Goal: Information Seeking & Learning: Learn about a topic

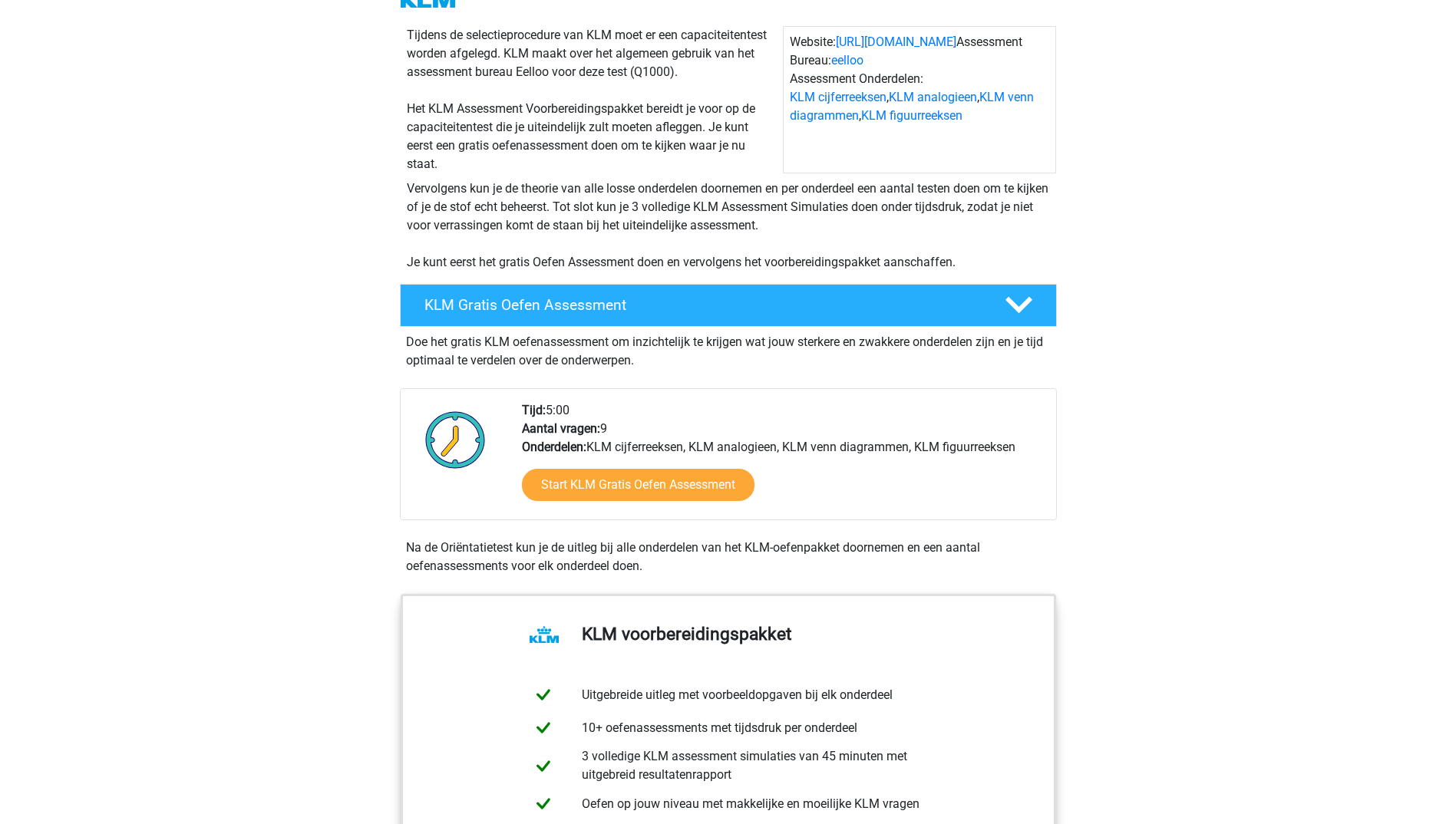
scroll to position [384, 0]
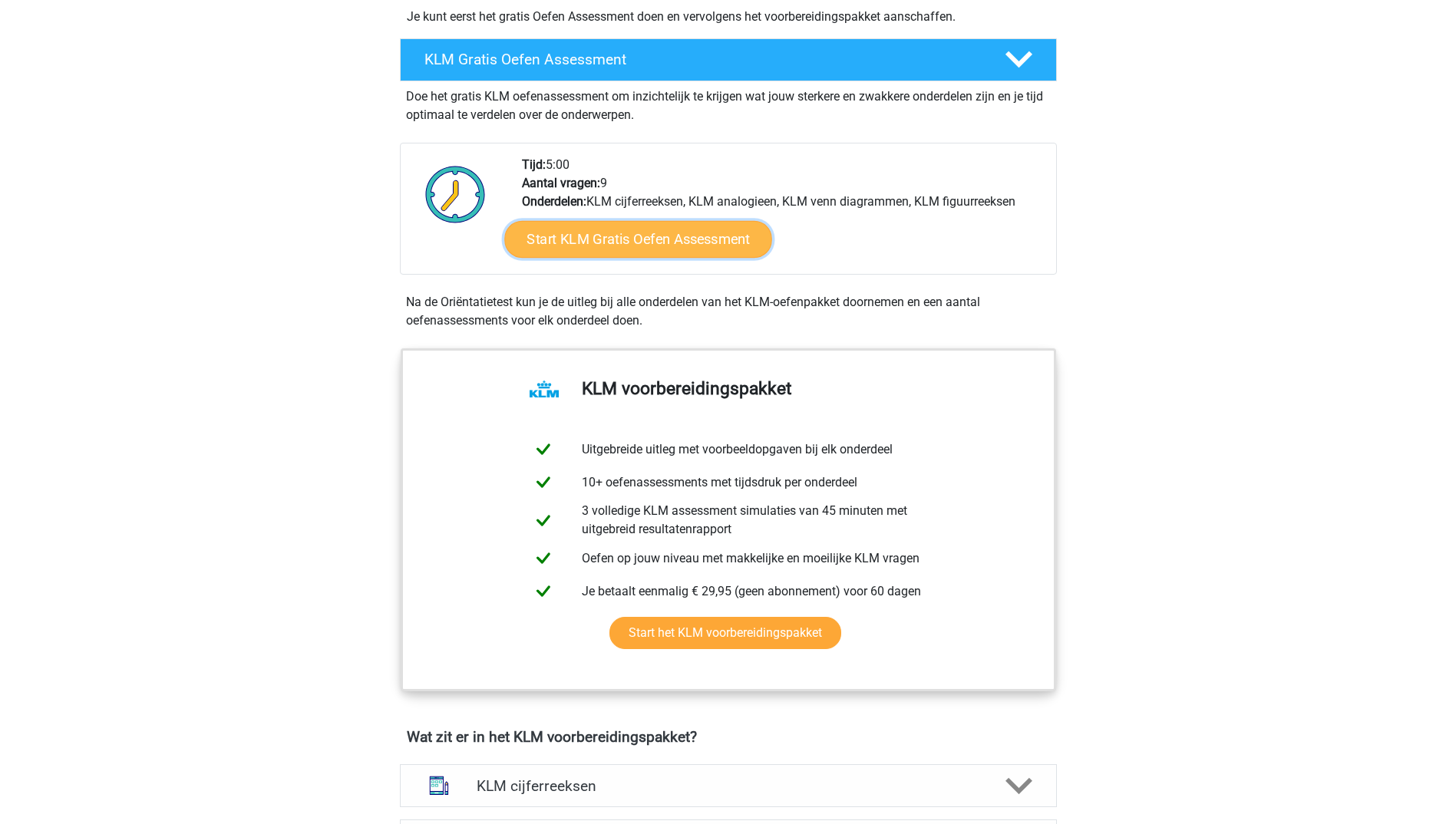
click at [707, 250] on link "Start KLM Gratis Oefen Assessment" at bounding box center [638, 238] width 267 height 37
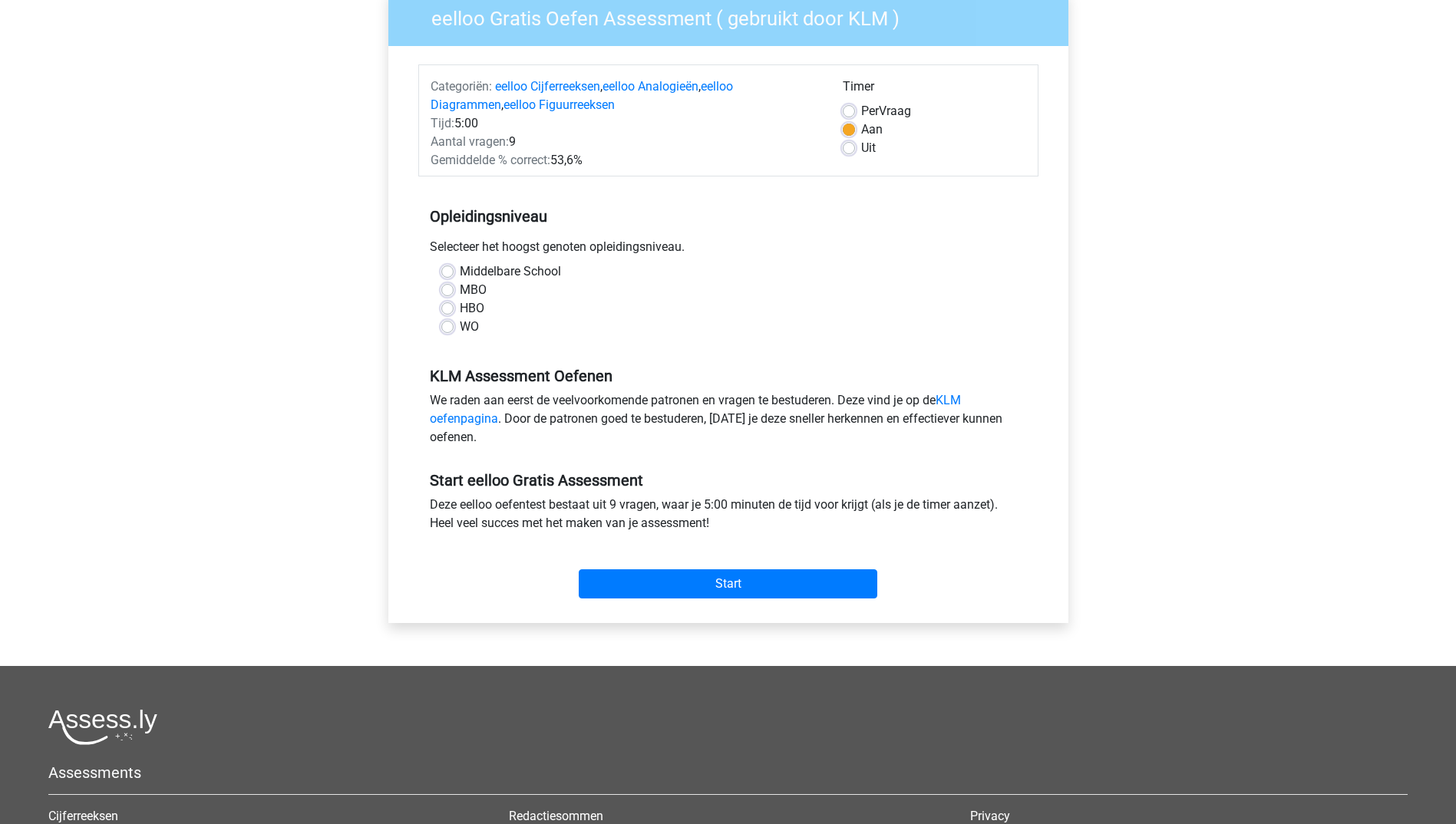
scroll to position [153, 0]
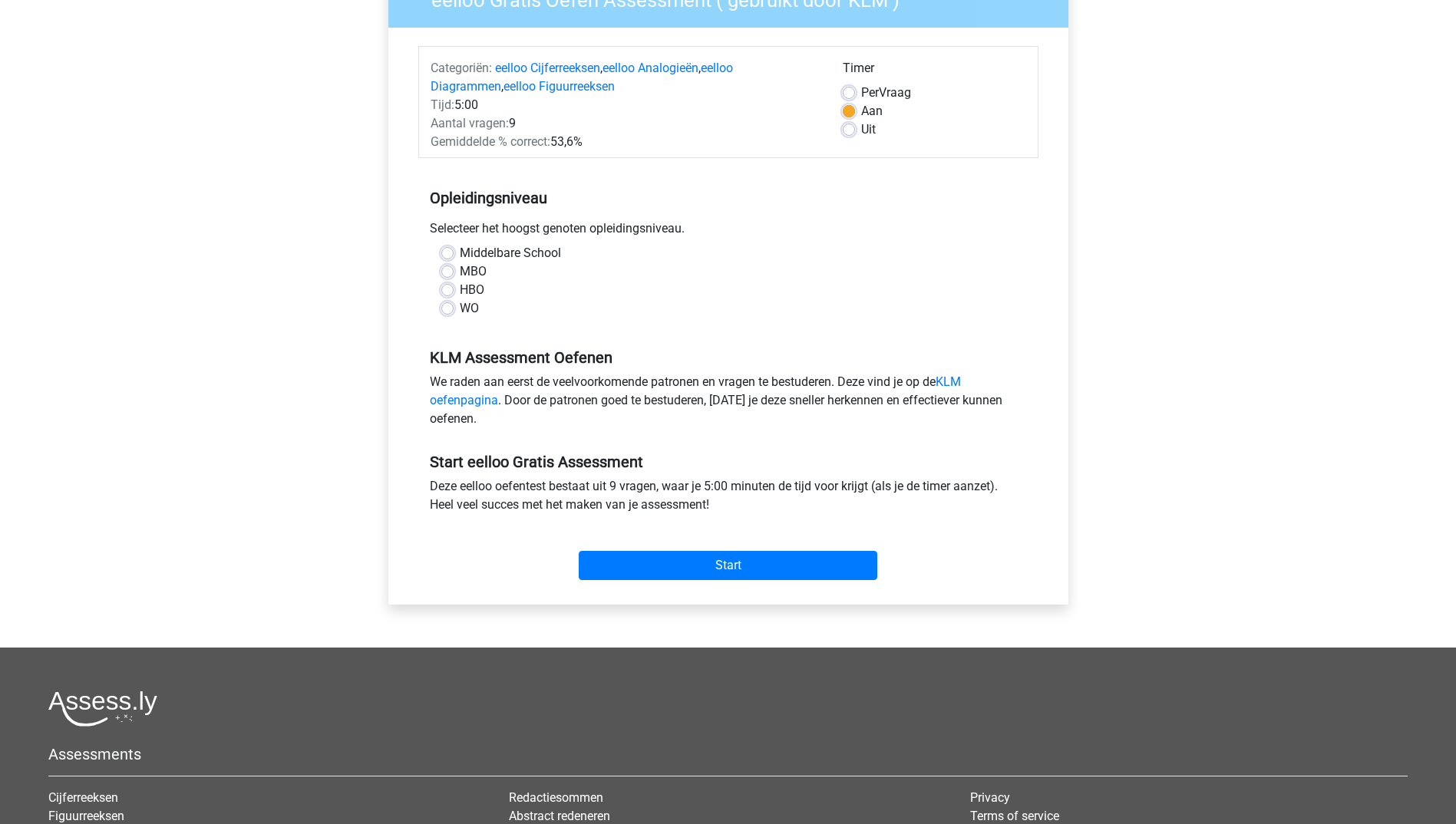
click at [454, 283] on div "HBO" at bounding box center [728, 289] width 574 height 18
click at [460, 290] on label "HBO" at bounding box center [472, 289] width 25 height 18
click at [447, 290] on input "HBO" at bounding box center [447, 289] width 12 height 15
radio input "true"
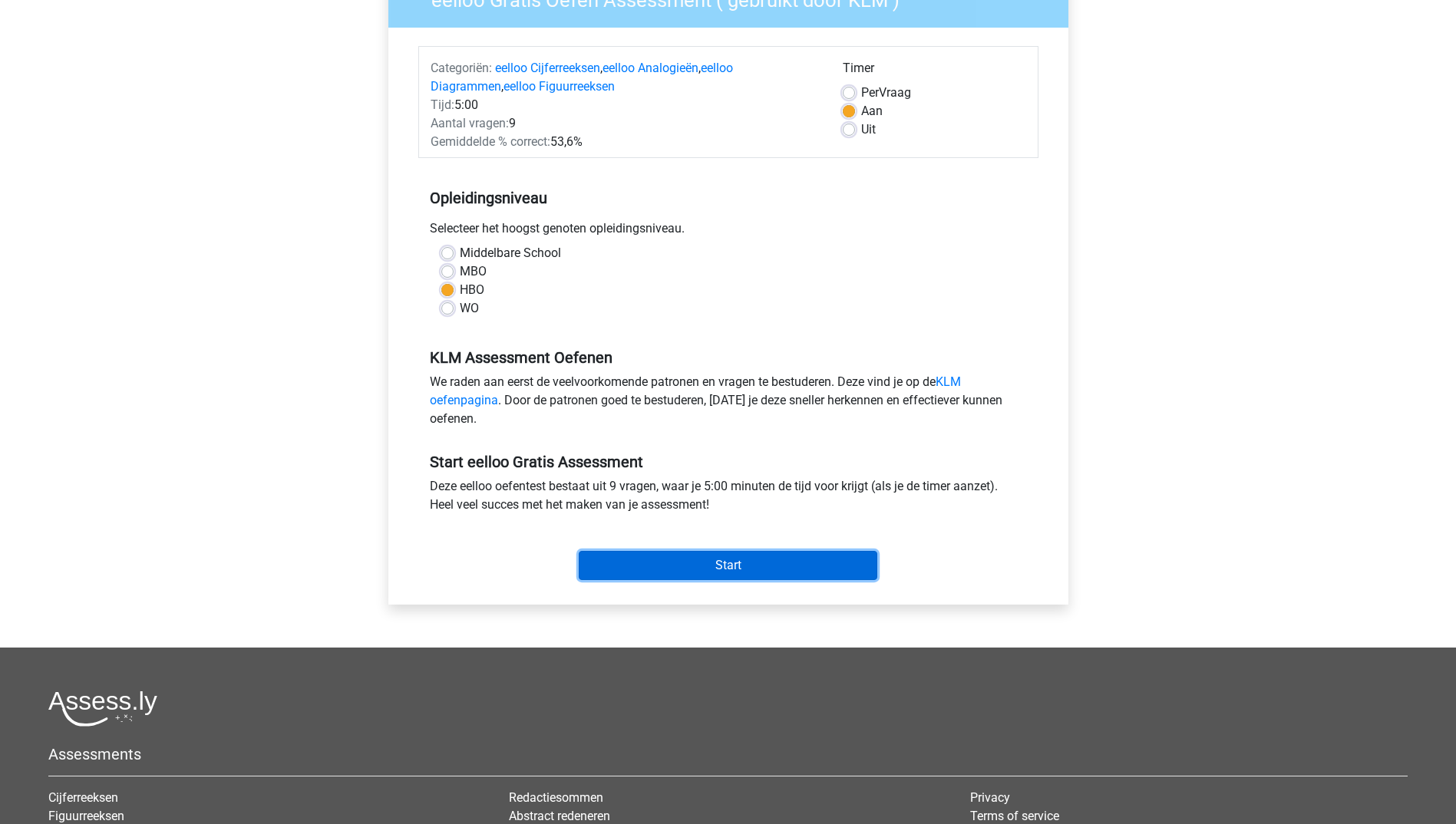
click at [688, 567] on input "Start" at bounding box center [728, 565] width 299 height 29
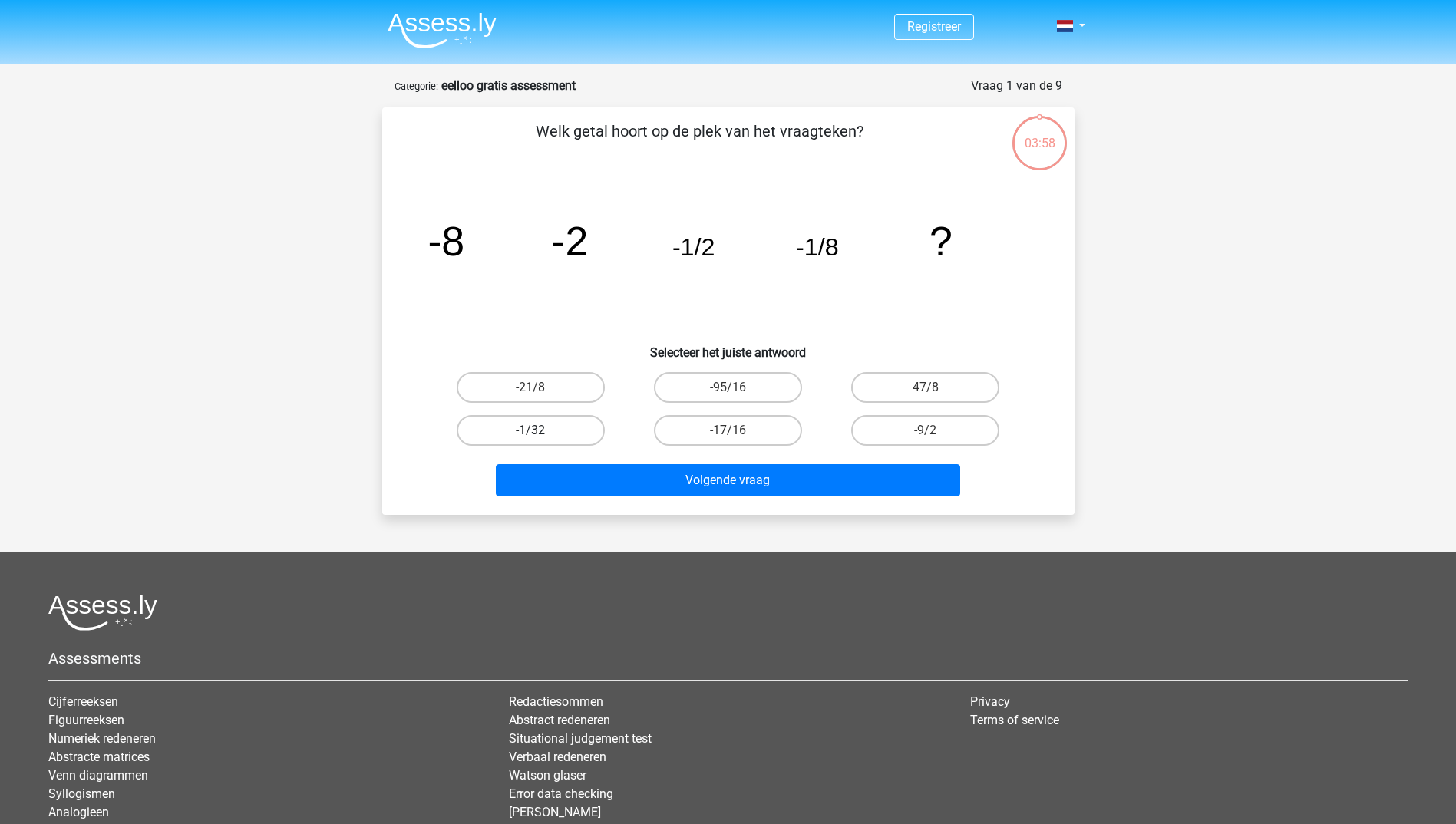
click at [562, 421] on label "-1/32" at bounding box center [531, 430] width 149 height 30
click at [540, 430] on input "-1/32" at bounding box center [535, 435] width 10 height 10
radio input "true"
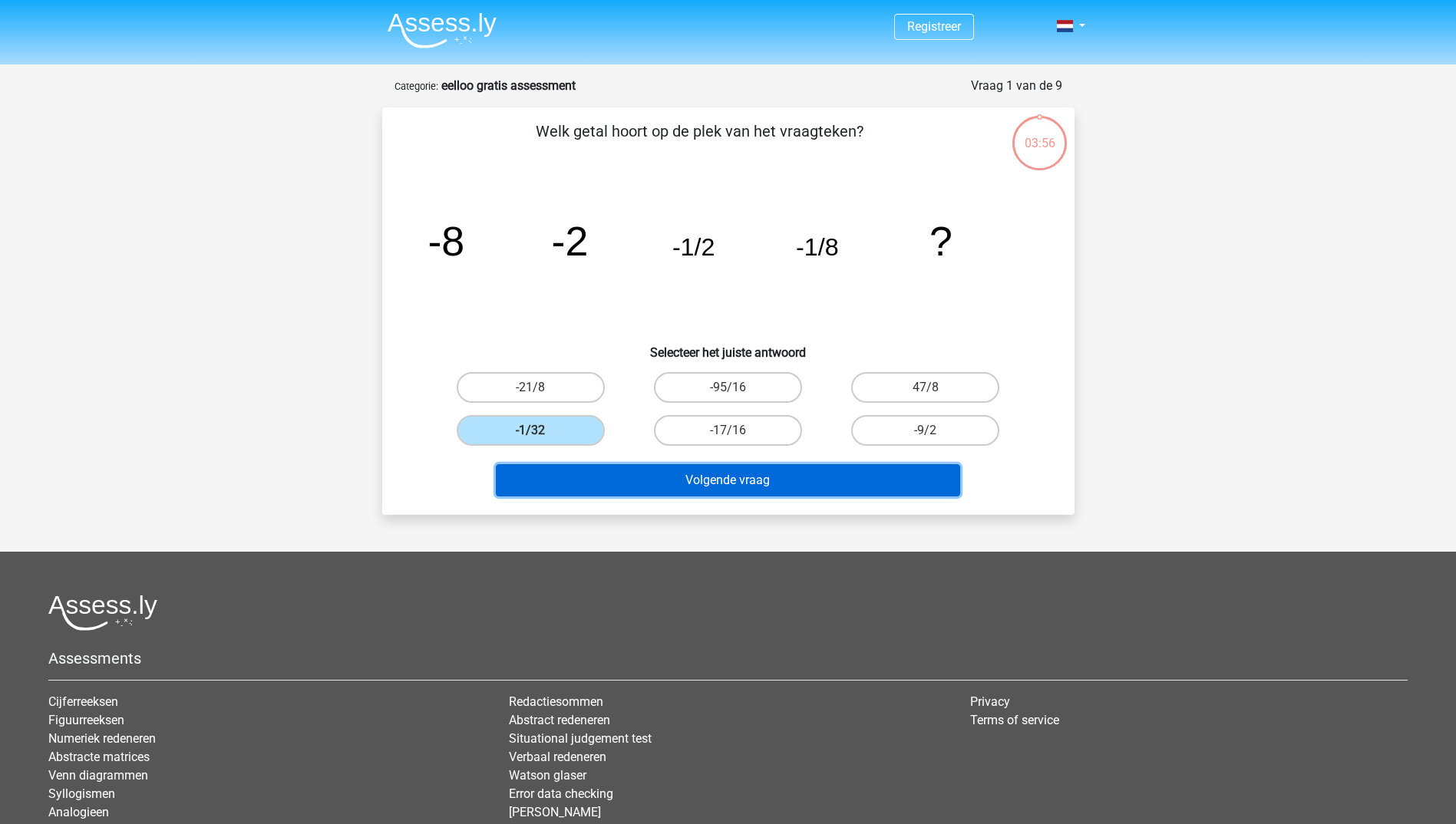
click at [657, 478] on button "Volgende vraag" at bounding box center [728, 481] width 465 height 32
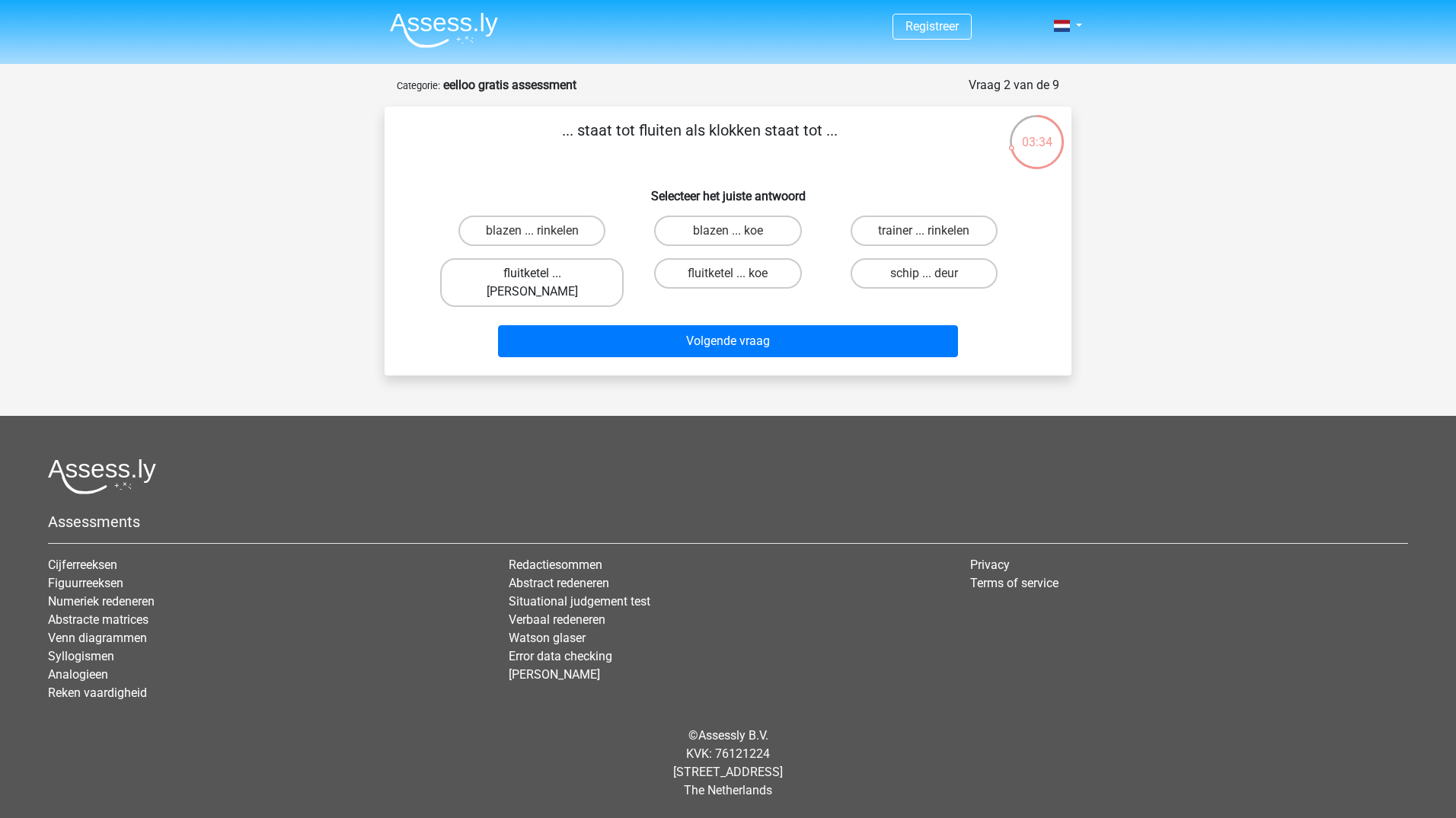
click at [552, 275] on label "fluitketel ... luiden" at bounding box center [531, 283] width 183 height 49
click at [543, 275] on input "fluitketel ... luiden" at bounding box center [537, 278] width 10 height 10
radio input "true"
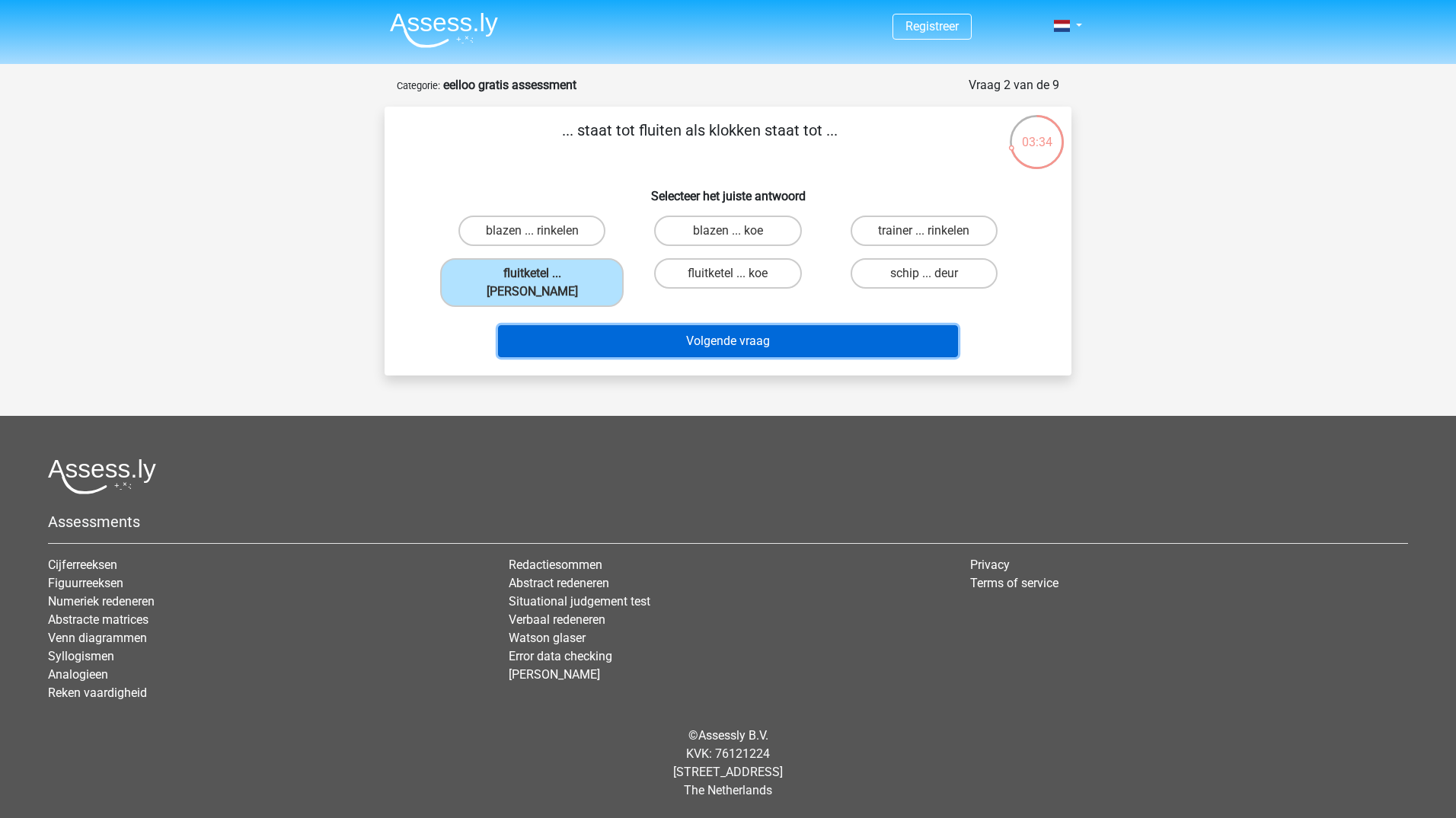
click at [592, 325] on button "Volgende vraag" at bounding box center [728, 341] width 461 height 32
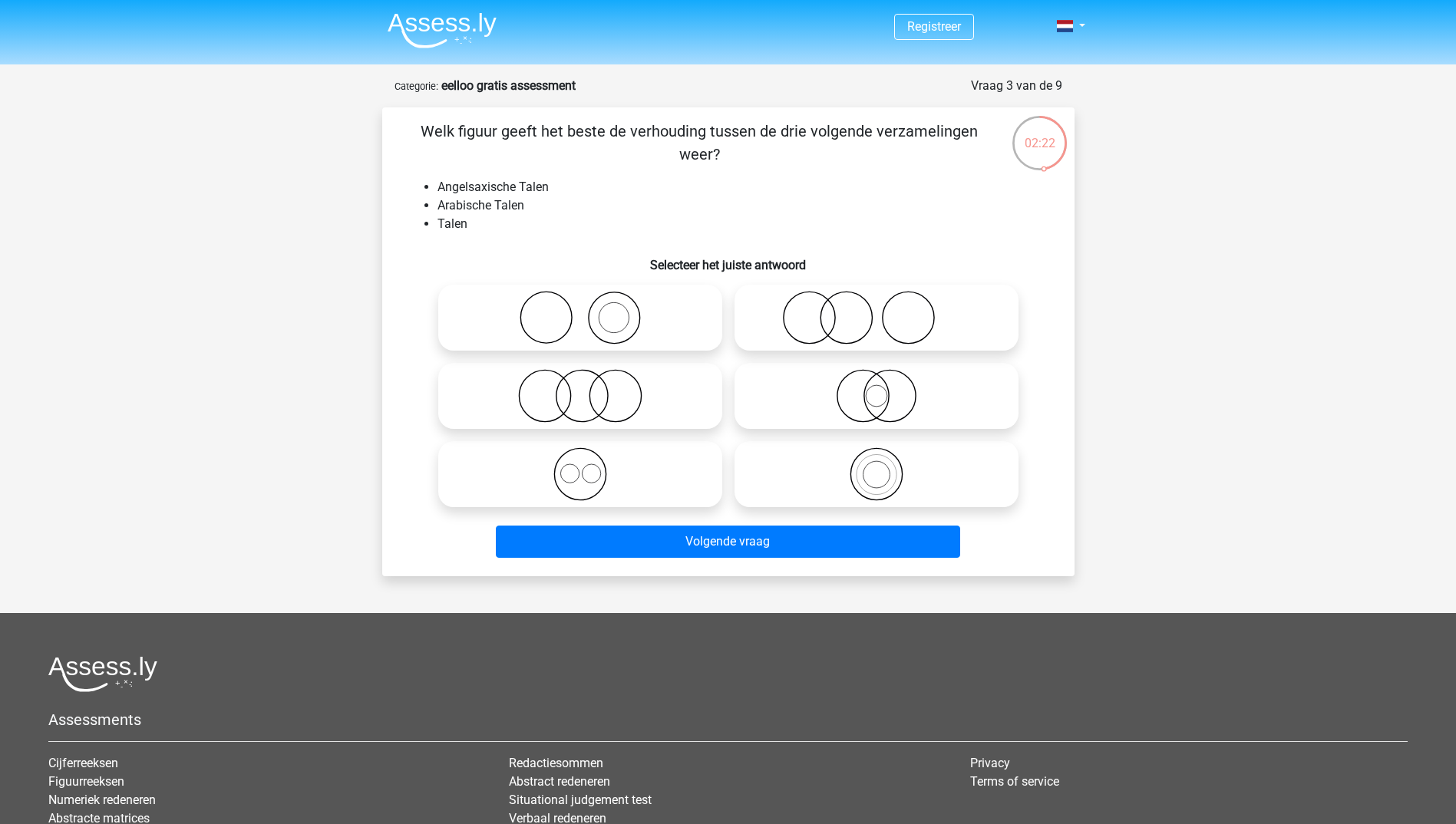
click at [638, 472] on icon at bounding box center [580, 474] width 272 height 54
click at [590, 466] on input "radio" at bounding box center [585, 462] width 10 height 10
radio input "true"
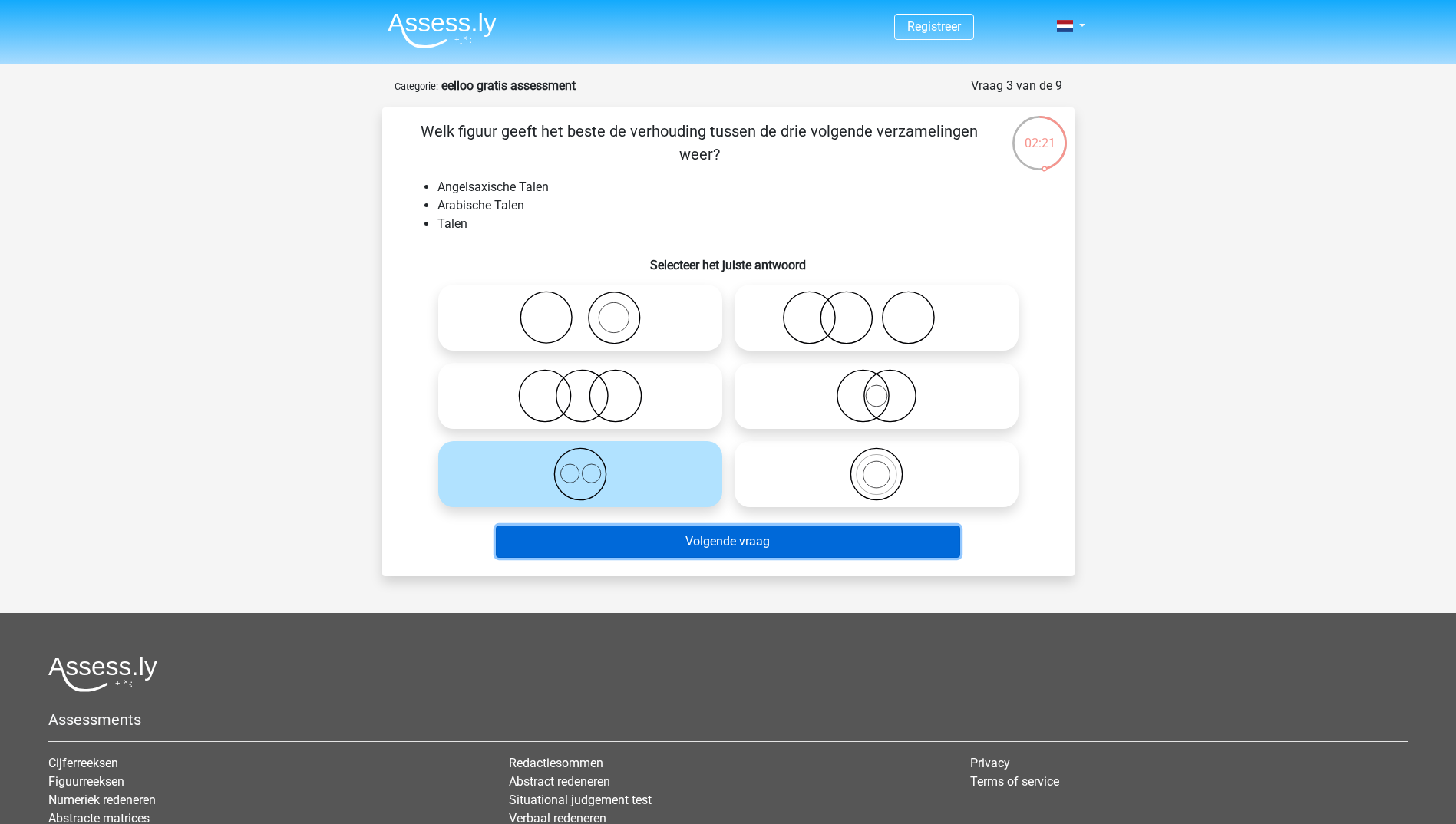
click at [703, 542] on button "Volgende vraag" at bounding box center [728, 542] width 465 height 32
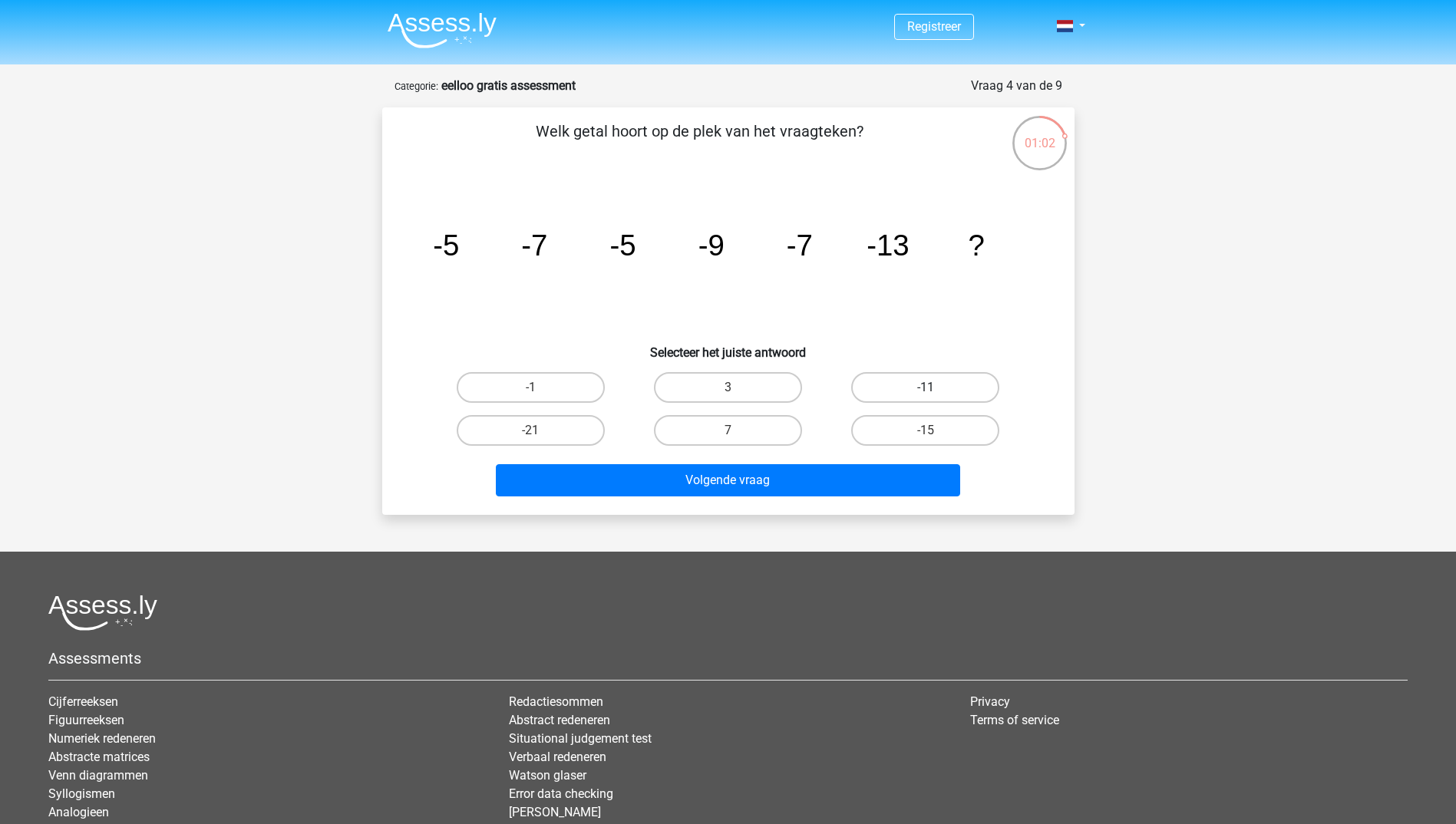
click at [952, 383] on label "-11" at bounding box center [925, 387] width 149 height 30
click at [936, 388] on input "-11" at bounding box center [930, 393] width 10 height 10
radio input "true"
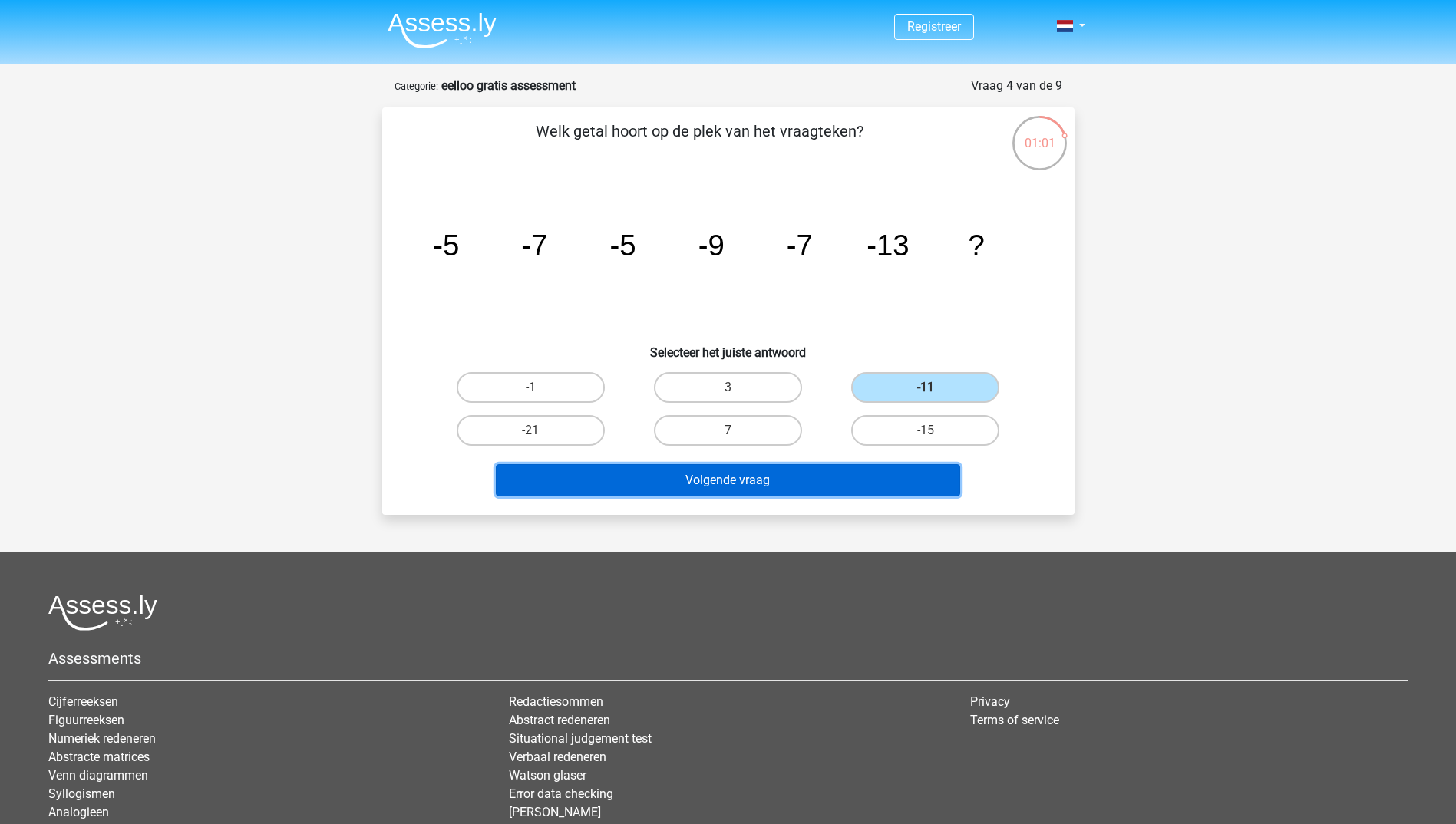
click at [814, 481] on button "Volgende vraag" at bounding box center [728, 481] width 465 height 32
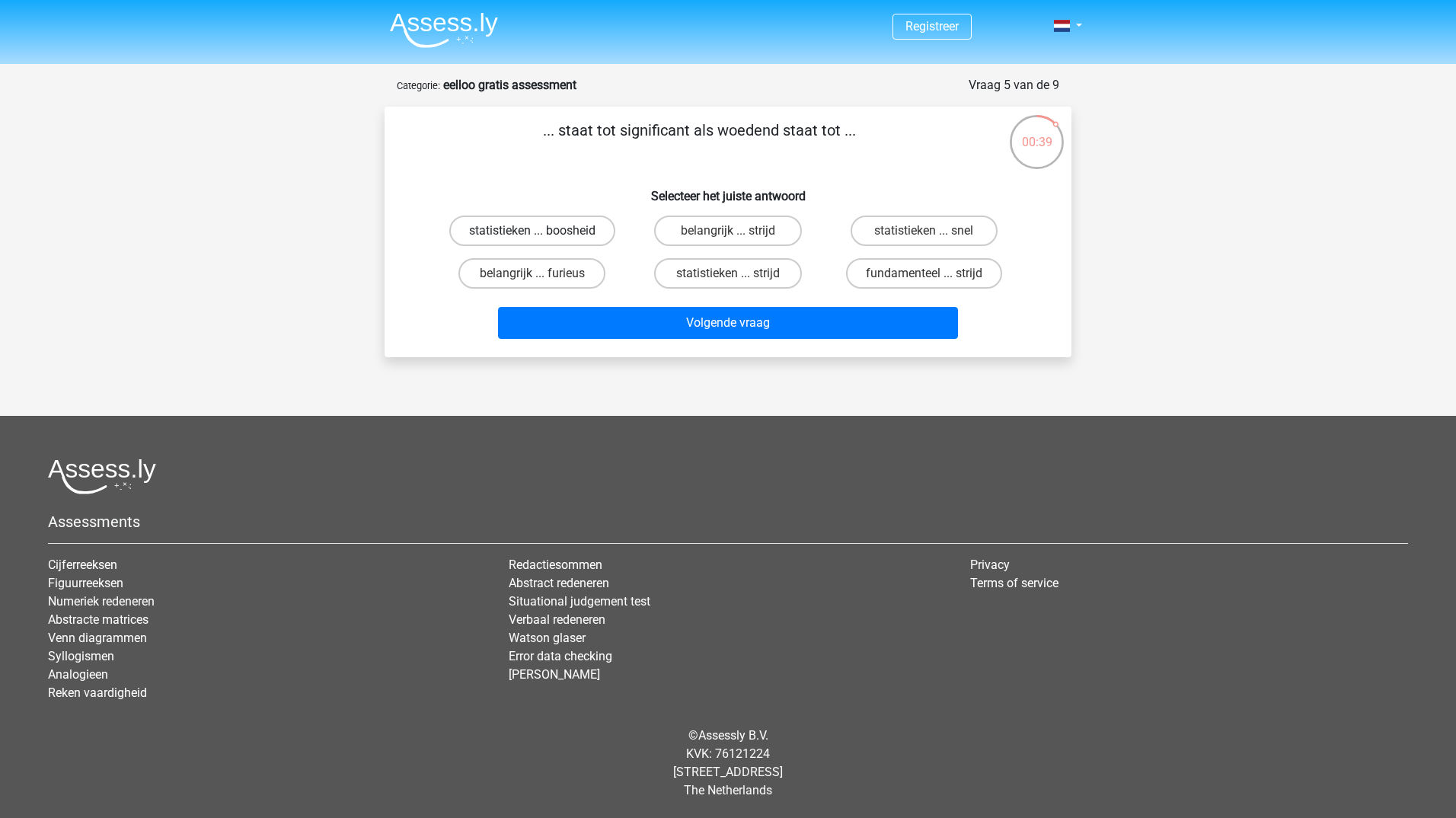
click at [549, 229] on label "statistieken ... boosheid" at bounding box center [532, 231] width 166 height 30
click at [543, 231] on input "statistieken ... boosheid" at bounding box center [537, 236] width 10 height 10
radio input "true"
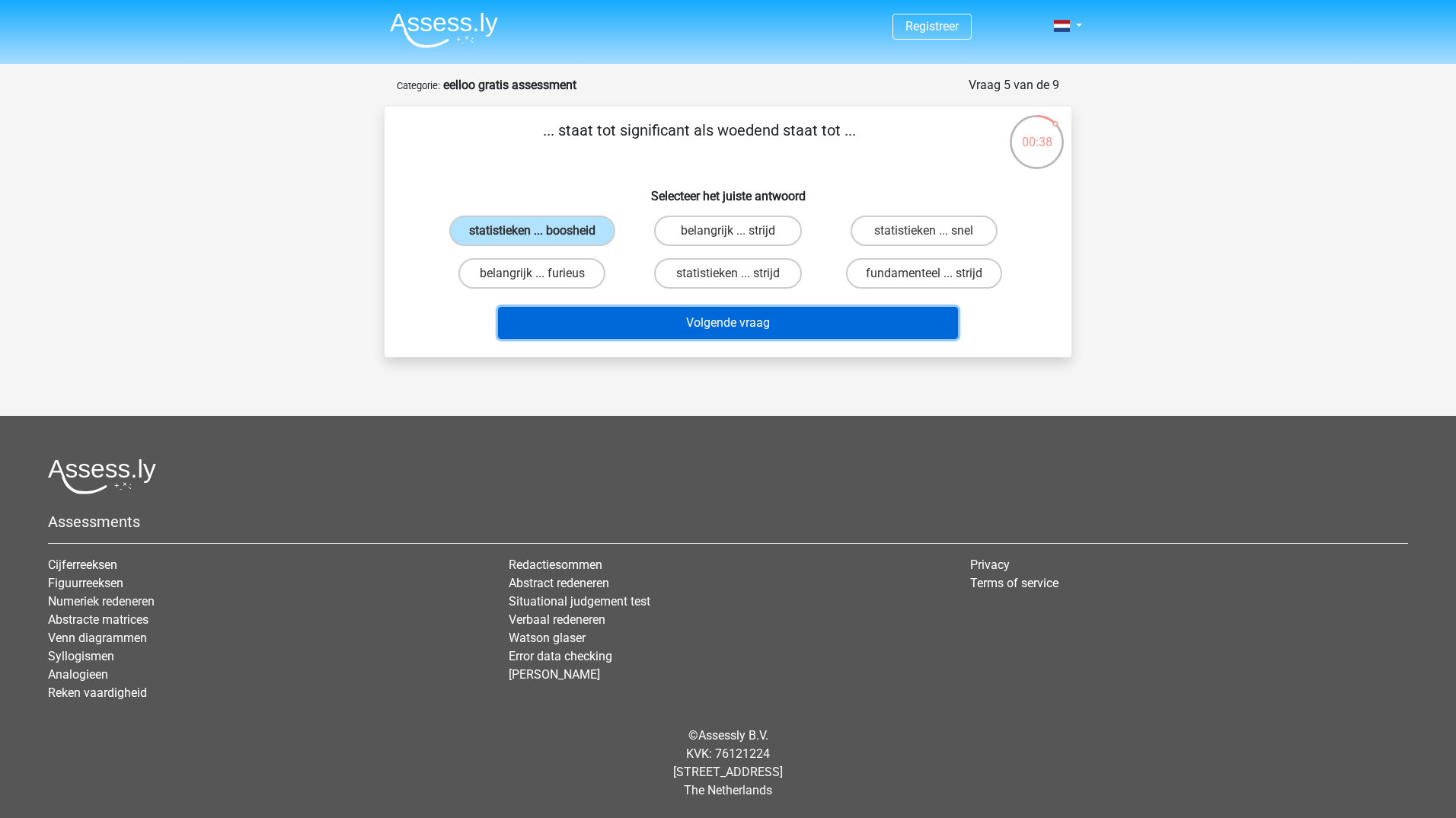
click at [705, 324] on button "Volgende vraag" at bounding box center [728, 323] width 461 height 32
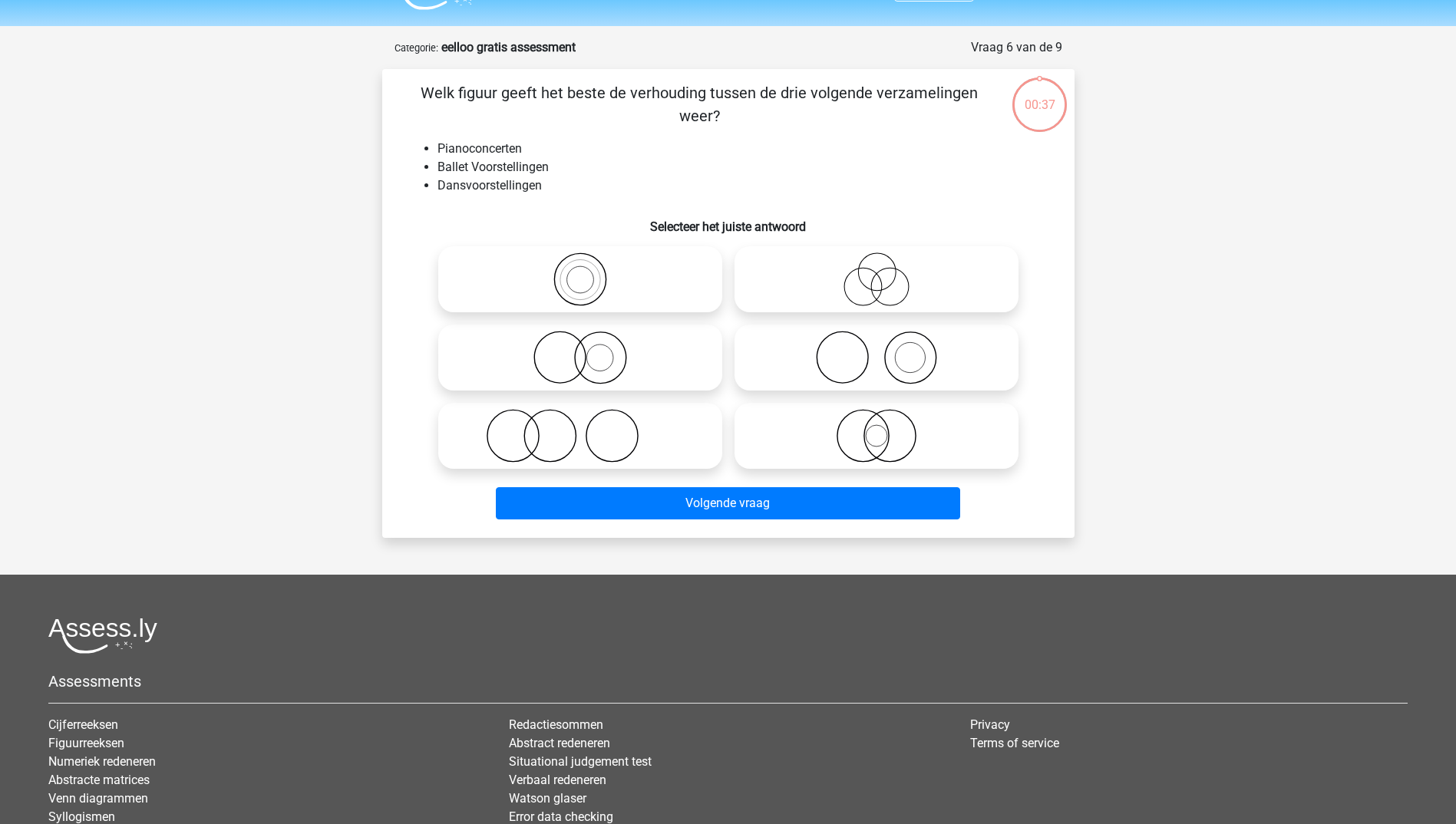
scroll to position [77, 0]
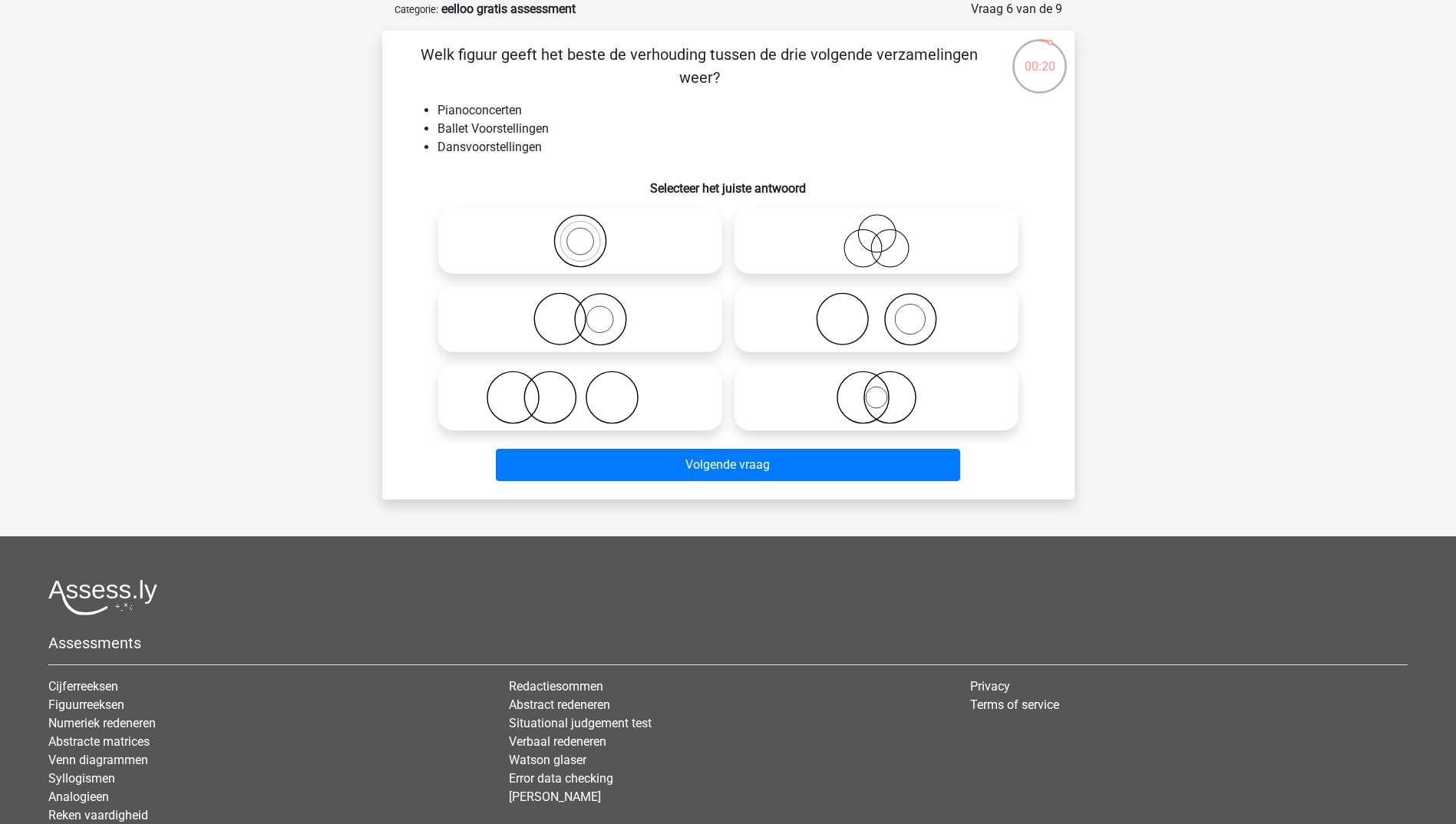
click at [900, 341] on icon at bounding box center [876, 319] width 272 height 54
click at [886, 311] on input "radio" at bounding box center [881, 307] width 10 height 10
radio input "true"
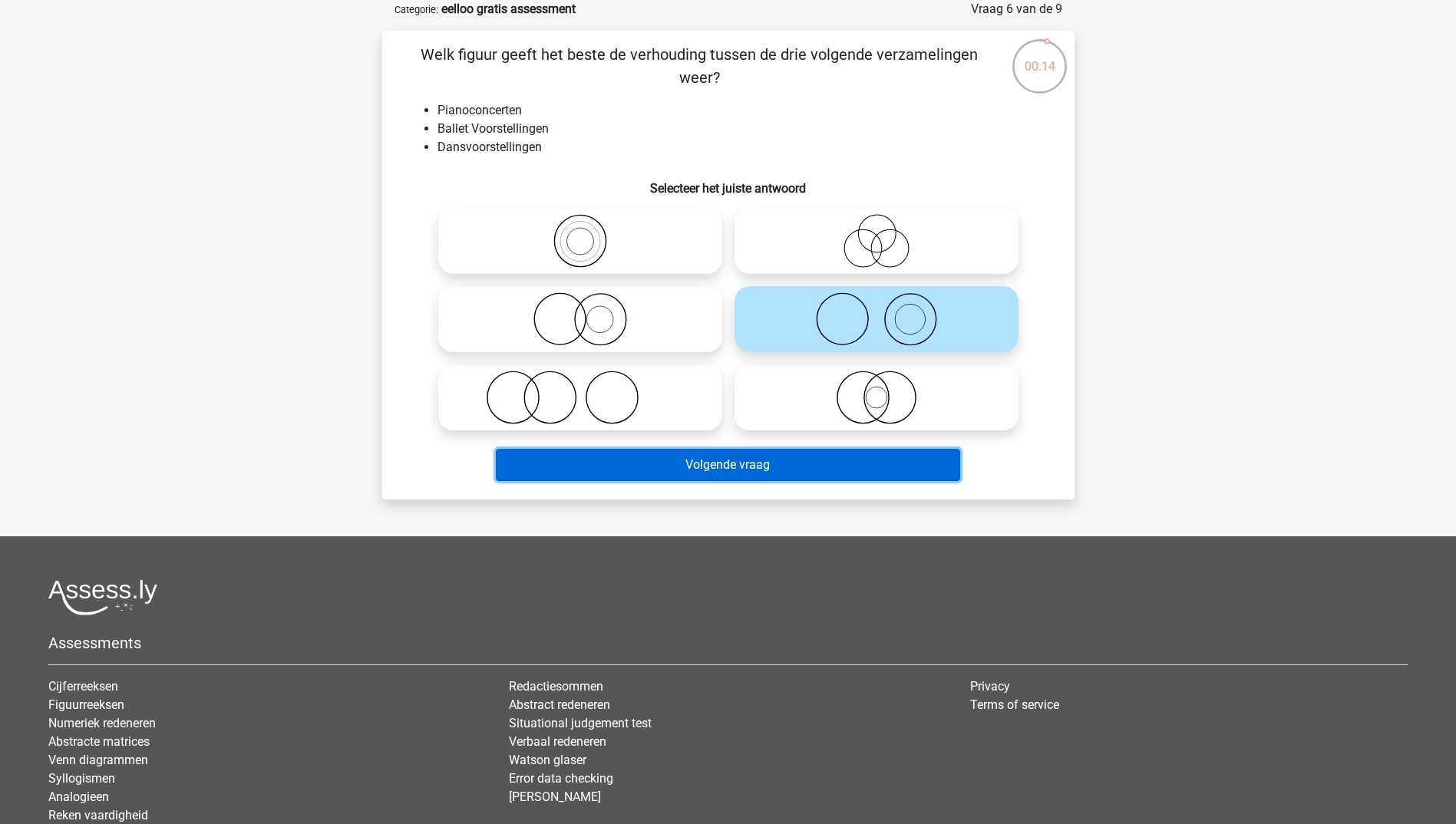
click at [735, 462] on button "Volgende vraag" at bounding box center [728, 465] width 465 height 32
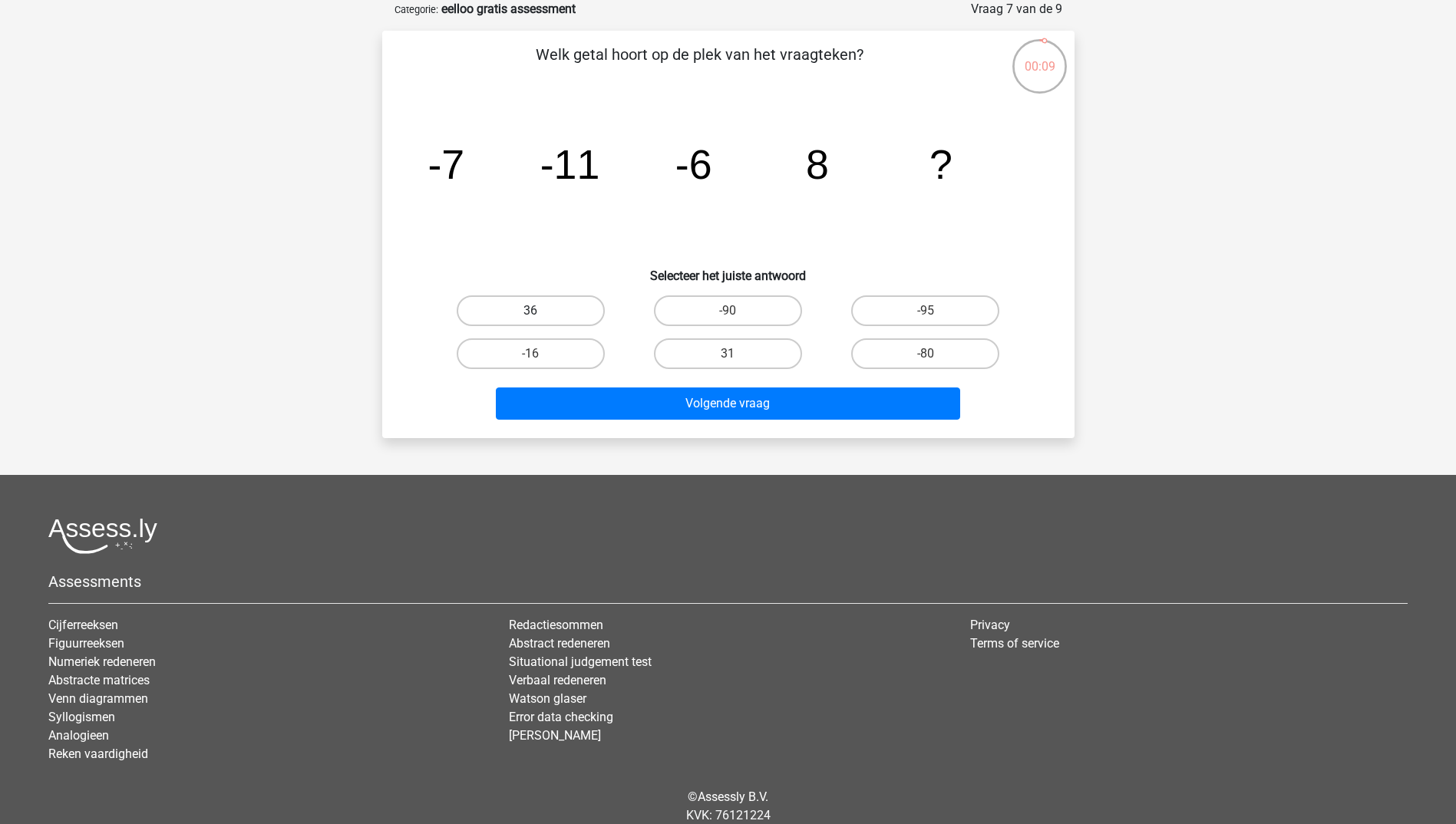
click at [520, 319] on label "36" at bounding box center [531, 310] width 149 height 30
click at [531, 319] on input "36" at bounding box center [535, 316] width 10 height 10
radio input "true"
click at [570, 355] on label "-16" at bounding box center [531, 354] width 149 height 30
click at [540, 355] on input "-16" at bounding box center [535, 359] width 10 height 10
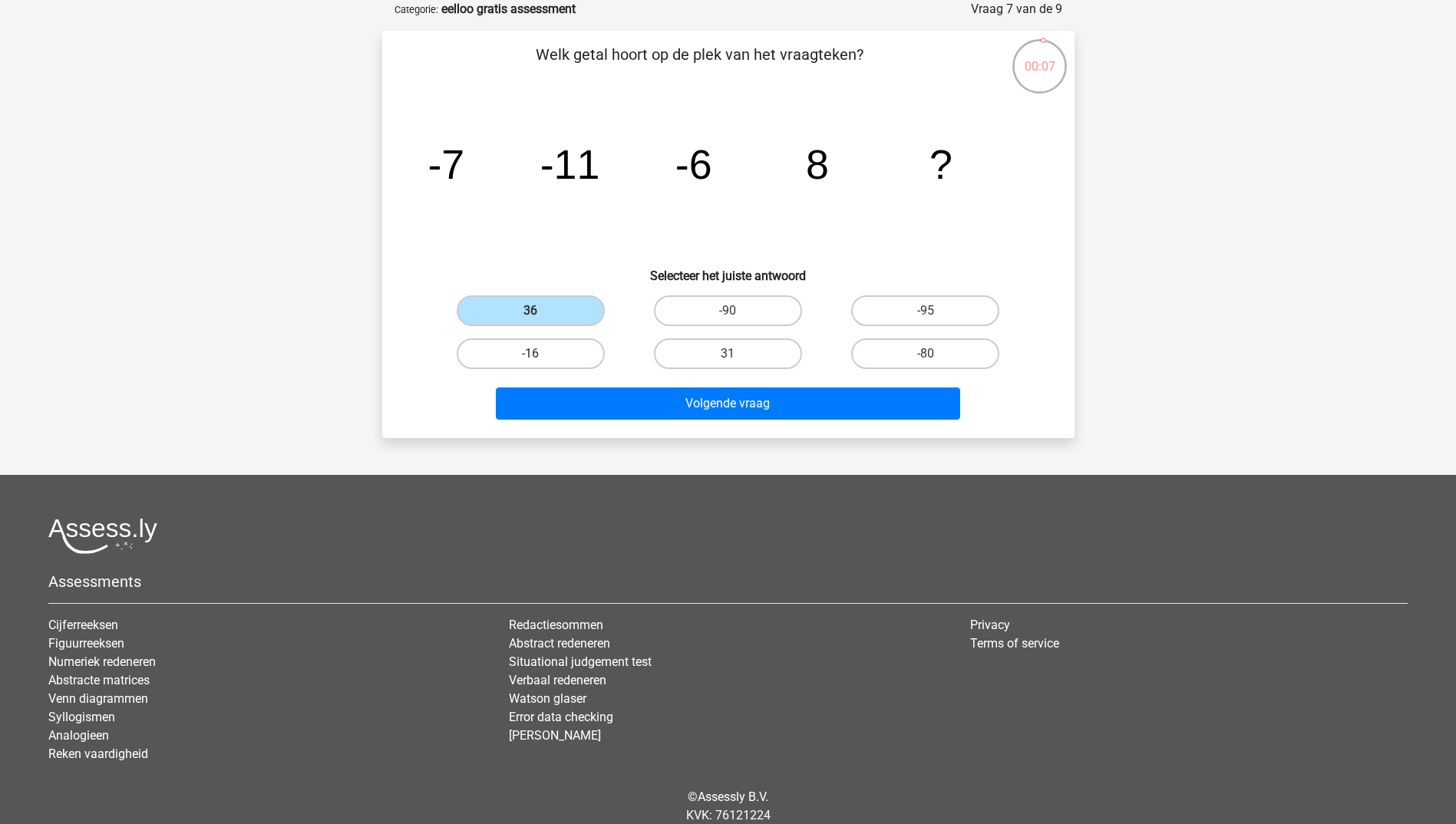
radio input "true"
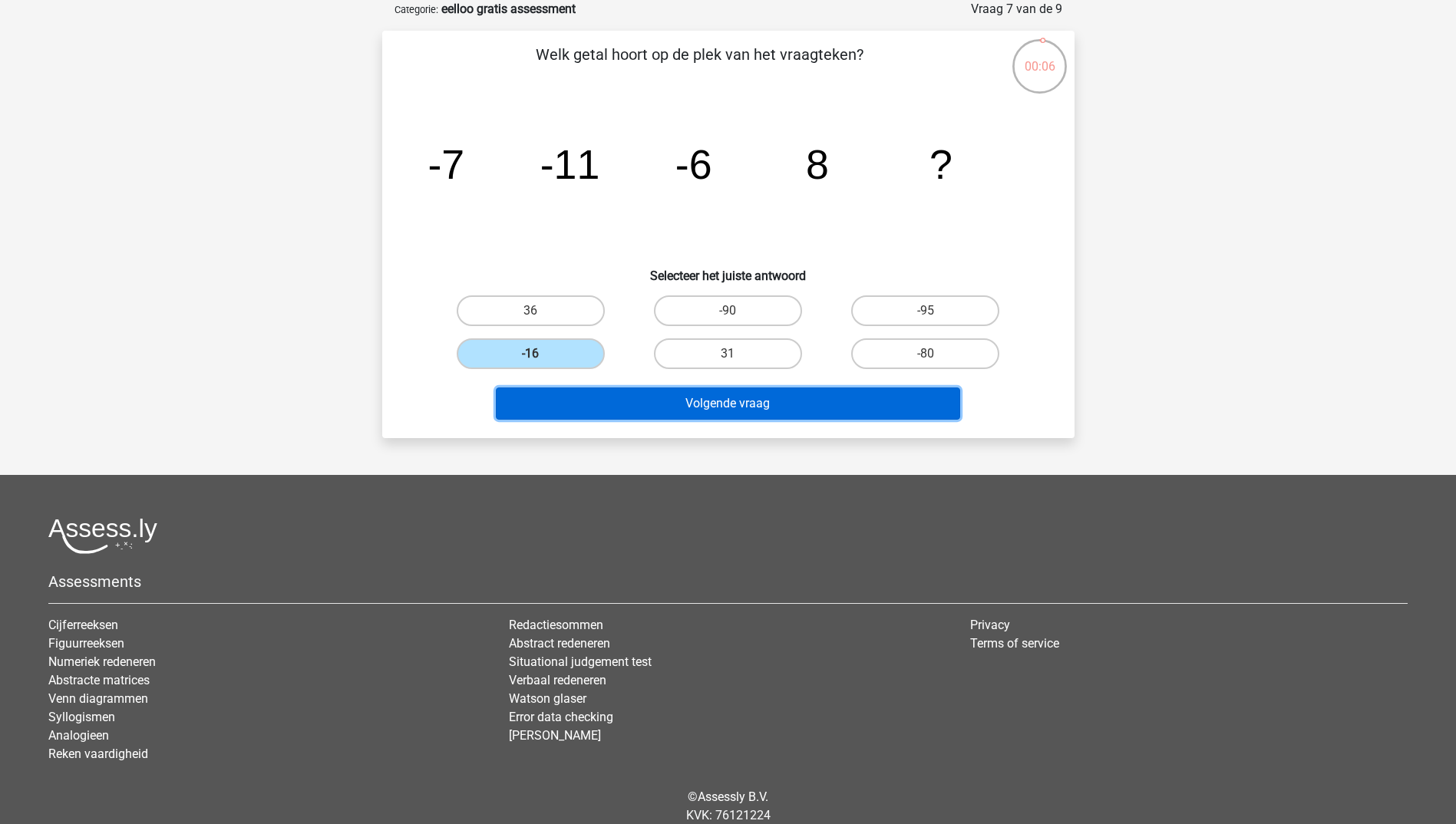
click at [702, 412] on button "Volgende vraag" at bounding box center [728, 404] width 465 height 32
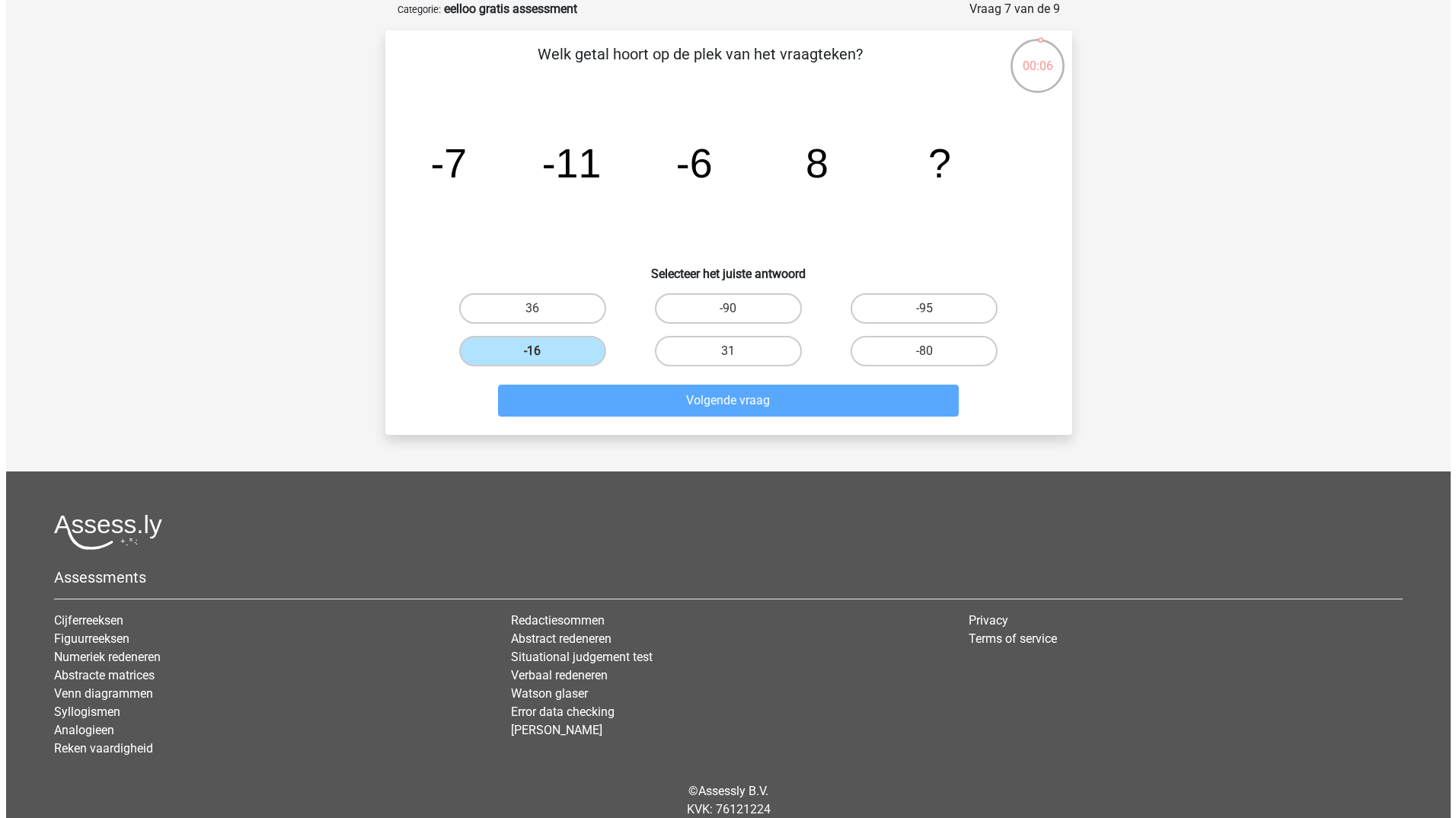
scroll to position [0, 0]
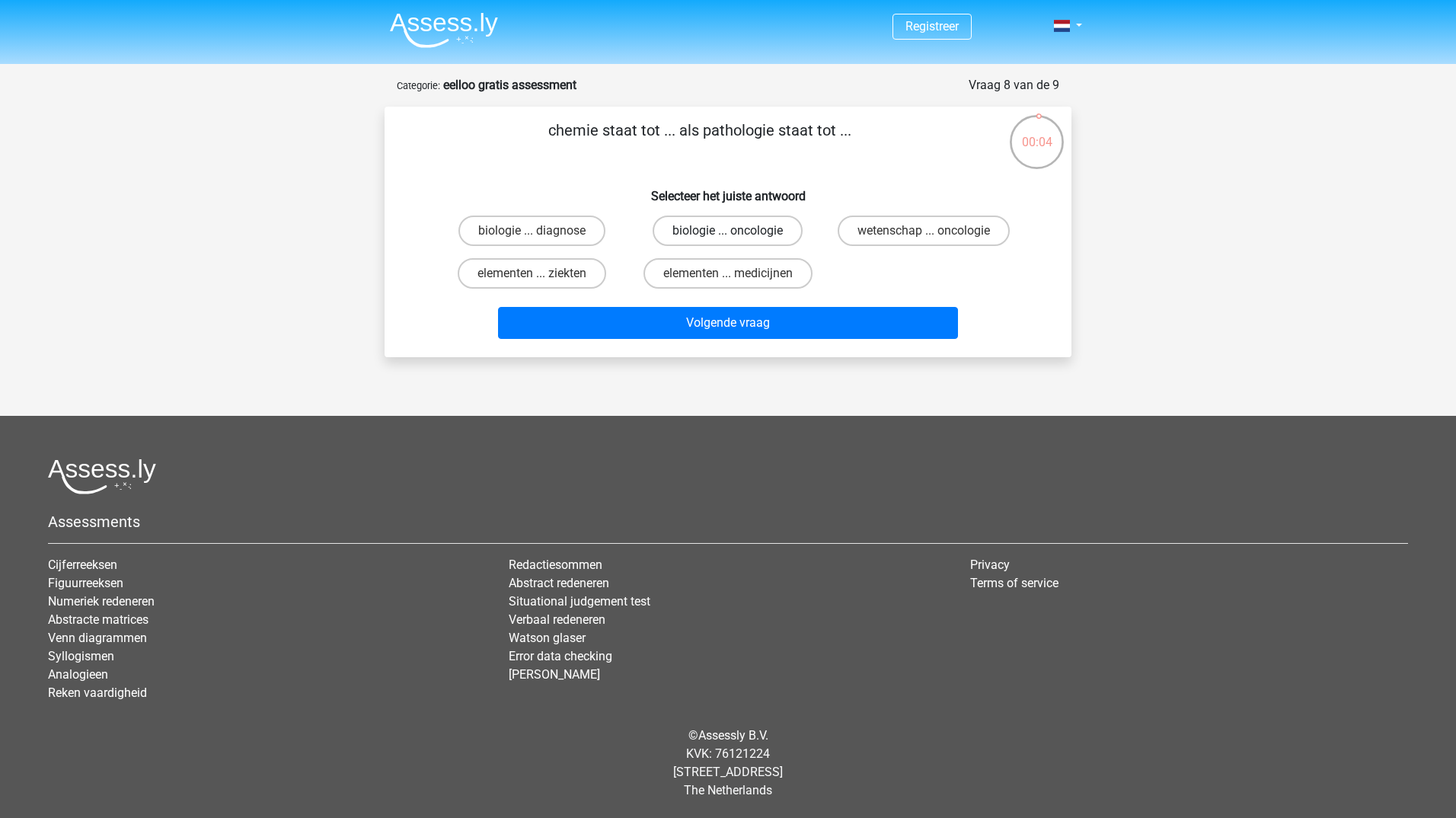
click at [768, 235] on label "biologie ... oncologie" at bounding box center [728, 231] width 150 height 30
click at [738, 235] on input "biologie ... oncologie" at bounding box center [732, 236] width 10 height 10
radio input "true"
click at [761, 301] on div "Volgende vraag" at bounding box center [728, 320] width 638 height 51
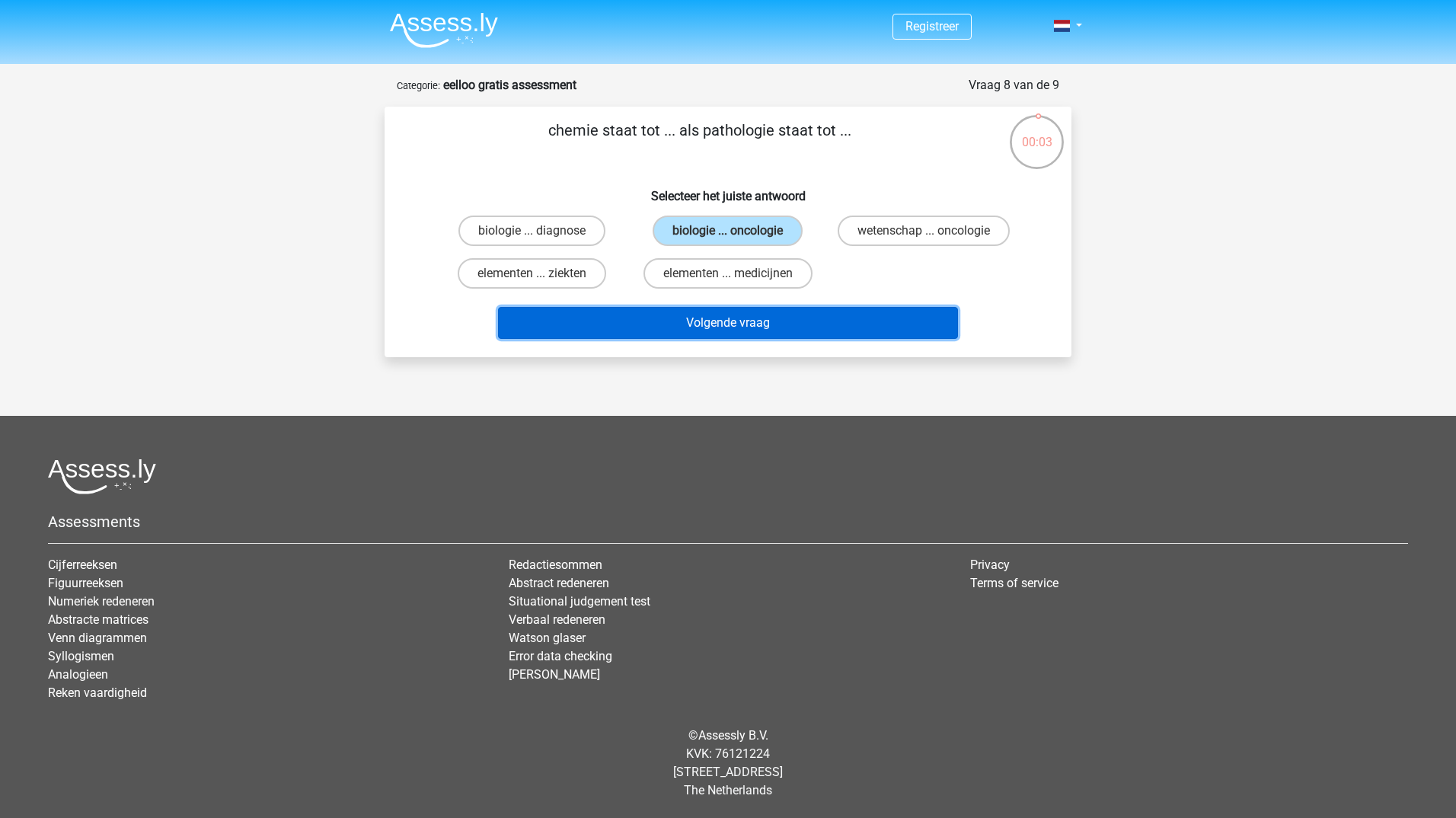
click at [768, 325] on button "Volgende vraag" at bounding box center [728, 323] width 461 height 32
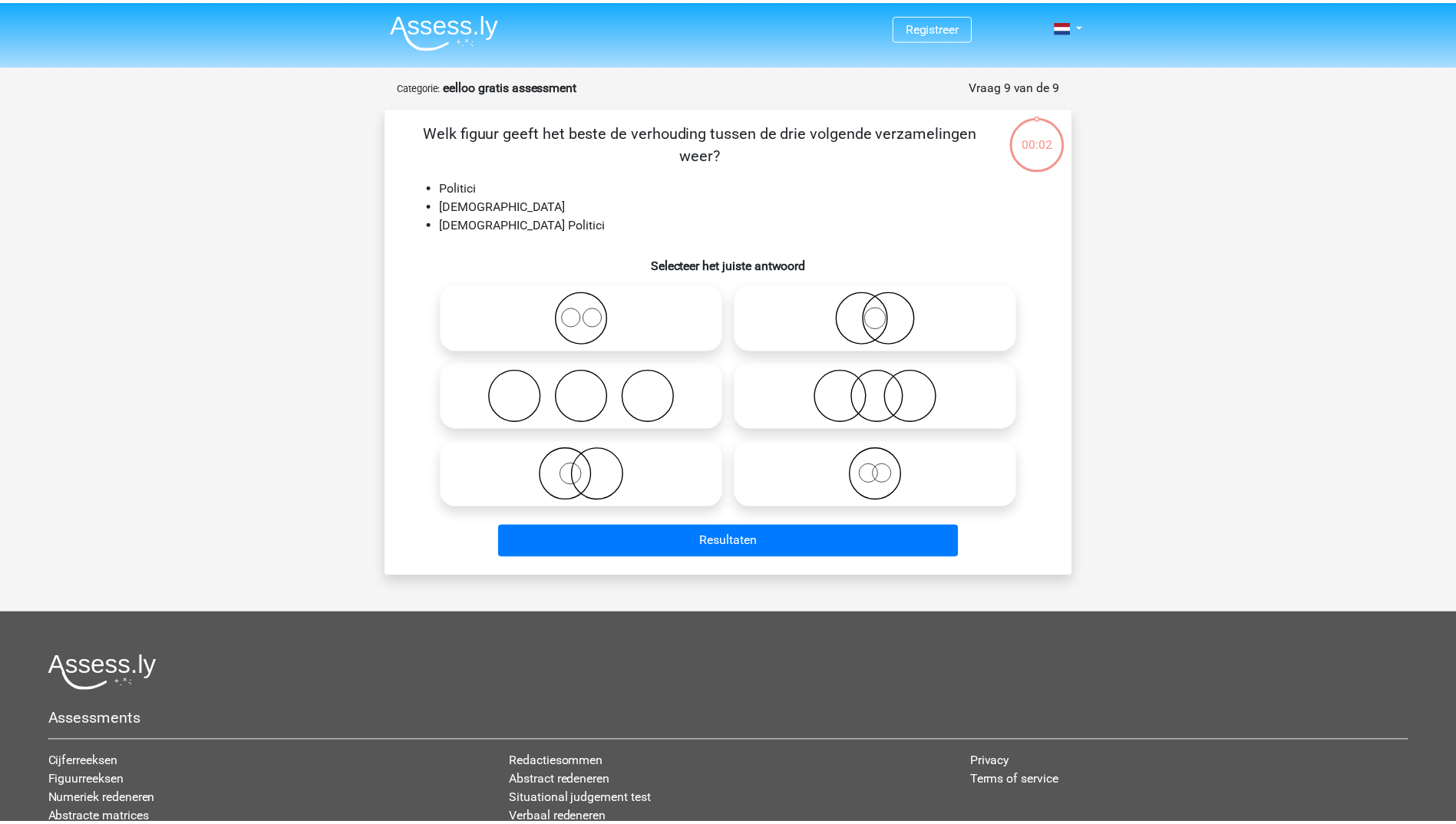
scroll to position [77, 0]
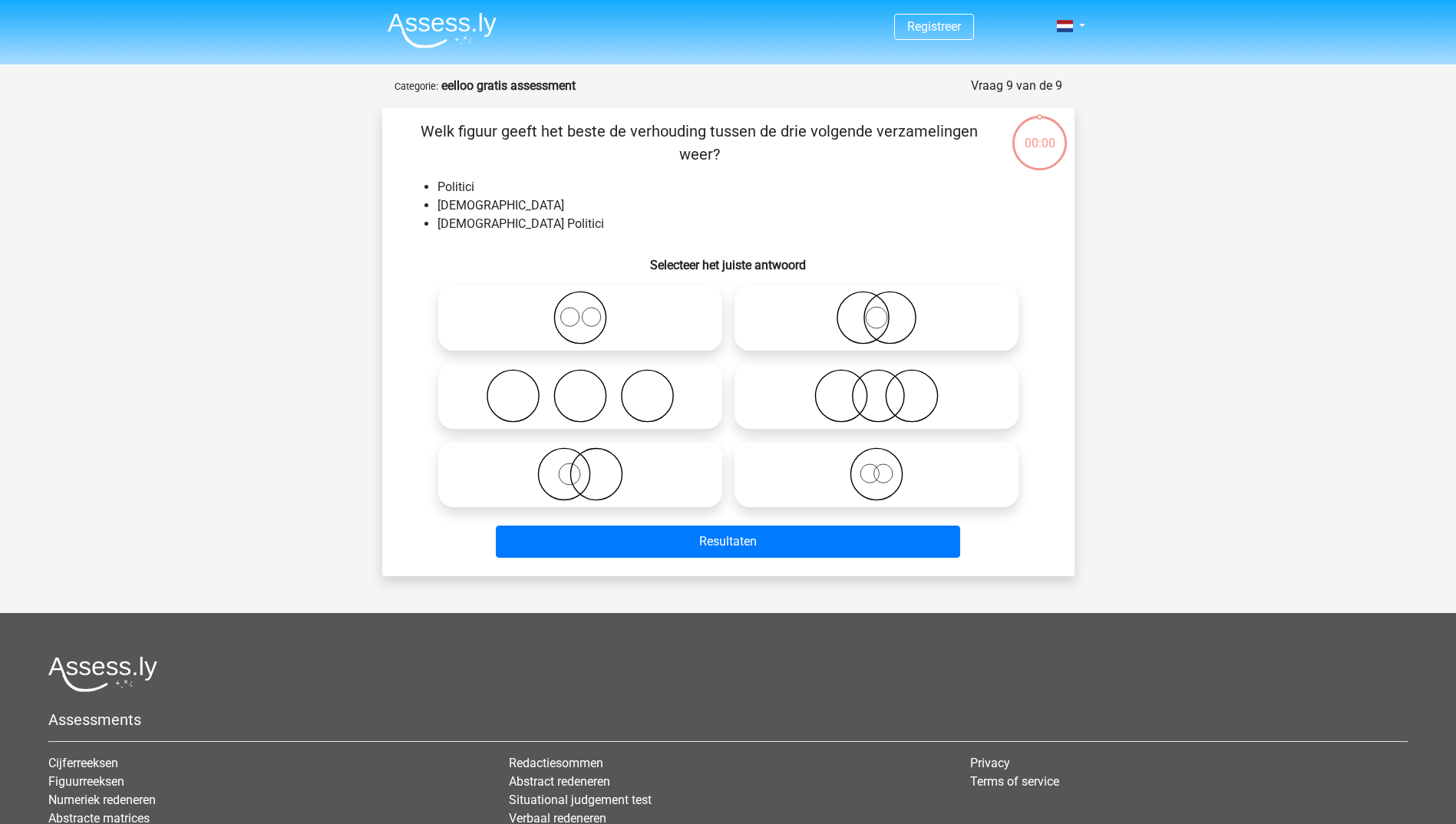
scroll to position [77, 0]
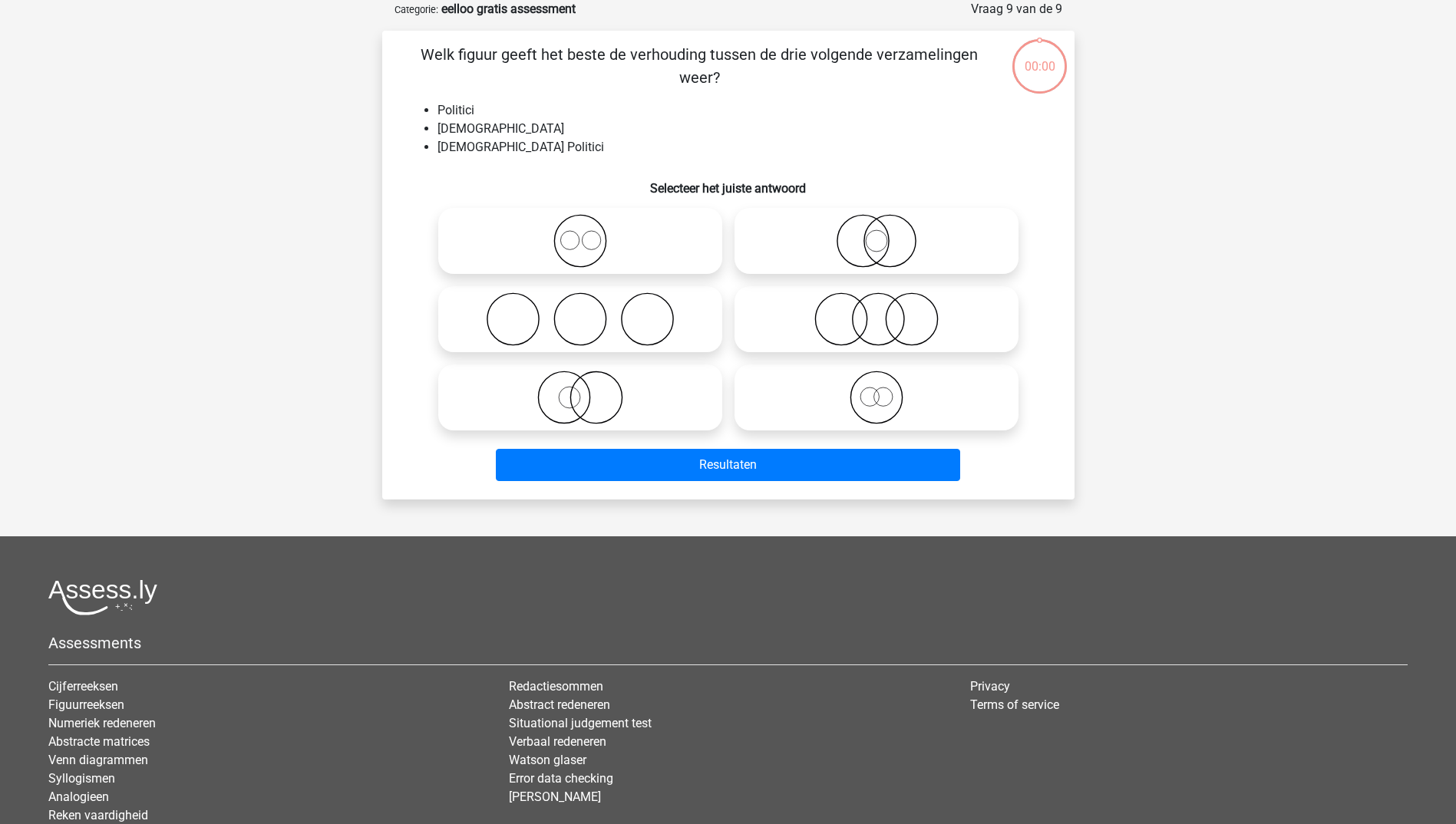
click at [855, 331] on circle at bounding box center [877, 320] width 51 height 51
click at [876, 311] on input "radio" at bounding box center [881, 307] width 10 height 10
radio input "true"
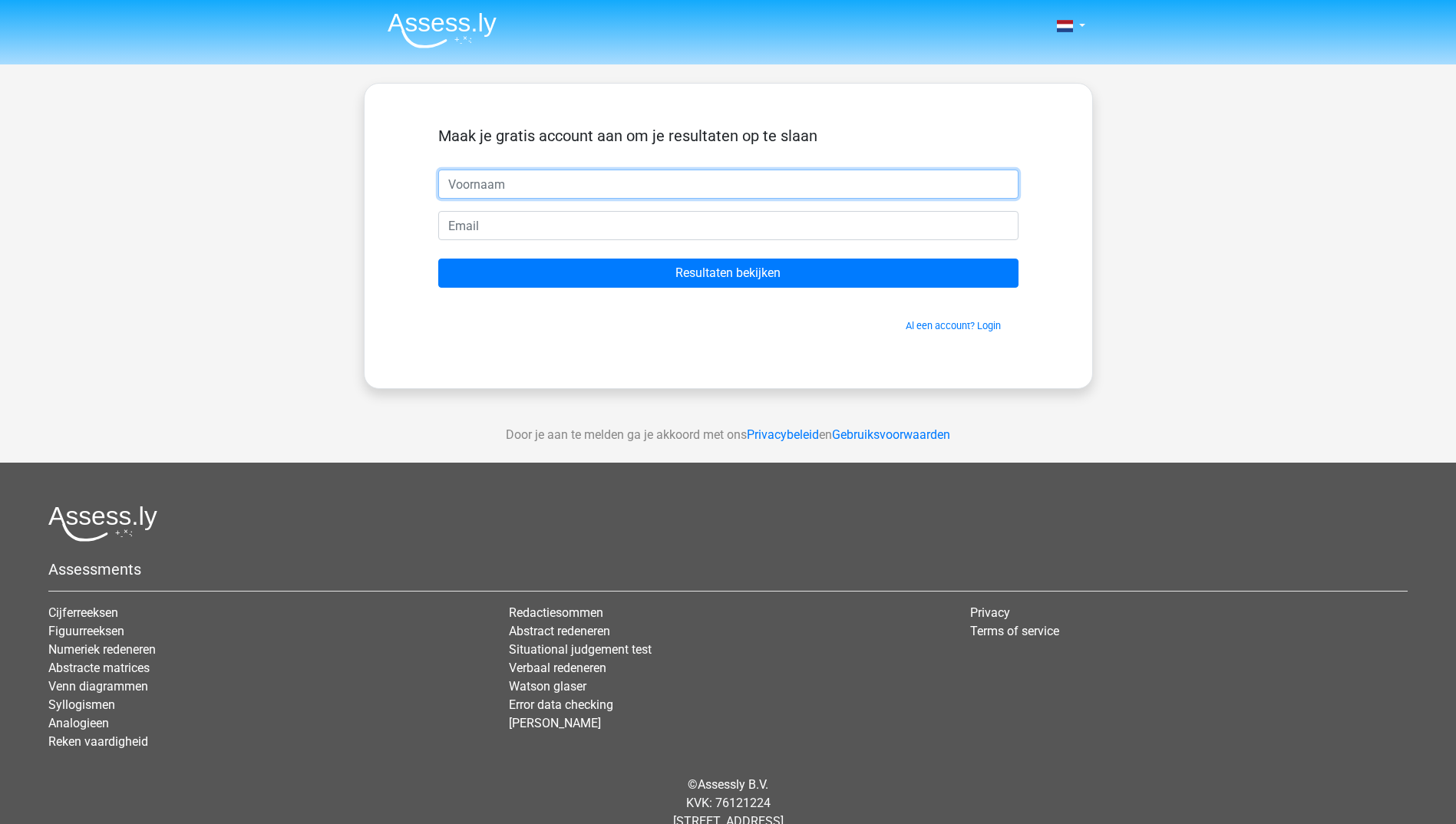
click at [582, 187] on input "text" at bounding box center [728, 184] width 580 height 29
click at [750, 173] on input "text" at bounding box center [728, 184] width 580 height 29
click at [626, 192] on input "text" at bounding box center [728, 184] width 580 height 29
type input "arjun"
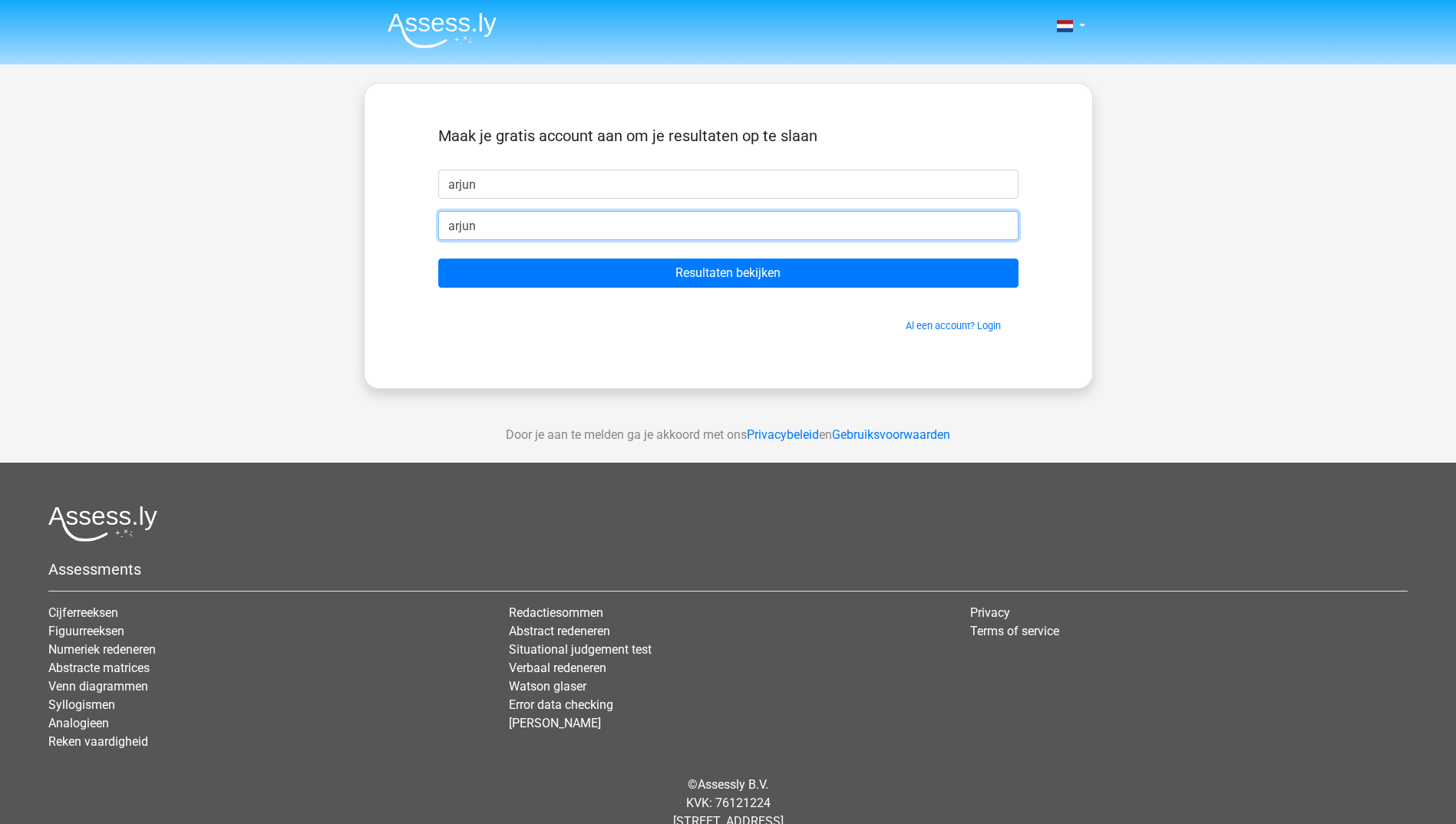
type input "[EMAIL_ADDRESS][DOMAIN_NAME]"
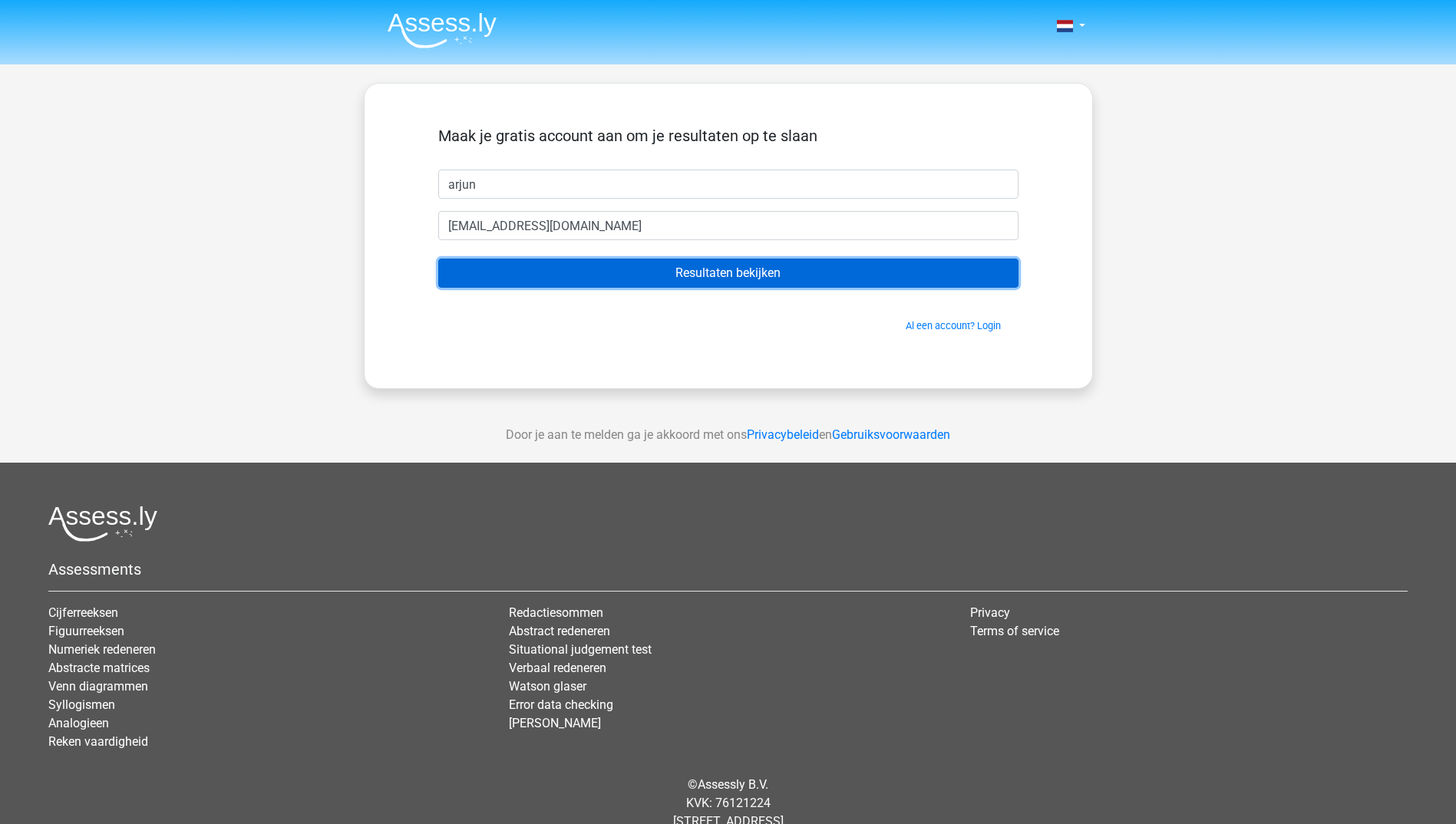
click at [682, 271] on input "Resultaten bekijken" at bounding box center [728, 272] width 580 height 29
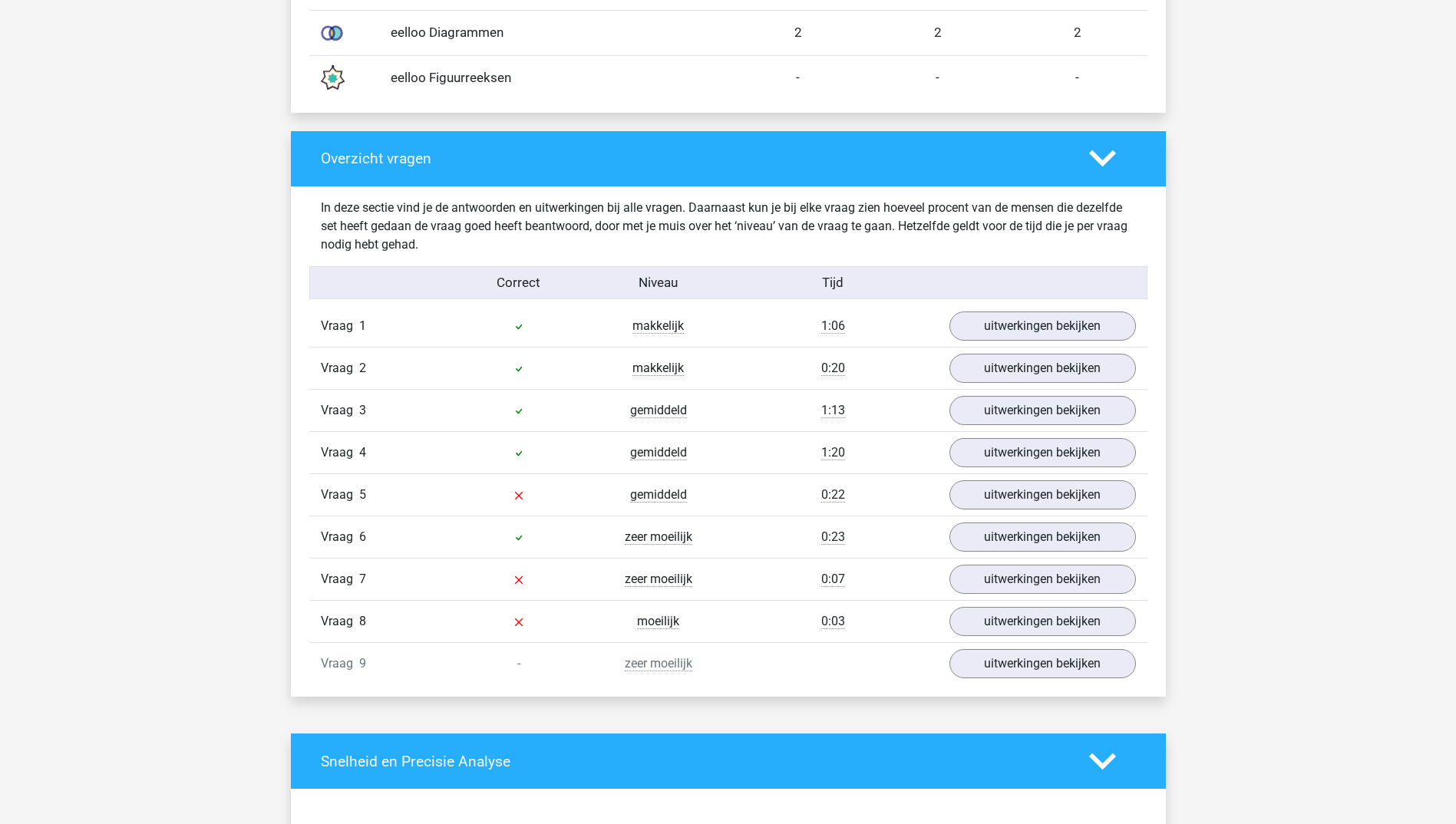
scroll to position [1458, 0]
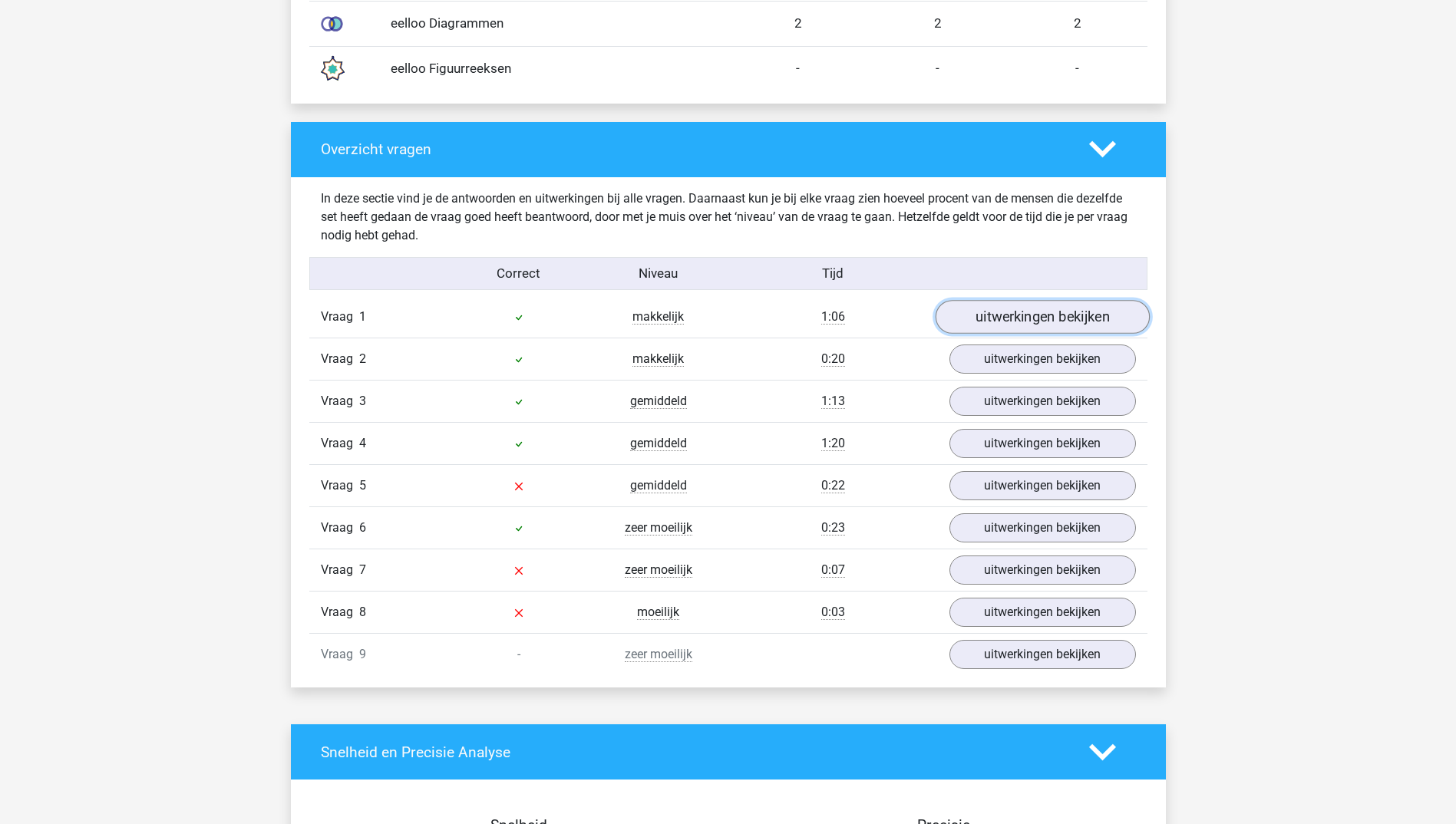
click at [1056, 324] on link "uitwerkingen bekijken" at bounding box center [1042, 317] width 214 height 34
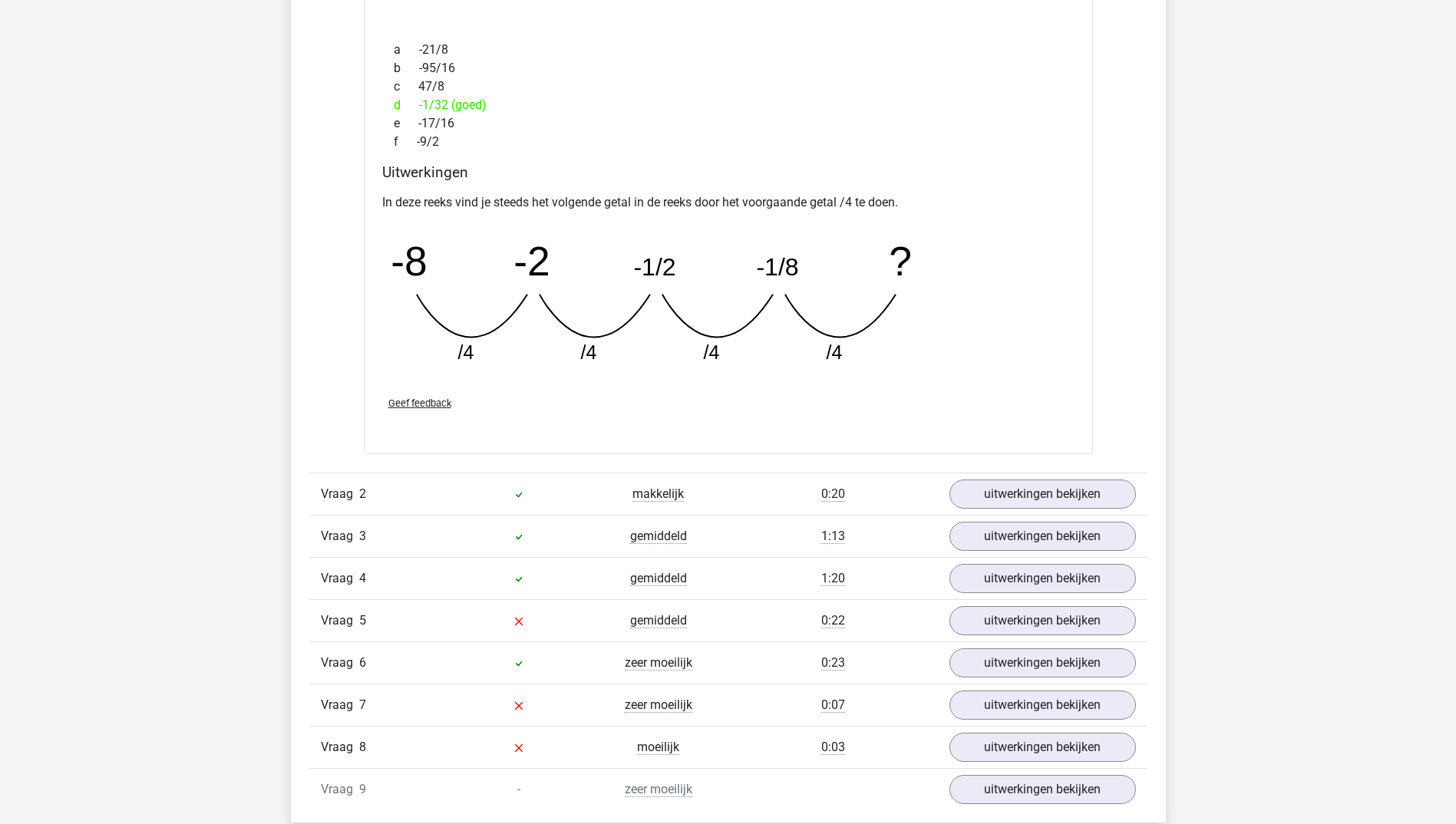
scroll to position [1995, 0]
click at [997, 490] on link "uitwerkingen bekijken" at bounding box center [1042, 493] width 214 height 34
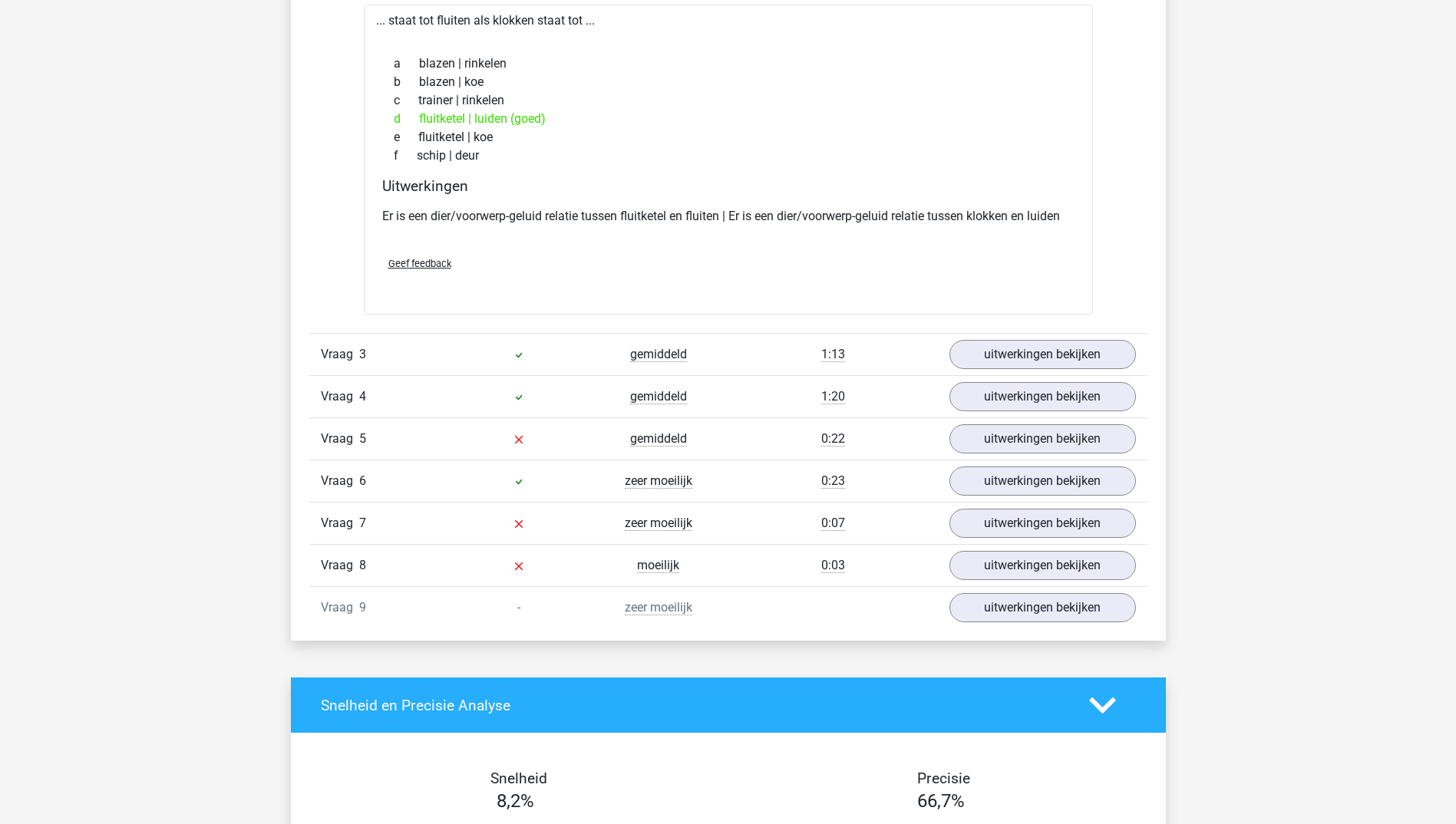
scroll to position [2533, 0]
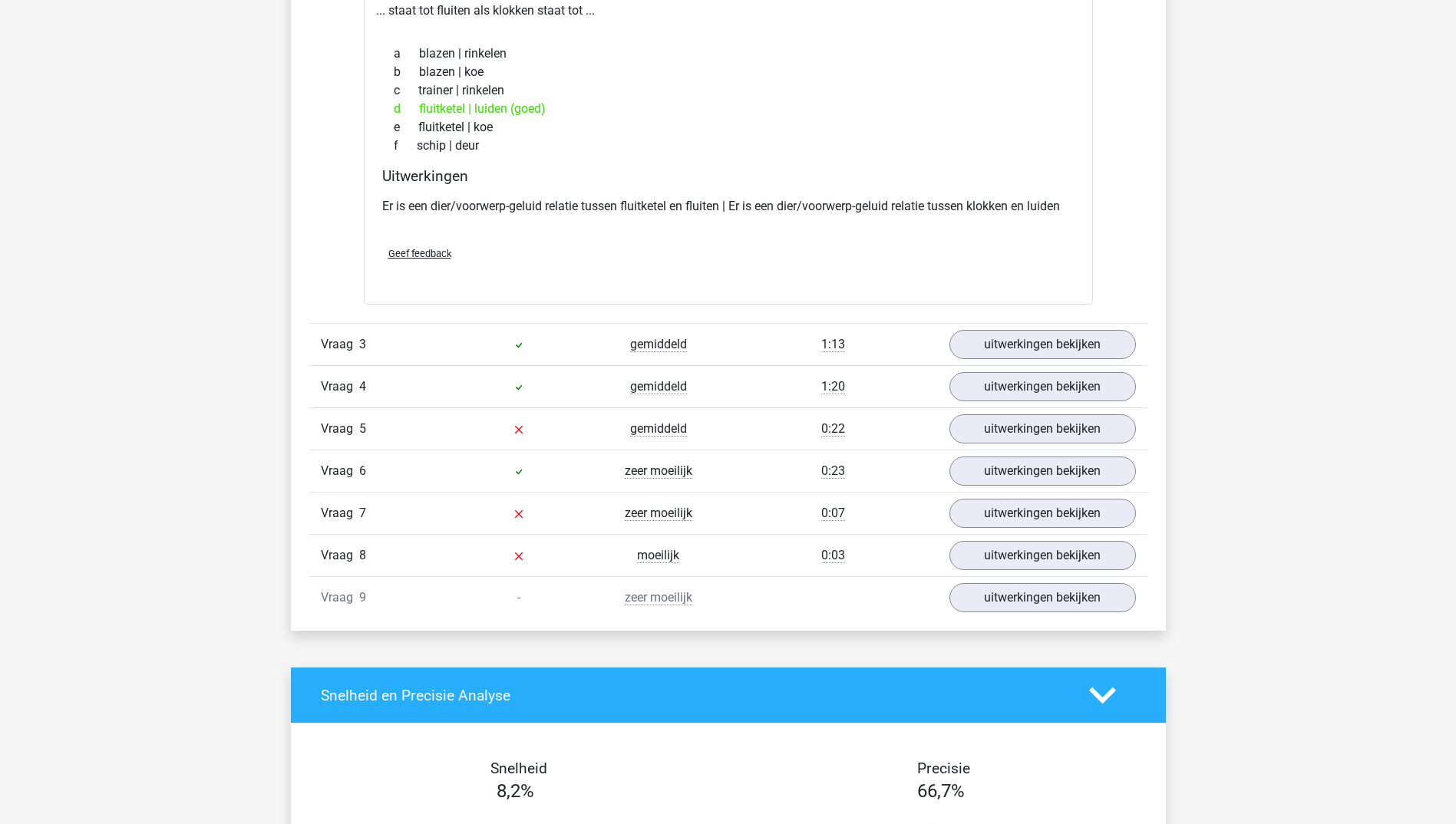
click at [1044, 327] on div "Vraag 3 gemiddeld 1:13 uitwerkingen bekijken" at bounding box center [728, 344] width 838 height 43
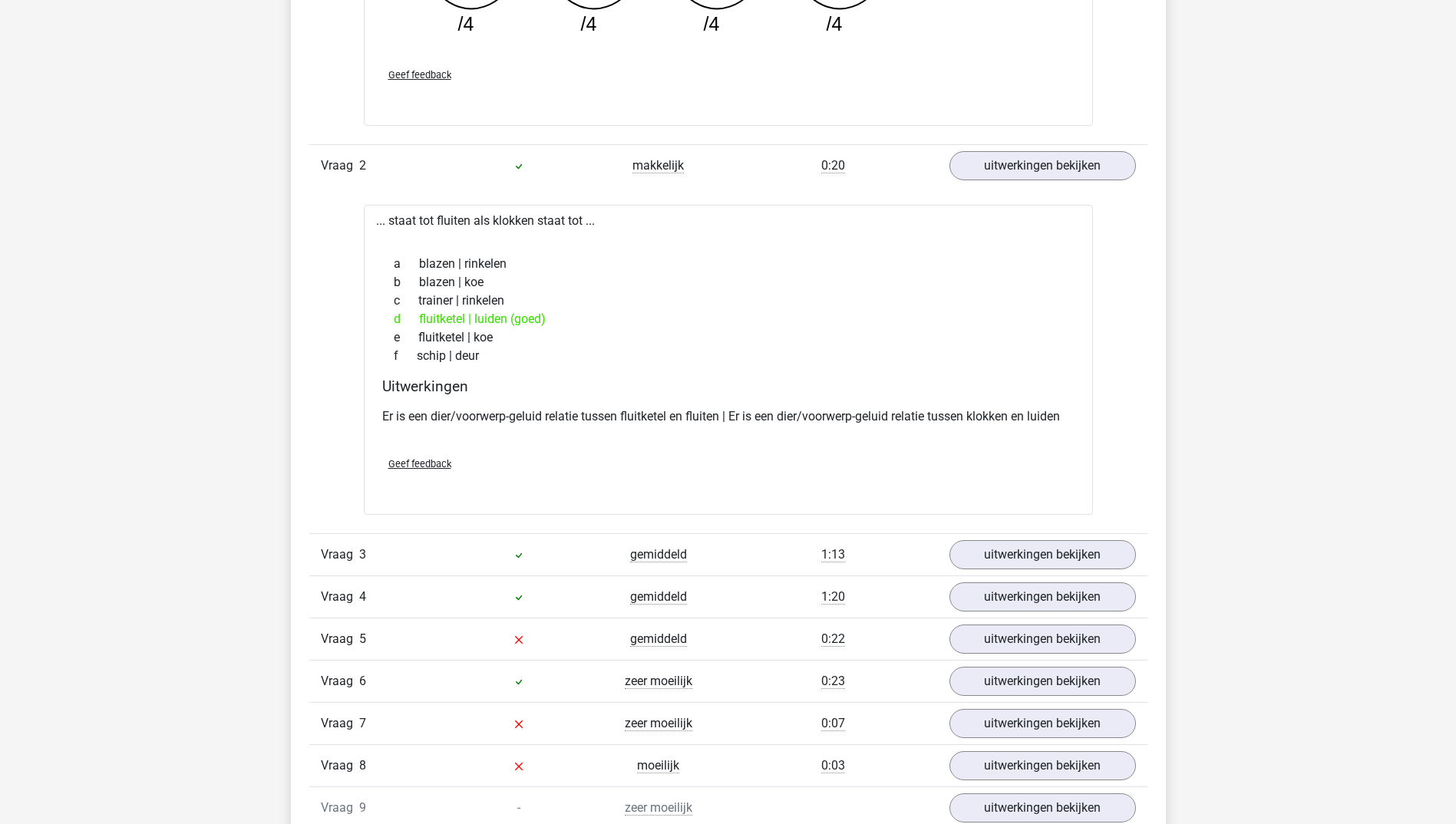
scroll to position [2302, 0]
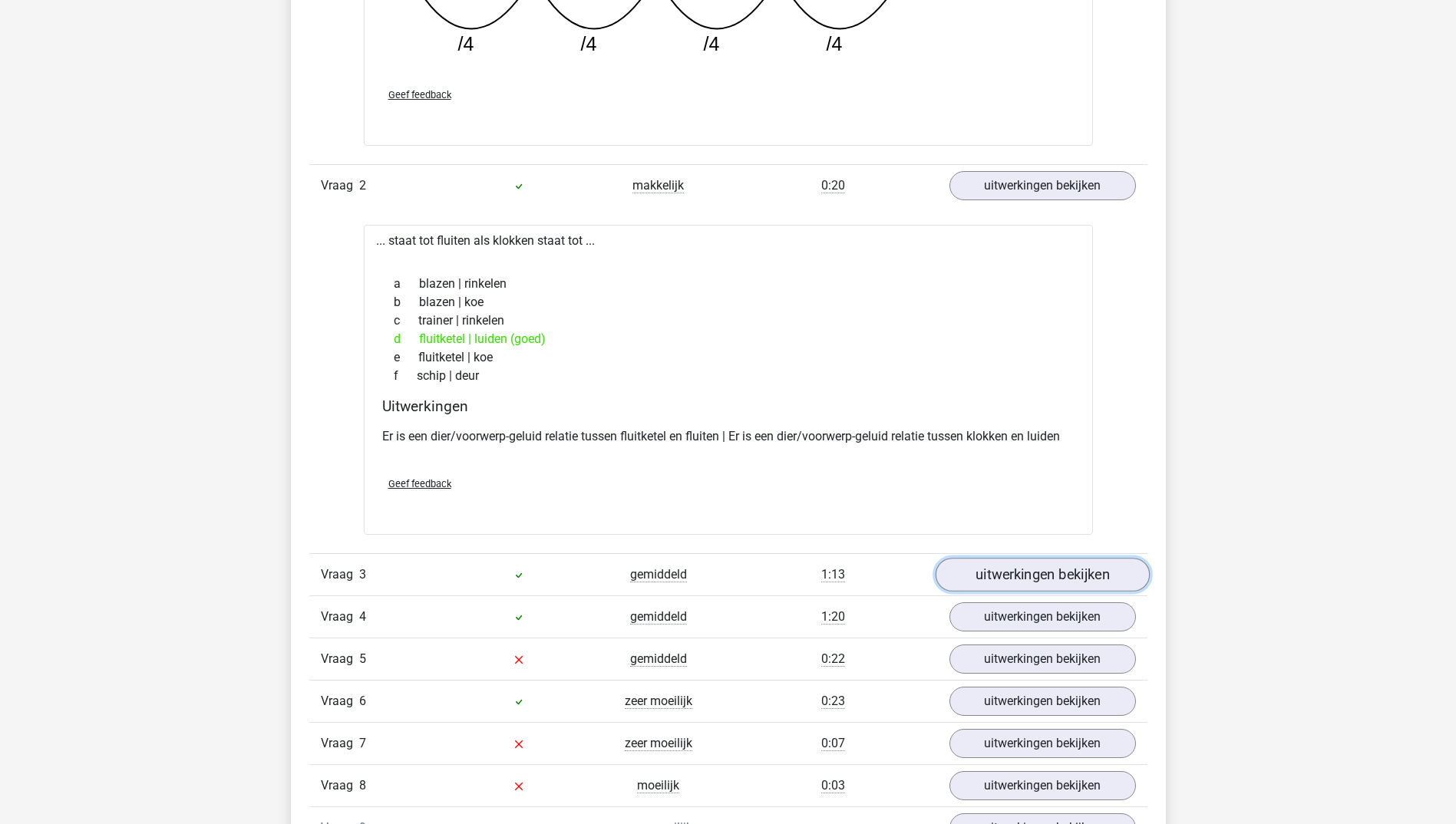
click at [1063, 578] on link "uitwerkingen bekijken" at bounding box center [1042, 575] width 214 height 34
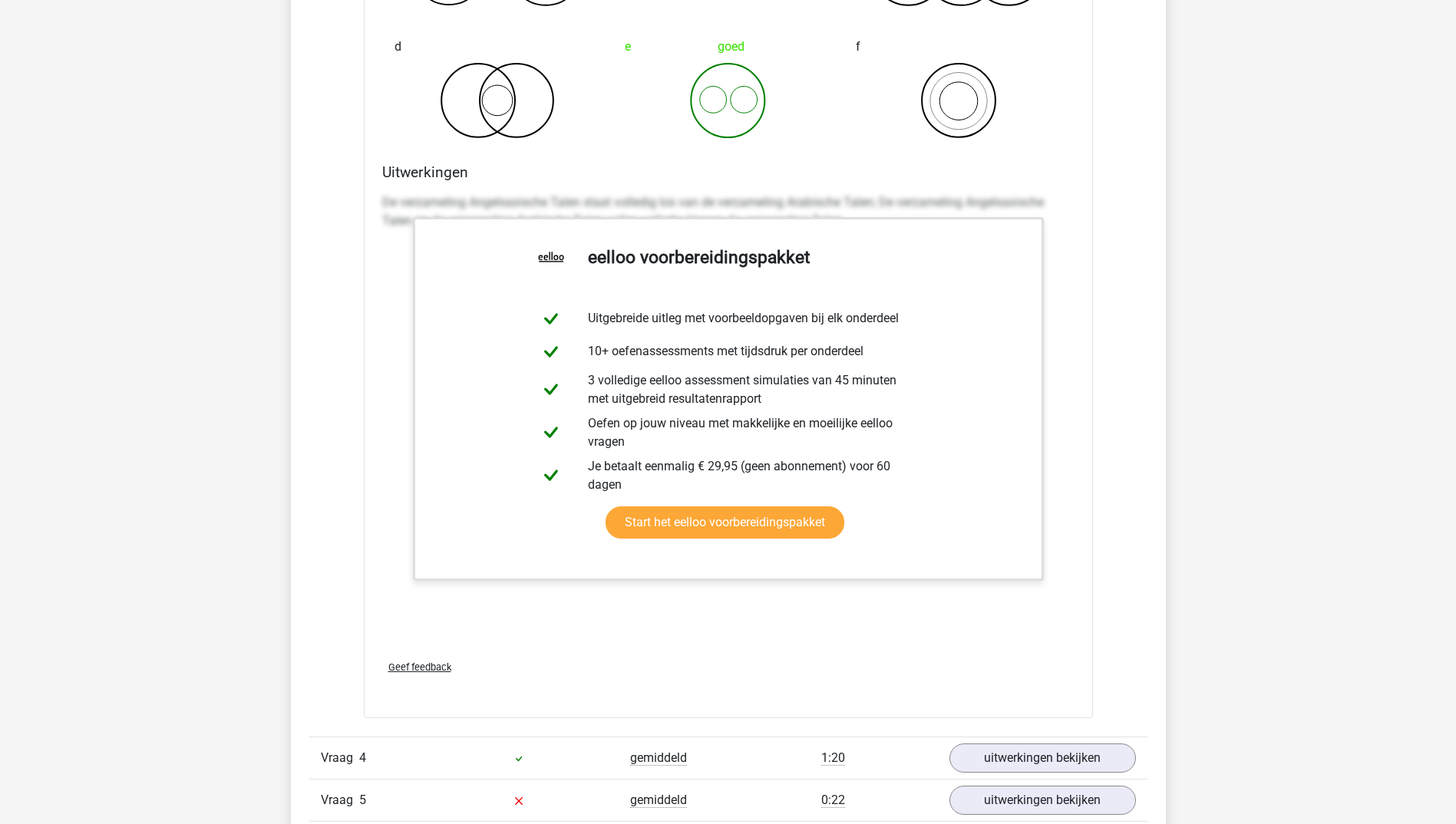
scroll to position [3453, 0]
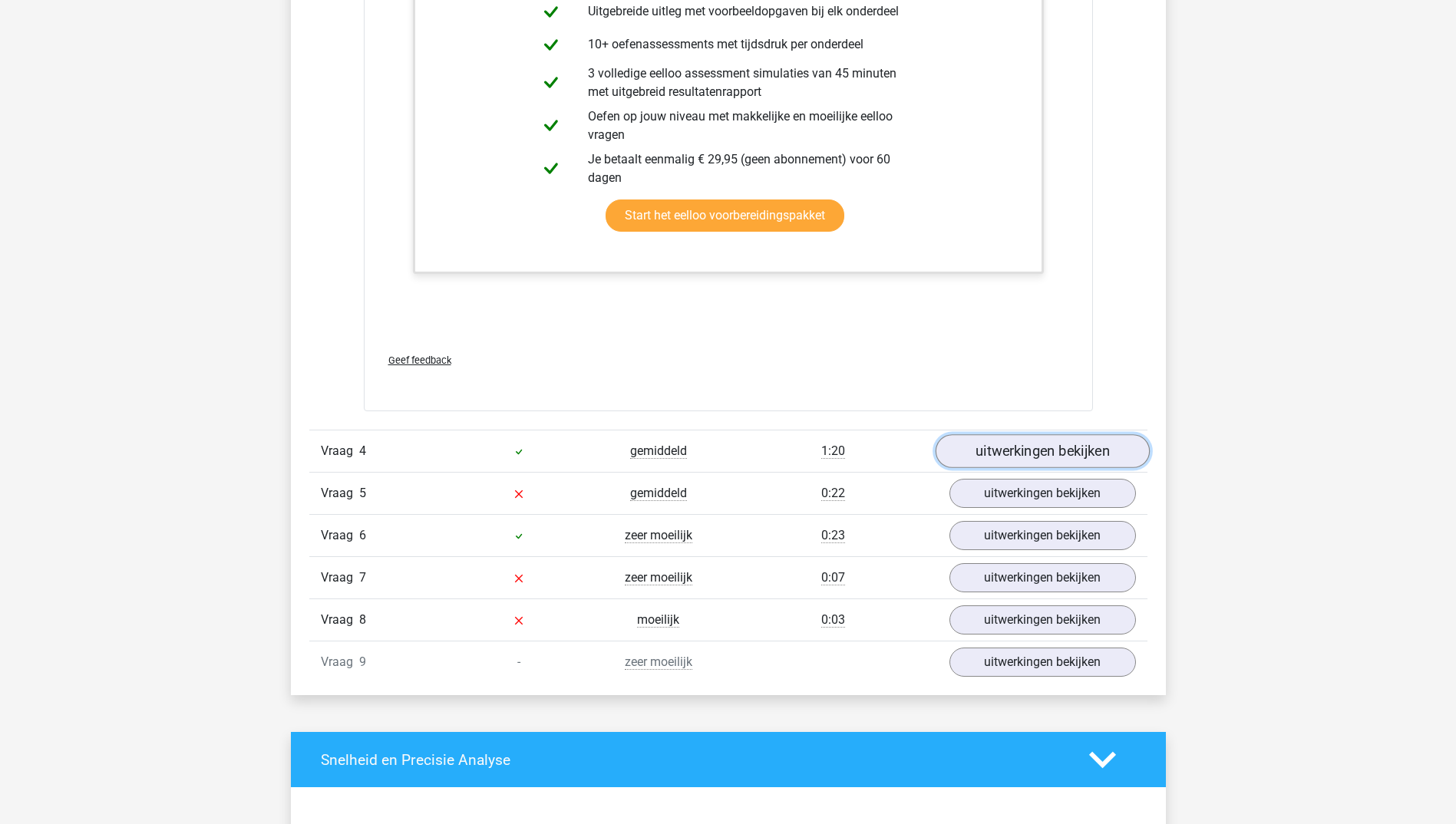
click at [1083, 462] on link "uitwerkingen bekijken" at bounding box center [1042, 452] width 214 height 34
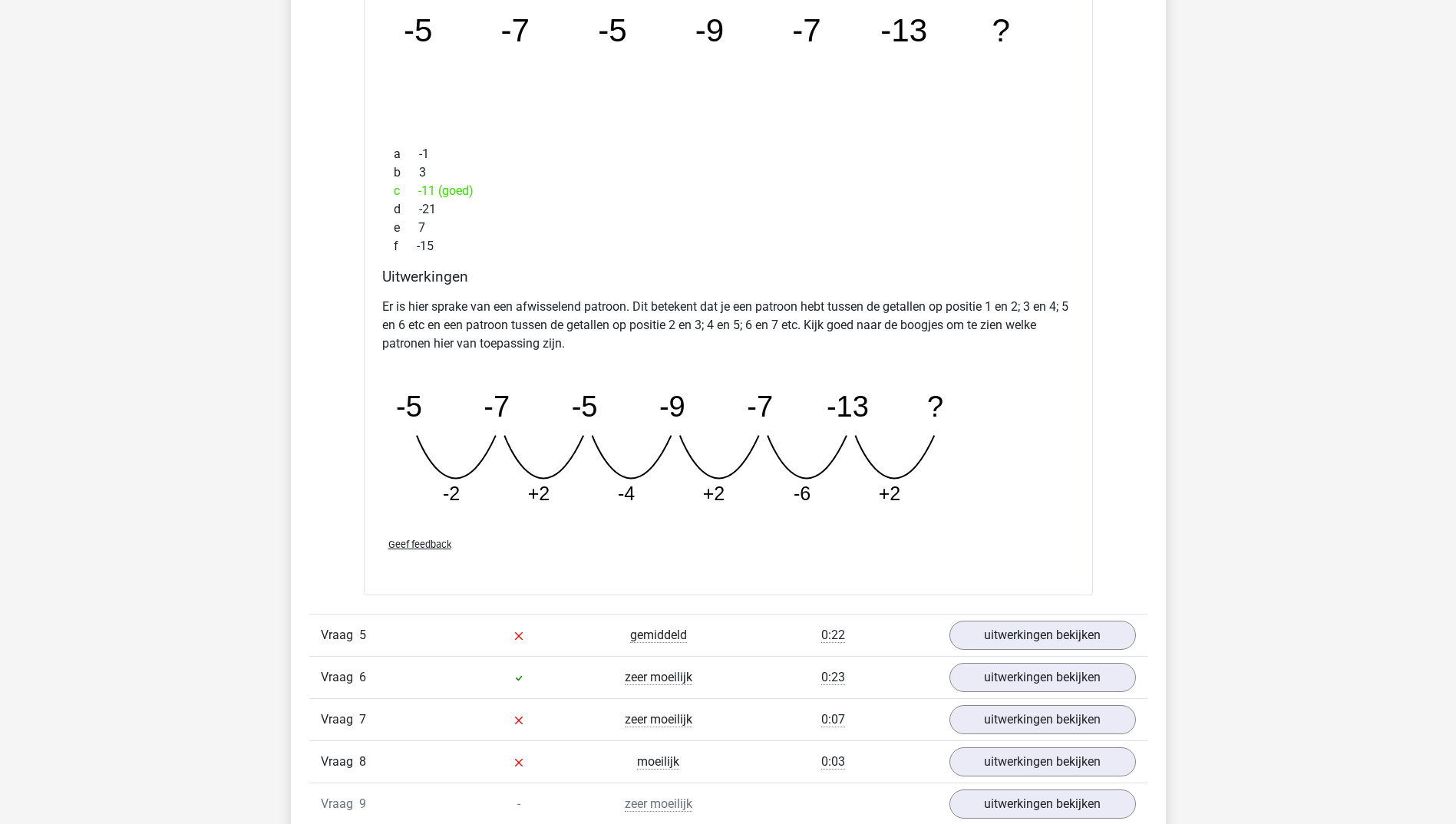
scroll to position [4144, 0]
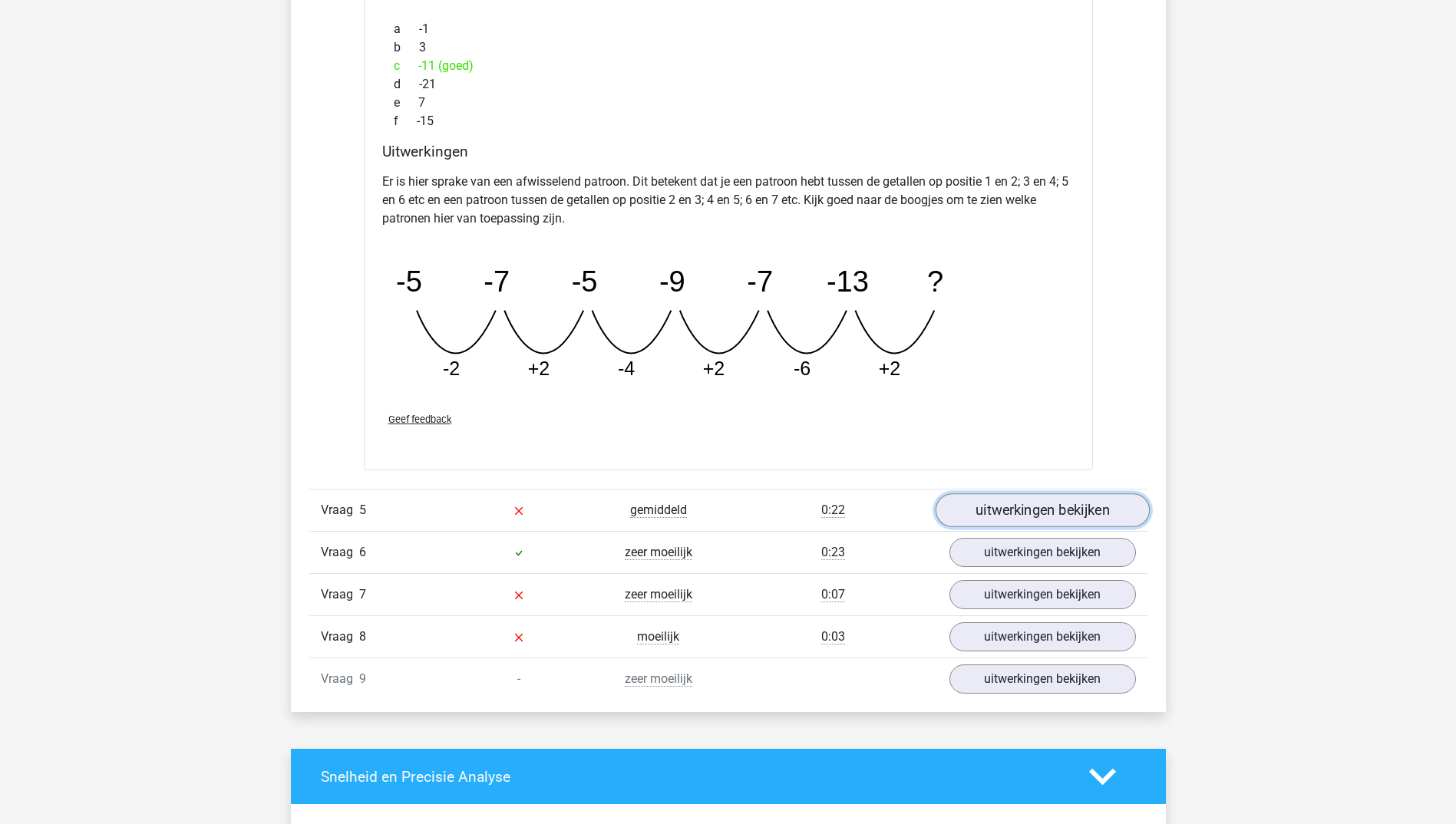
click at [1017, 512] on link "uitwerkingen bekijken" at bounding box center [1042, 511] width 214 height 34
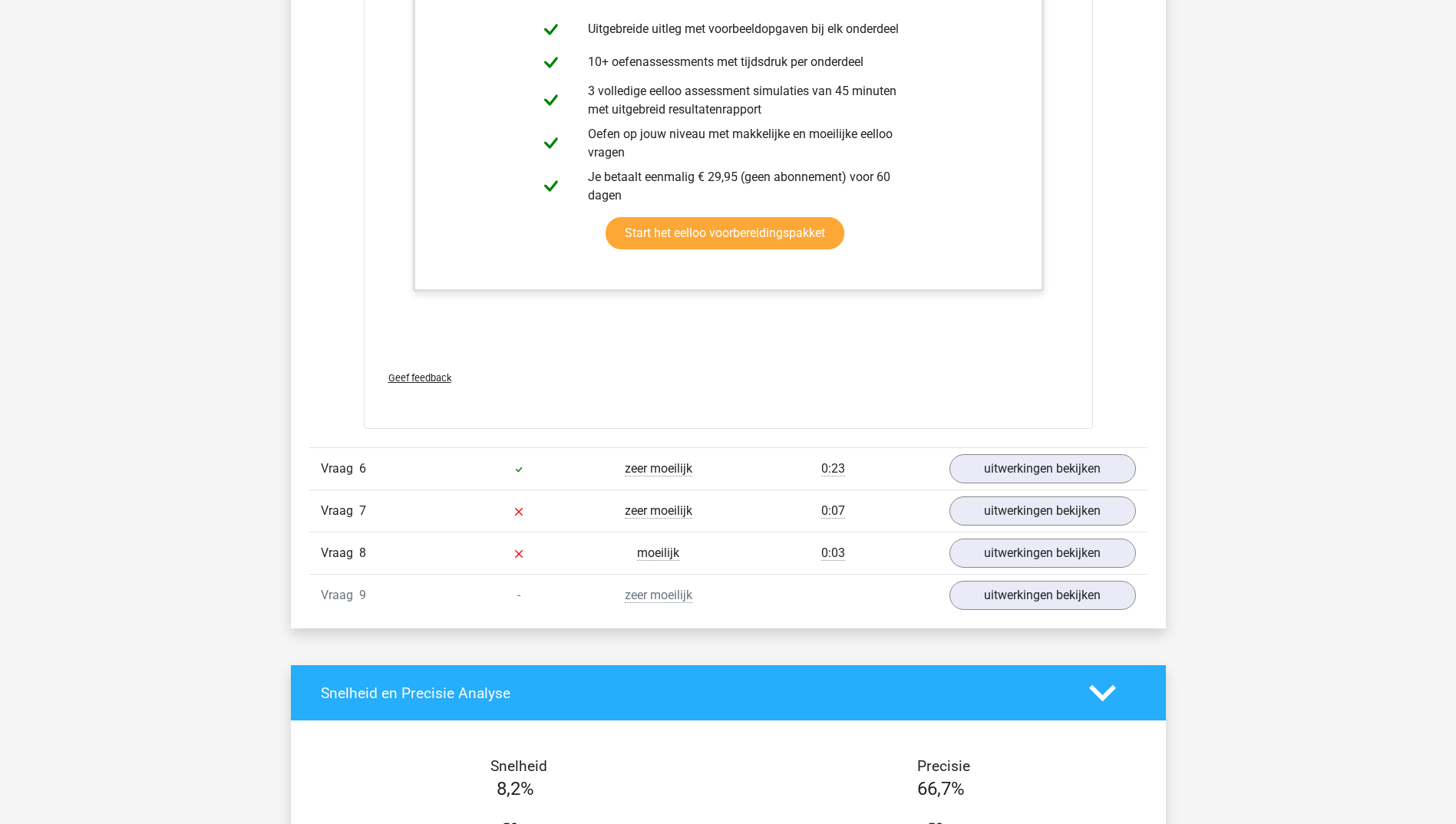
scroll to position [5065, 0]
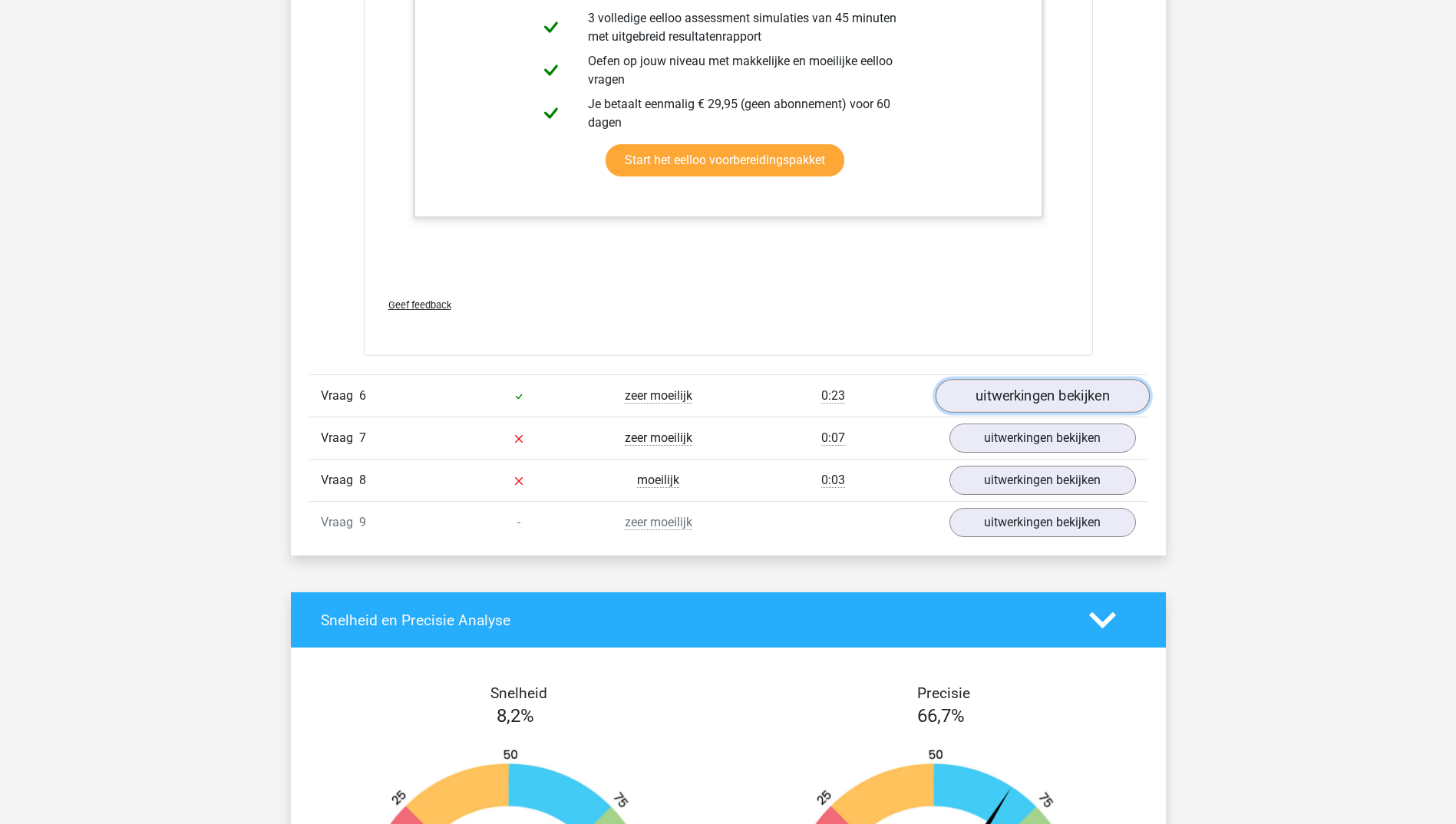
click at [1067, 398] on link "uitwerkingen bekijken" at bounding box center [1042, 397] width 214 height 34
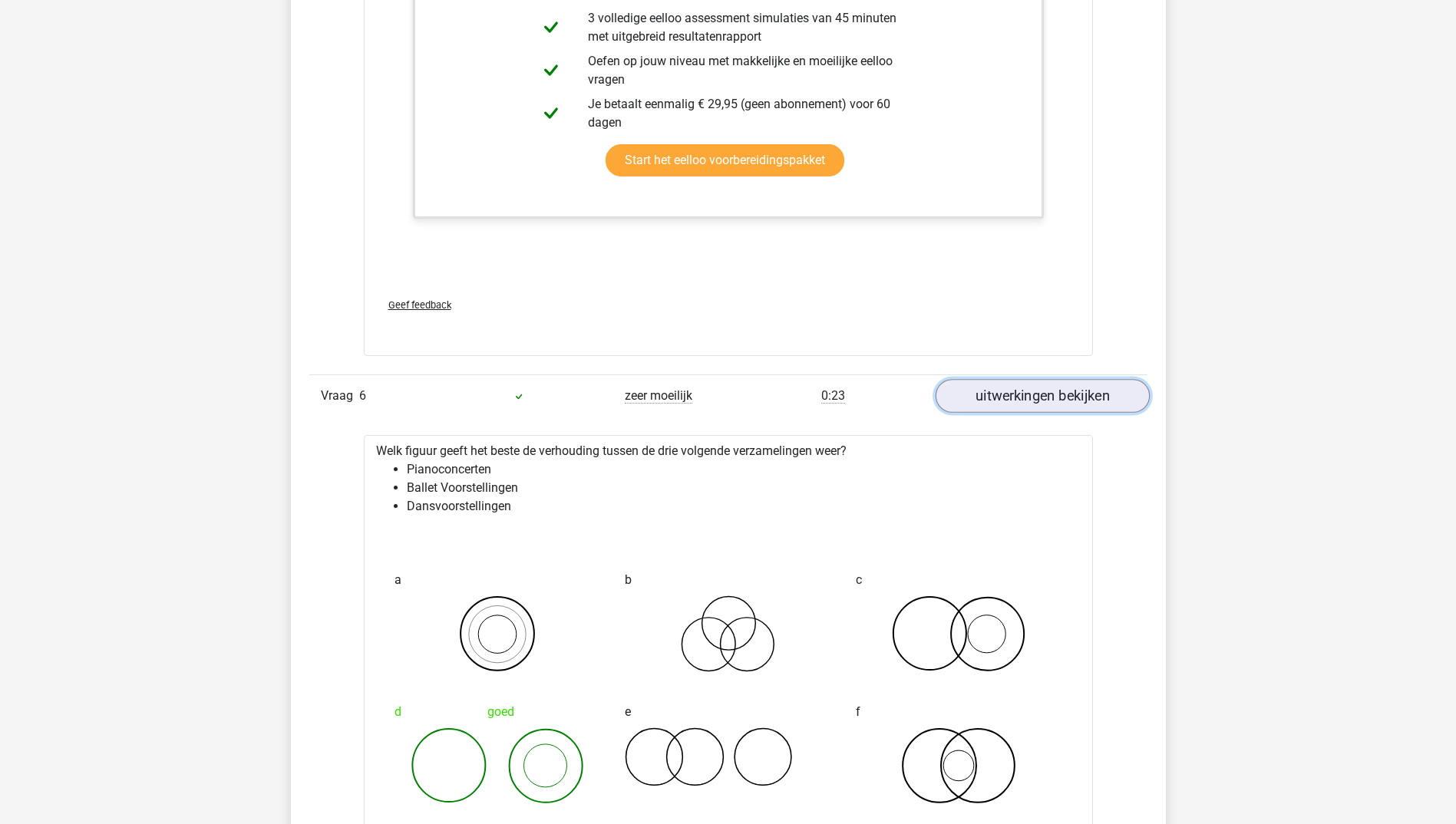
click at [1067, 398] on link "uitwerkingen bekijken" at bounding box center [1042, 397] width 214 height 34
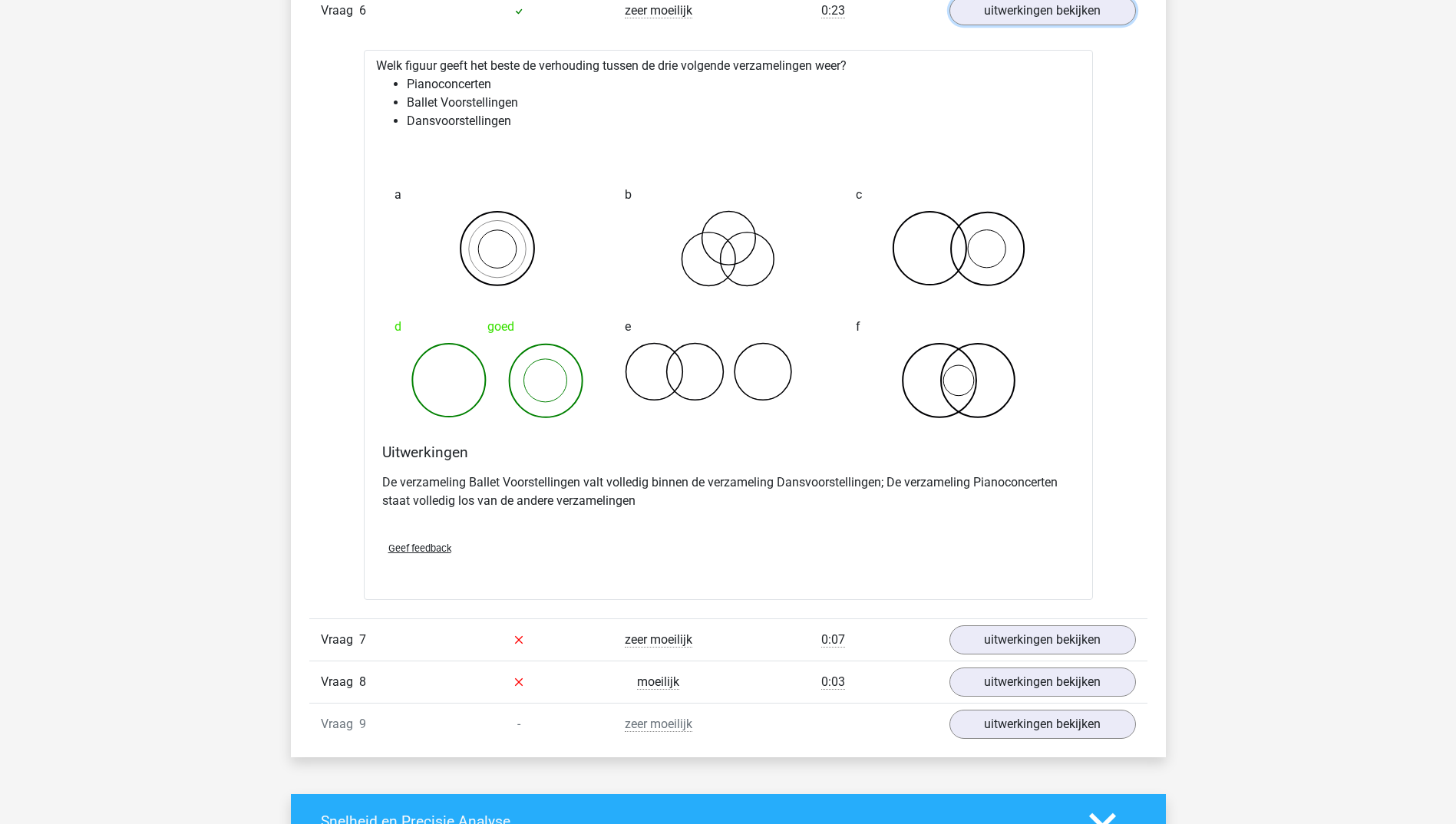
scroll to position [5448, 0]
click at [998, 657] on div "Vraag 7 zeer moeilijk 0:07 uitwerkingen bekijken" at bounding box center [728, 640] width 838 height 43
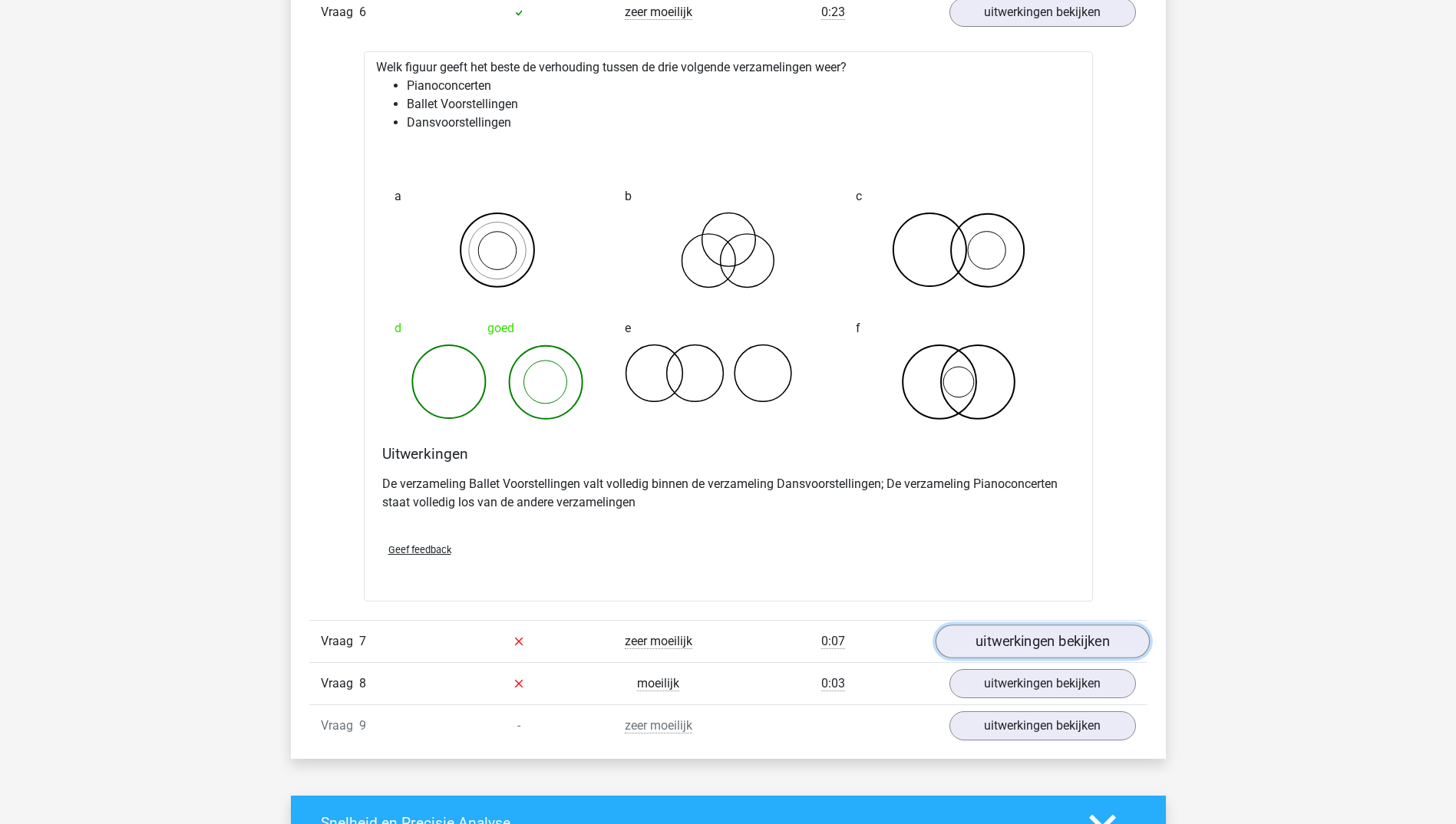
click at [999, 646] on link "uitwerkingen bekijken" at bounding box center [1042, 641] width 214 height 34
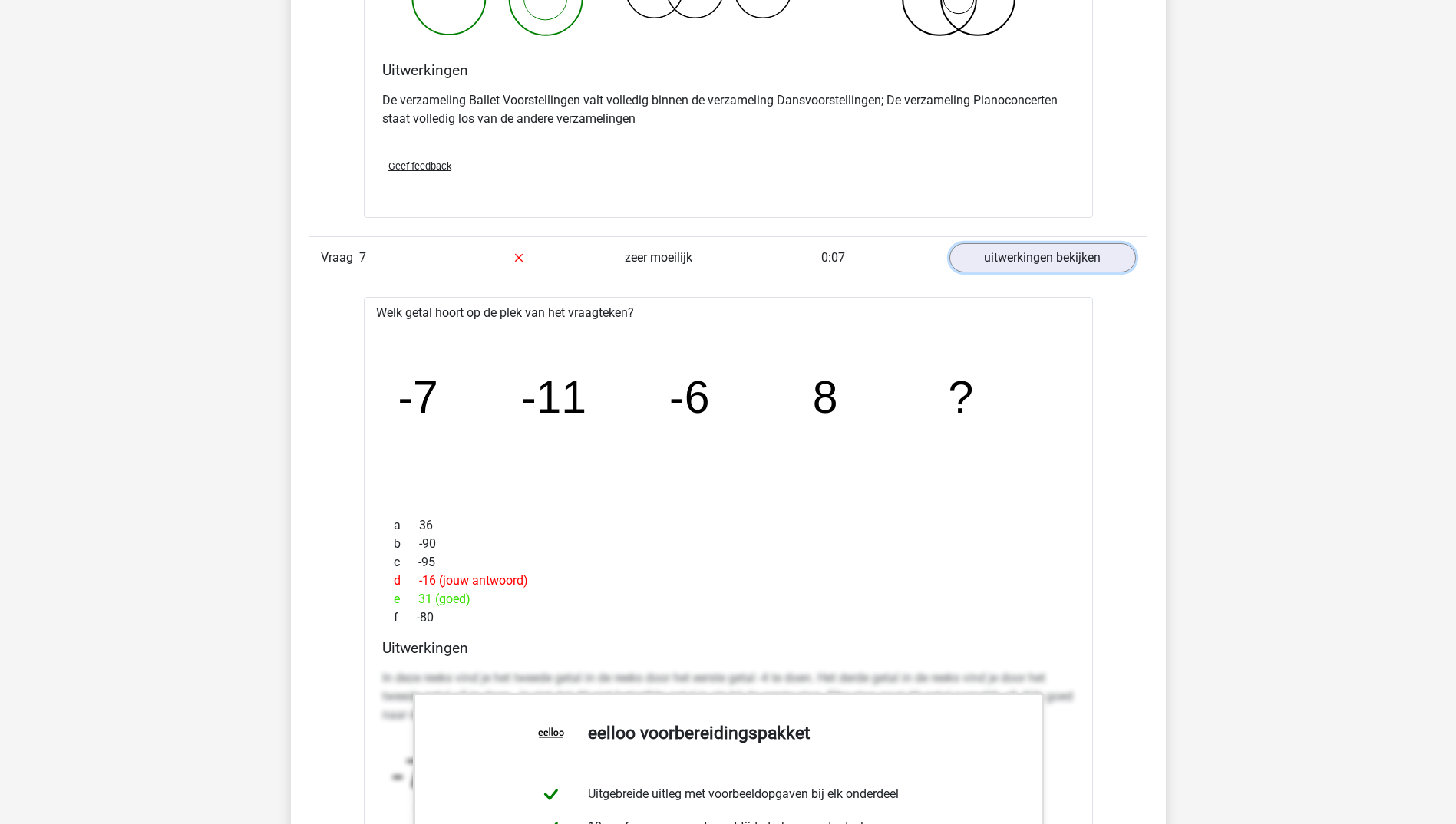
scroll to position [5909, 0]
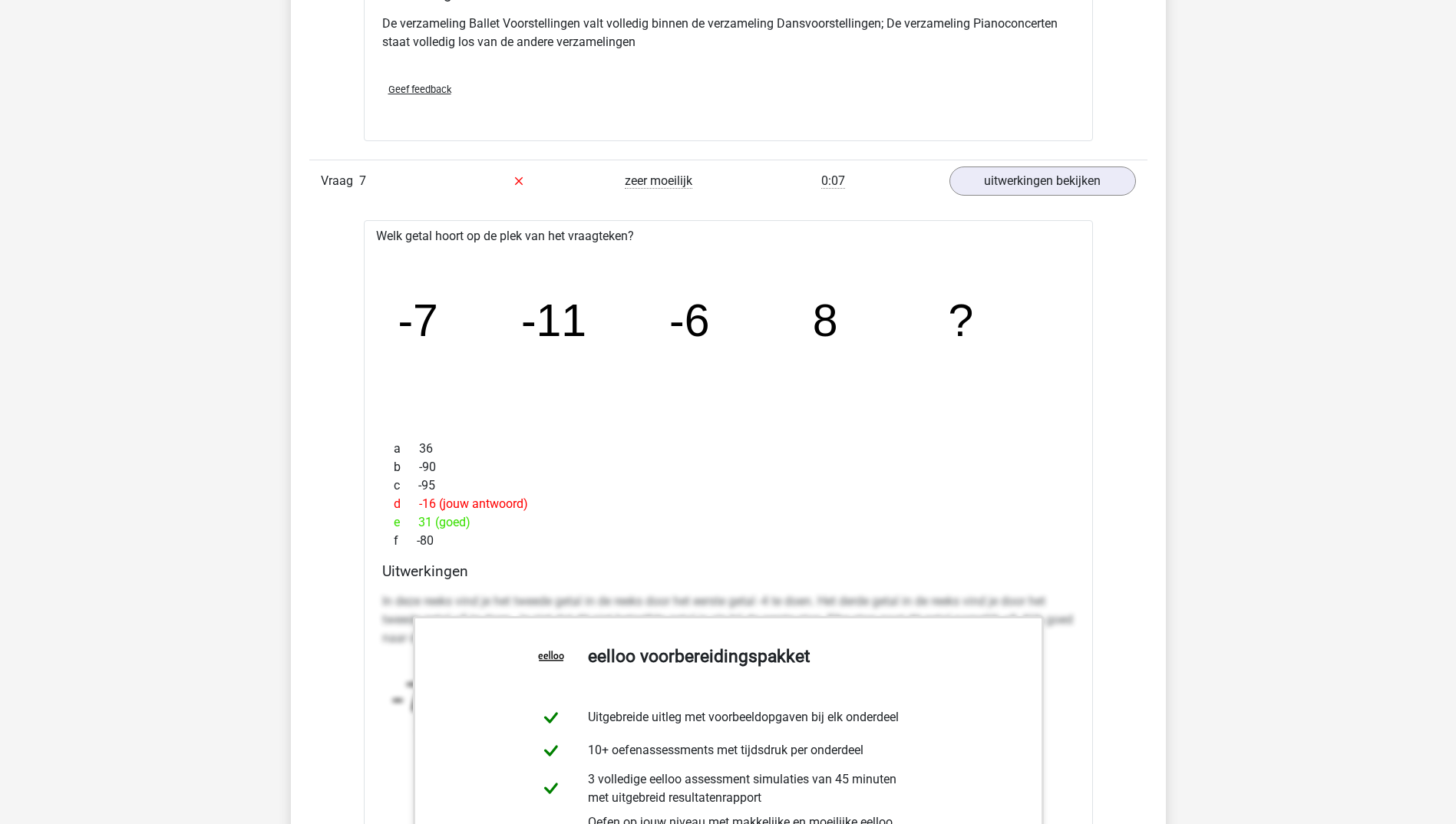
drag, startPoint x: 426, startPoint y: 529, endPoint x: 465, endPoint y: 529, distance: 39.0
click at [465, 529] on div "e 31 (goed)" at bounding box center [728, 522] width 693 height 18
drag, startPoint x: 465, startPoint y: 529, endPoint x: 684, endPoint y: 511, distance: 219.7
click at [684, 511] on div "d -16 (jouw antwoord)" at bounding box center [728, 503] width 693 height 18
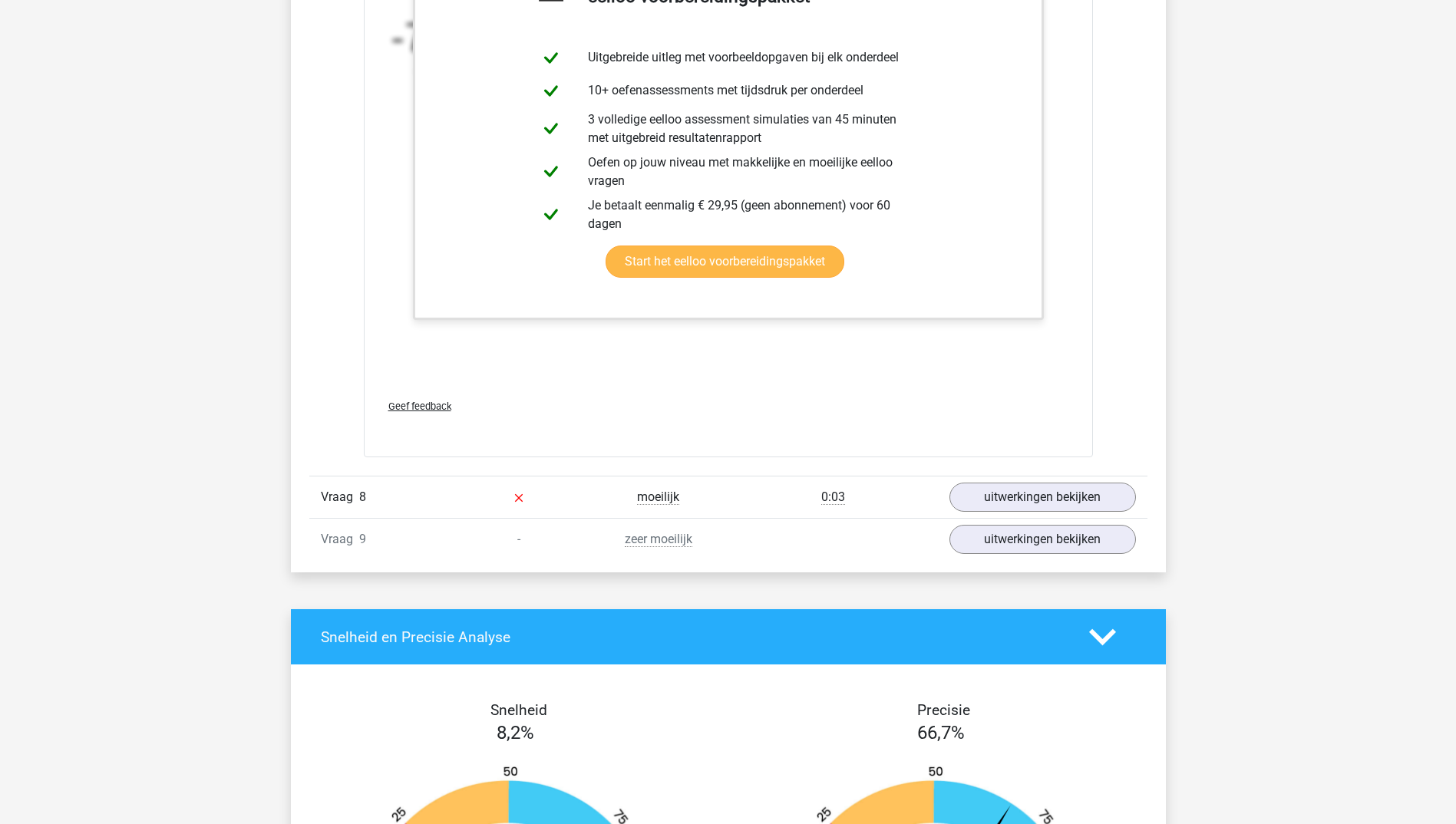
scroll to position [6600, 0]
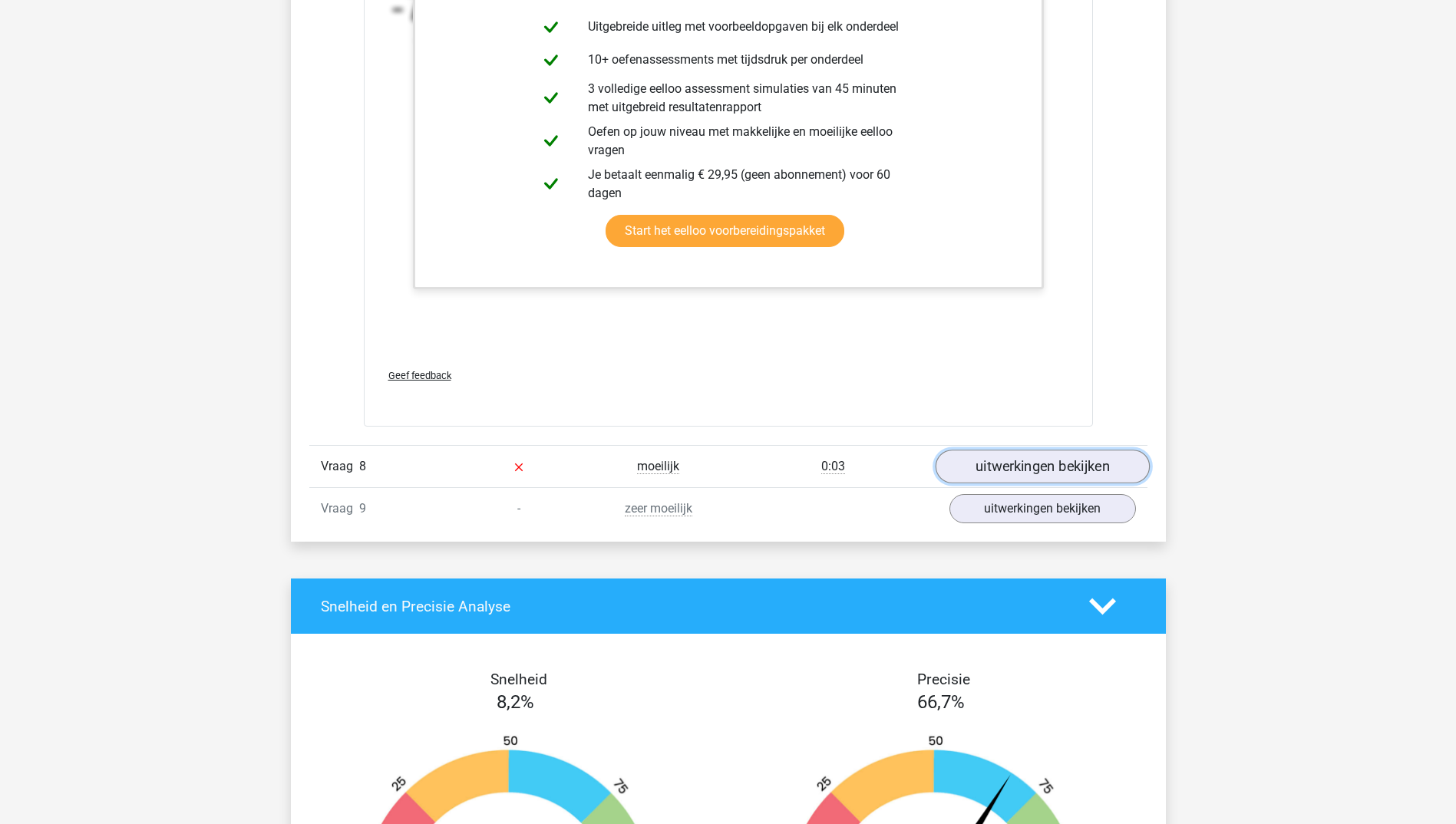
click at [991, 478] on link "uitwerkingen bekijken" at bounding box center [1042, 467] width 214 height 34
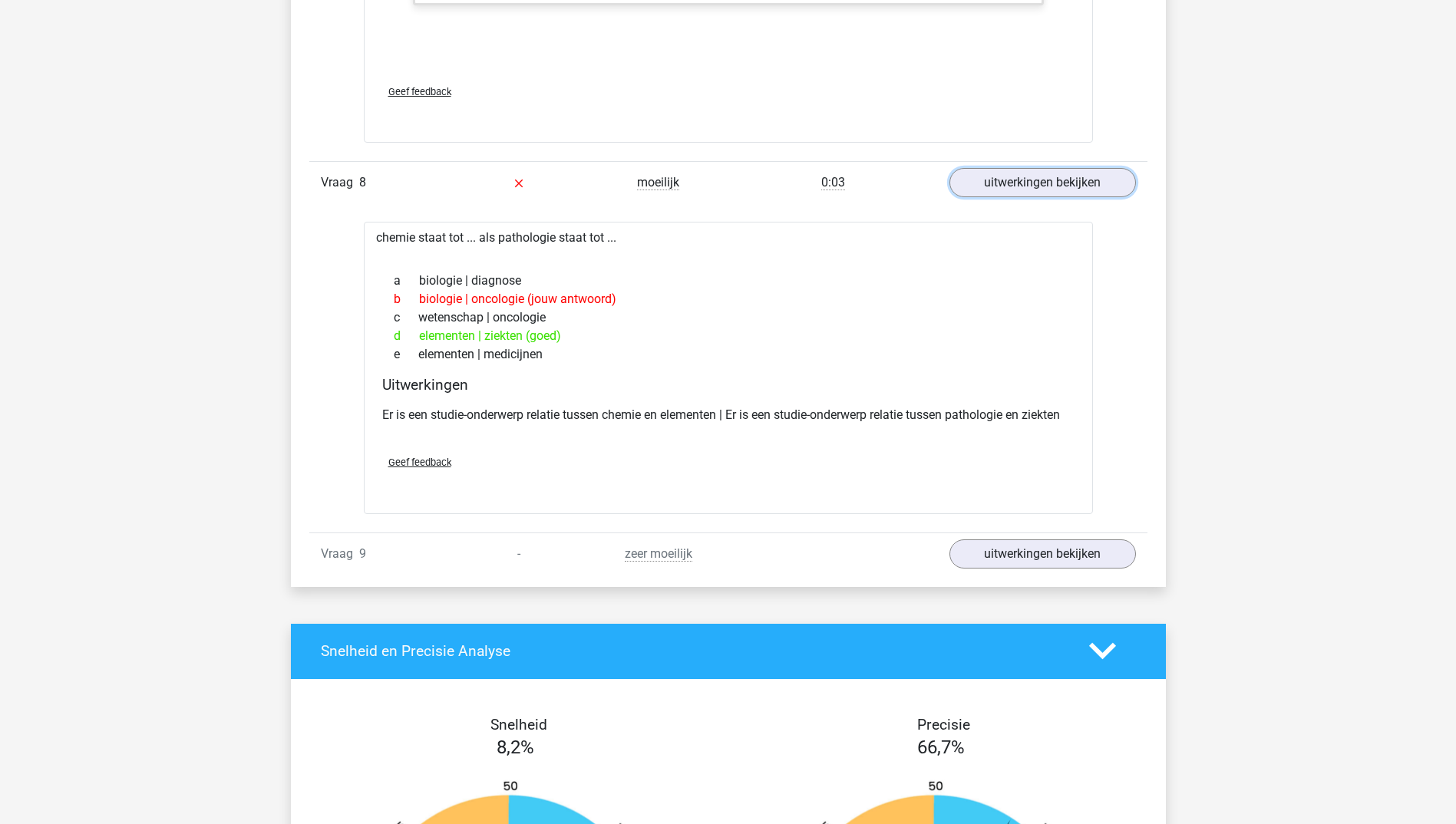
scroll to position [6906, 0]
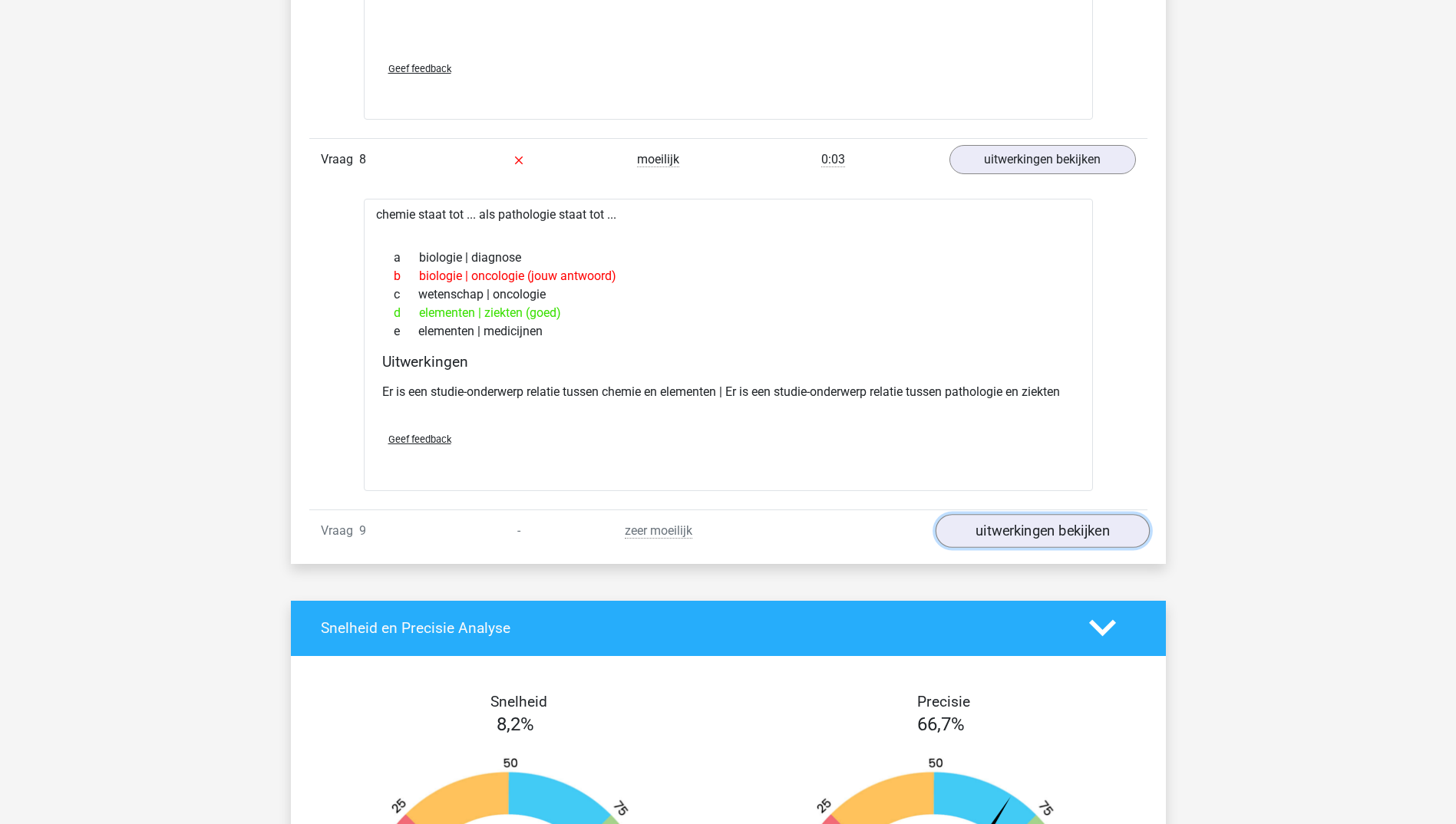
click at [1016, 530] on link "uitwerkingen bekijken" at bounding box center [1042, 531] width 214 height 34
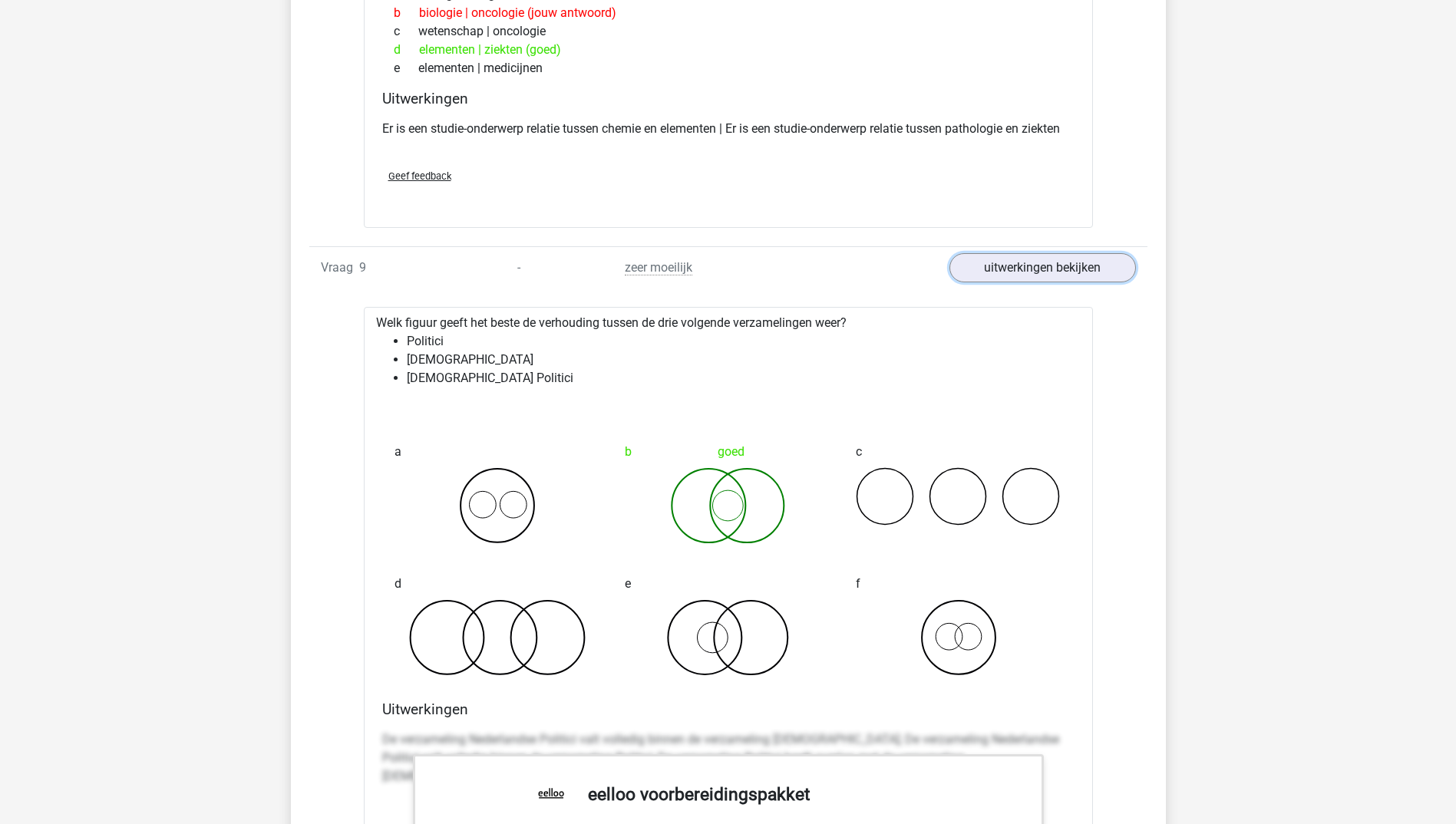
scroll to position [7290, 0]
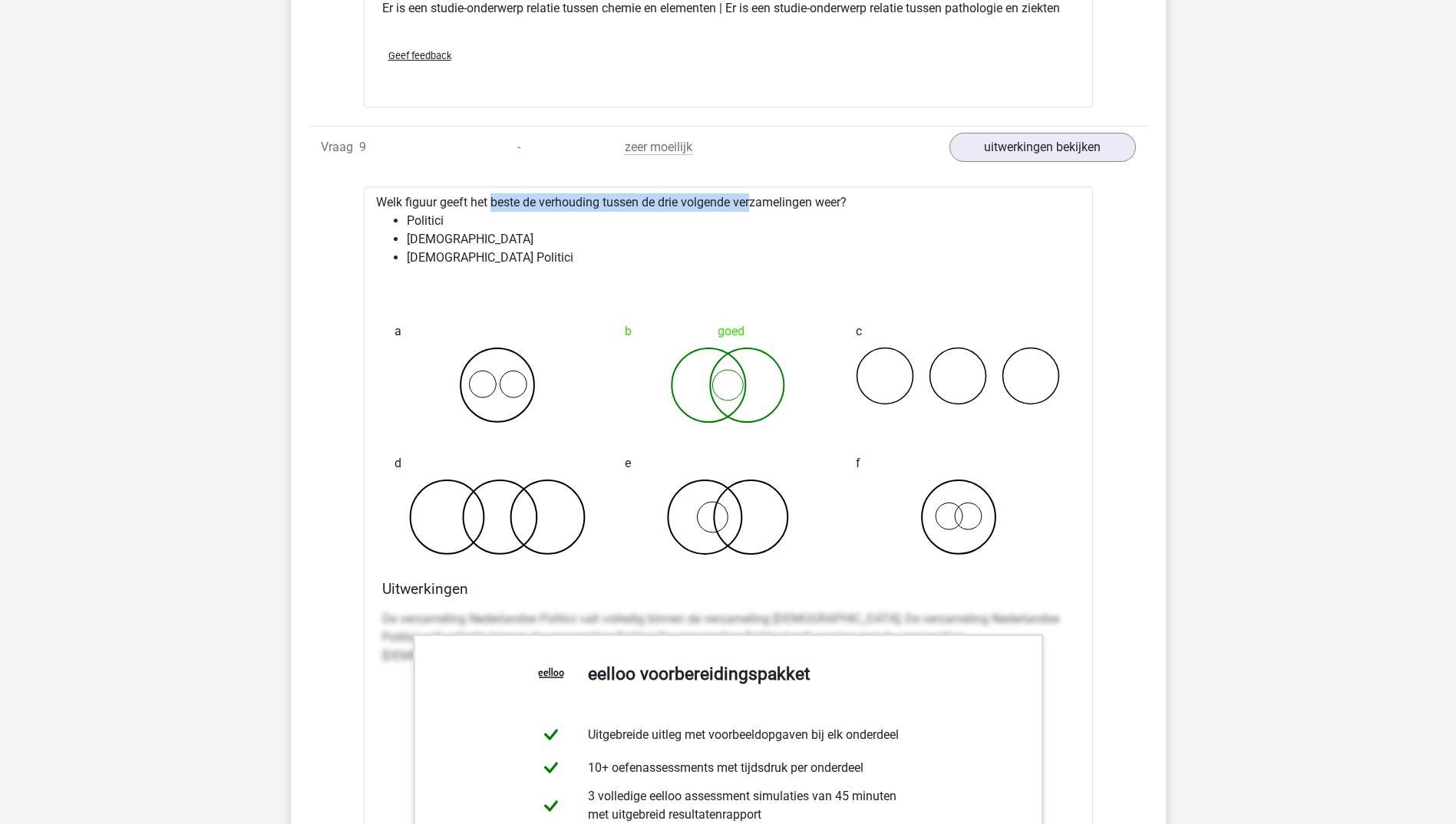
drag, startPoint x: 448, startPoint y: 202, endPoint x: 754, endPoint y: 194, distance: 306.1
click at [754, 194] on div "Welk figuur geeft het beste de verhouding tussen de drie volgende verzamelingen…" at bounding box center [728, 660] width 729 height 949
drag, startPoint x: 754, startPoint y: 194, endPoint x: 845, endPoint y: 199, distance: 91.1
click at [845, 199] on div "Welk figuur geeft het beste de verhouding tussen de drie volgende verzamelingen…" at bounding box center [728, 660] width 729 height 949
drag, startPoint x: 845, startPoint y: 199, endPoint x: 838, endPoint y: 279, distance: 80.3
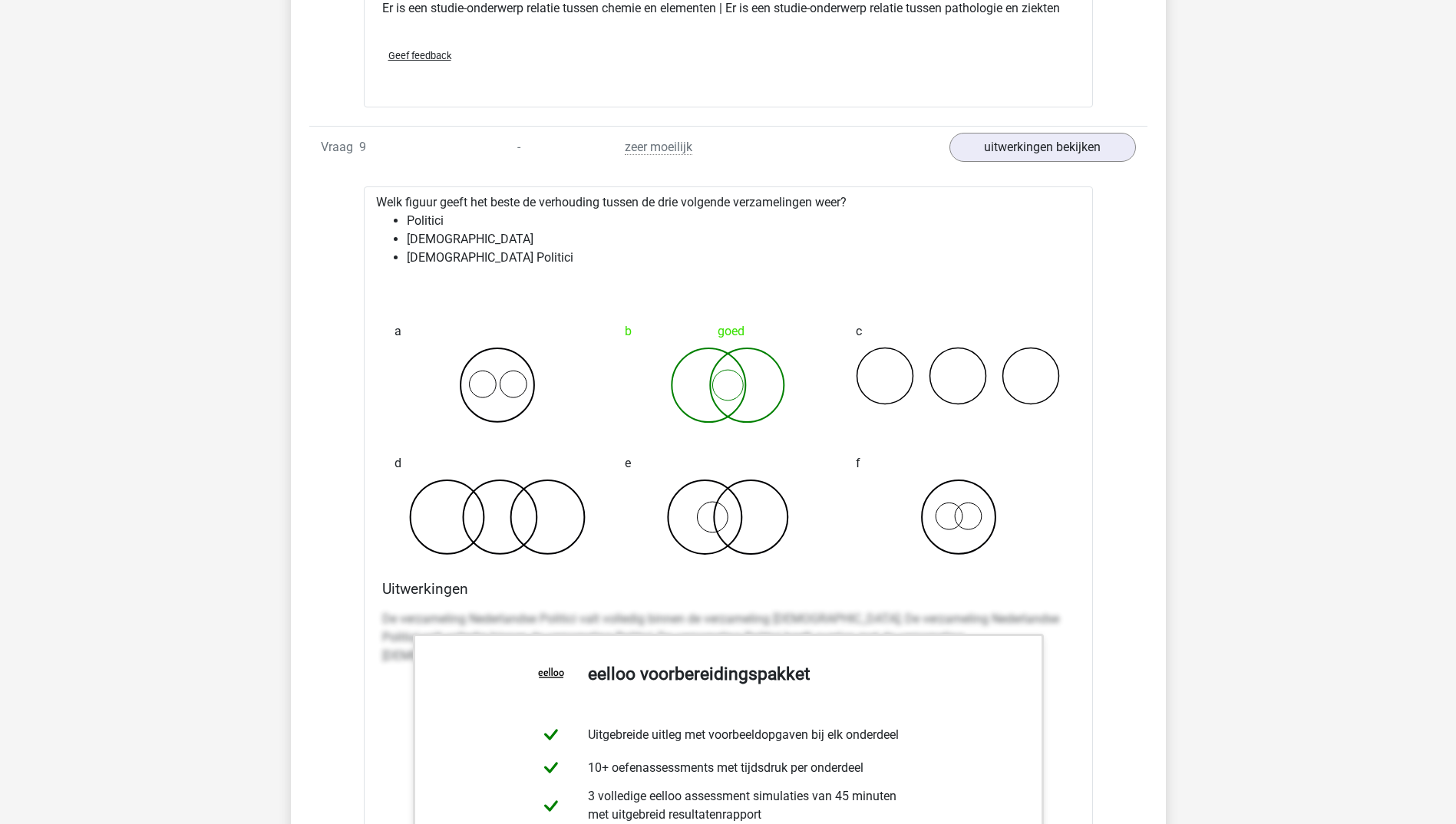
click at [838, 279] on div at bounding box center [728, 285] width 705 height 12
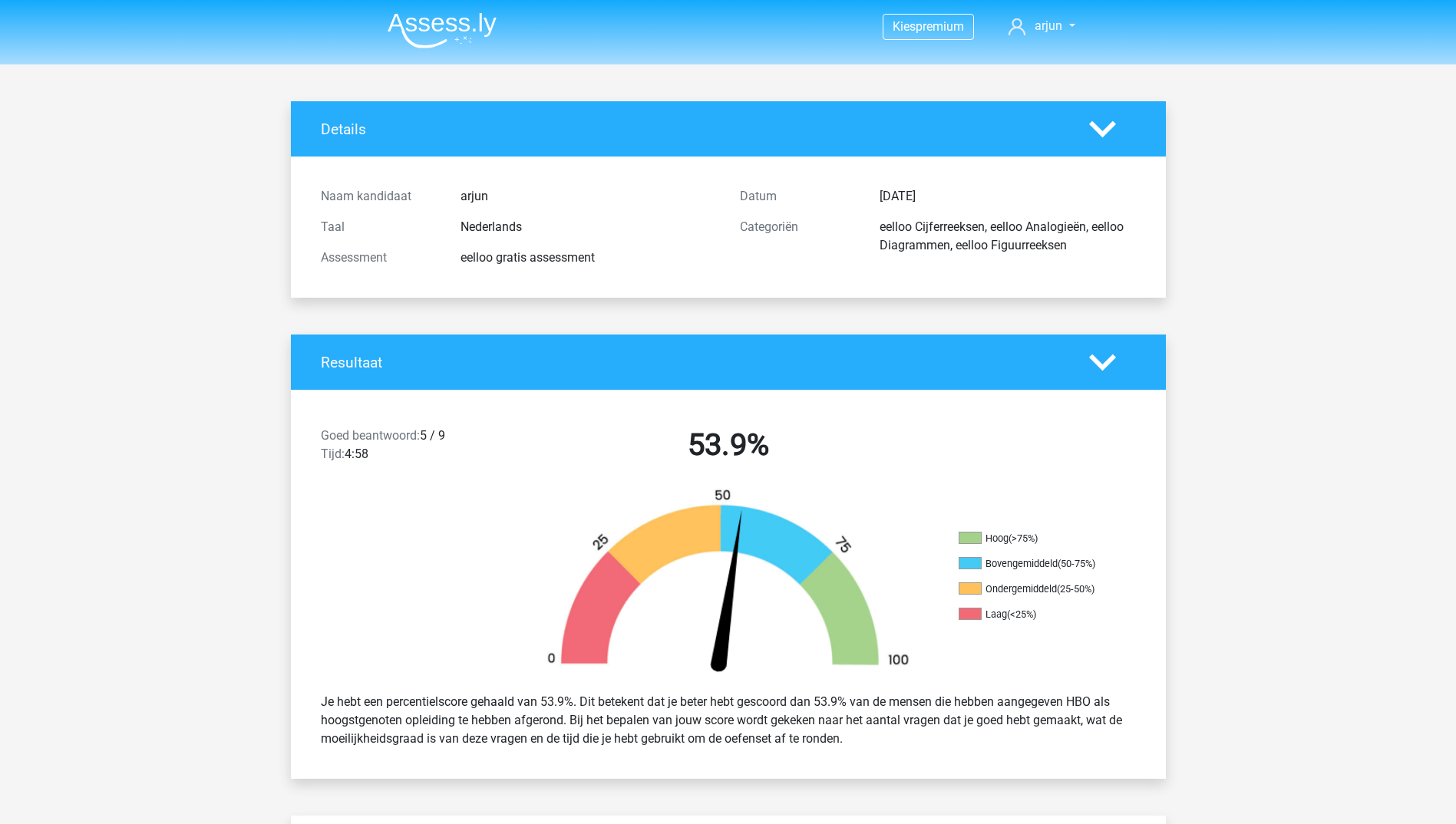
scroll to position [230, 0]
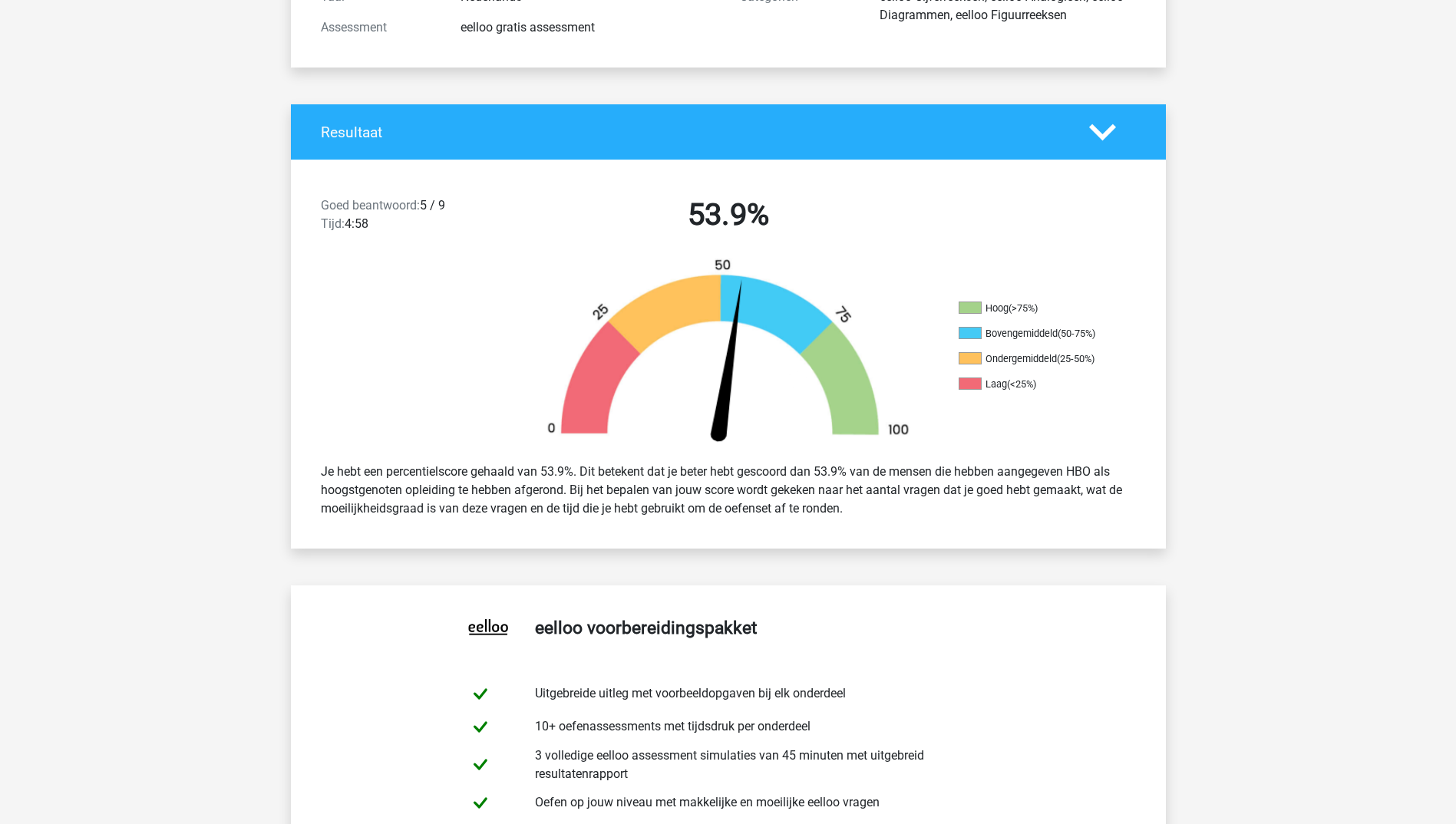
drag, startPoint x: 842, startPoint y: 209, endPoint x: 755, endPoint y: 234, distance: 90.5
click at [755, 234] on h2 "53.9%" at bounding box center [728, 215] width 396 height 37
click at [1055, 338] on li "Bovengemiddeld (50-75%)" at bounding box center [1035, 334] width 153 height 14
drag, startPoint x: 481, startPoint y: 470, endPoint x: 646, endPoint y: 466, distance: 165.0
click at [646, 466] on div "Je hebt een percentielscore gehaald van 53.9%. Dit betekent dat je beter hebt g…" at bounding box center [728, 490] width 838 height 67
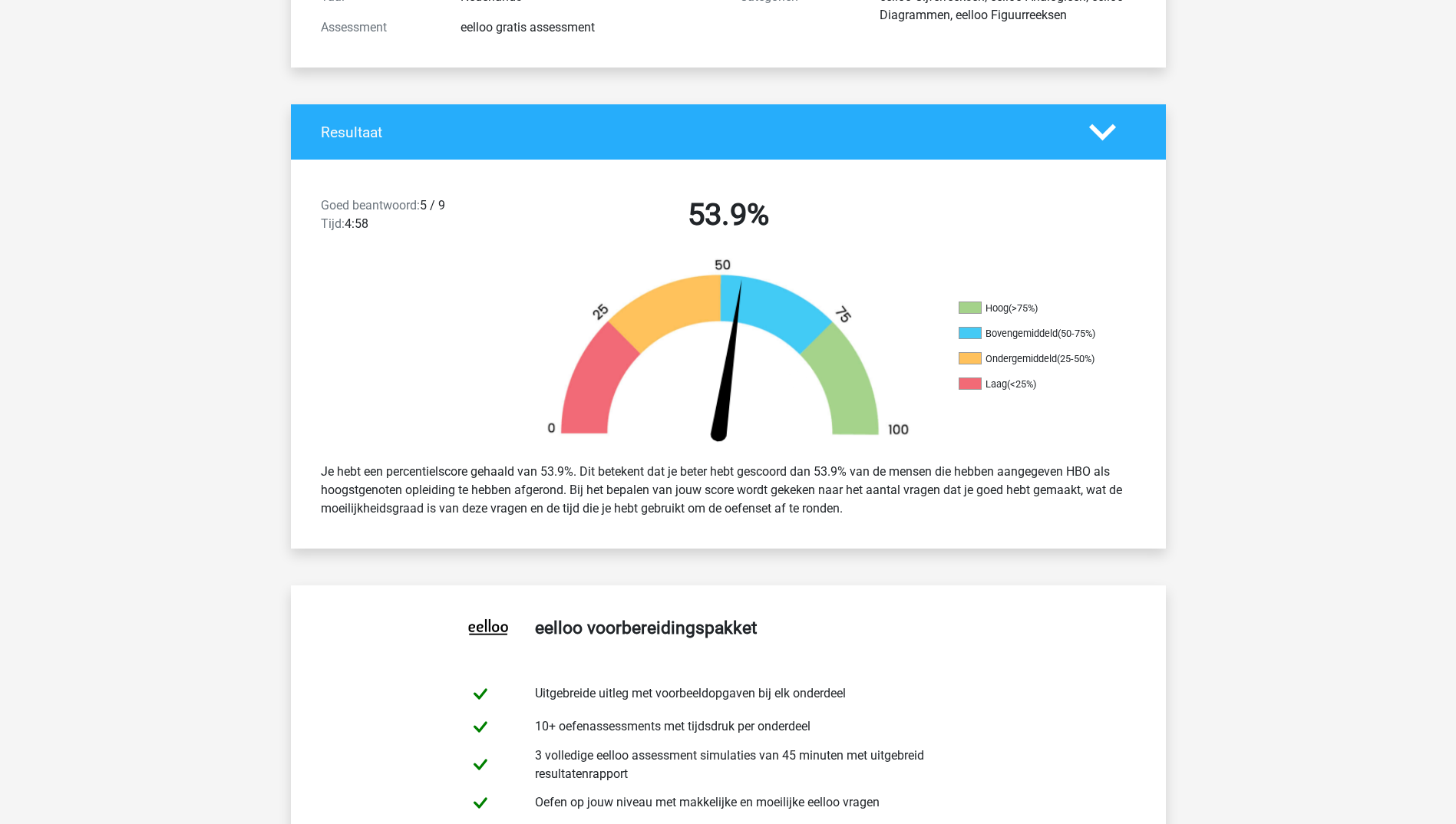
click at [850, 493] on div "Je hebt een percentielscore gehaald van 53.9%. Dit betekent dat je beter hebt g…" at bounding box center [728, 490] width 838 height 67
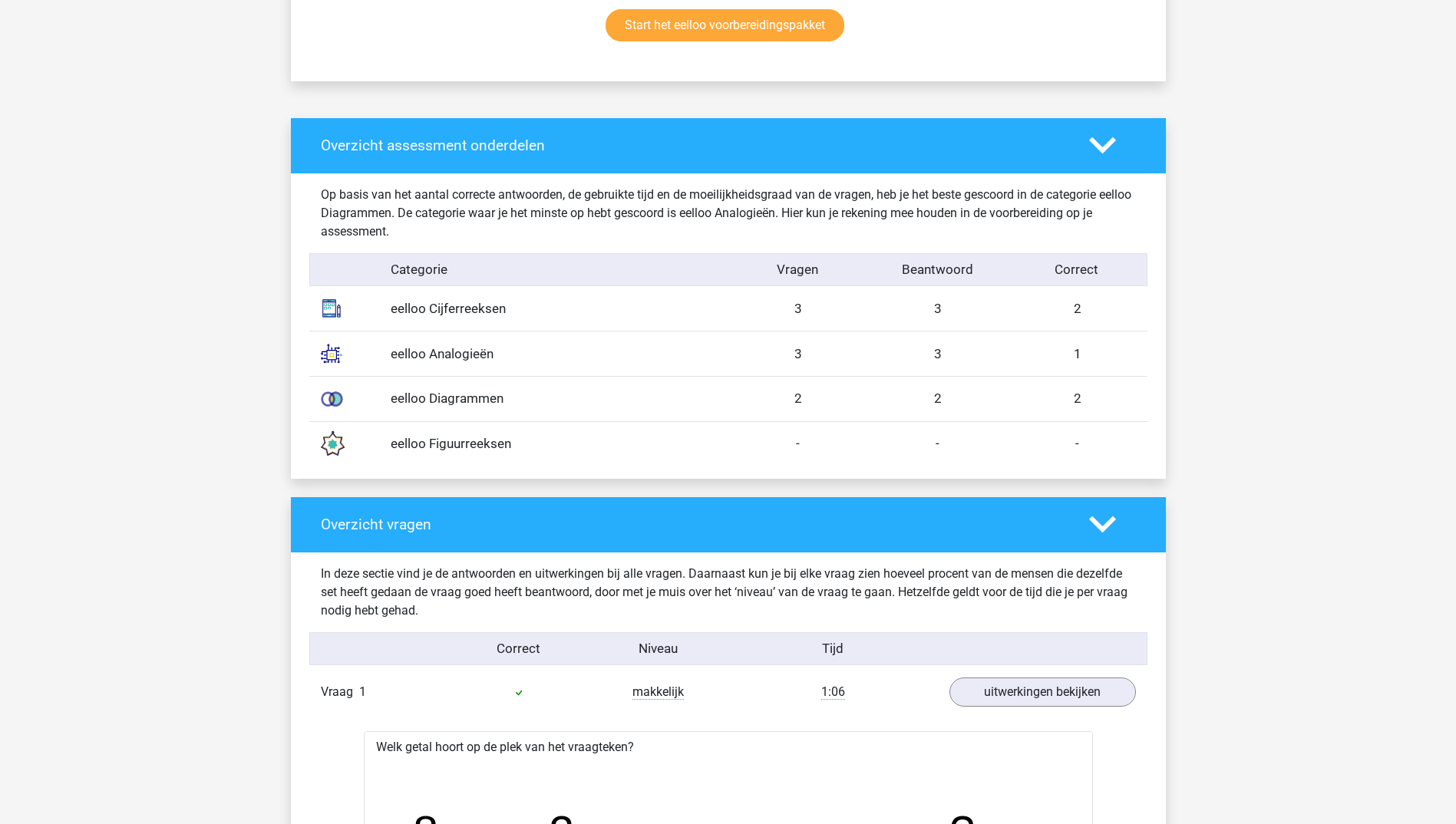
scroll to position [1228, 0]
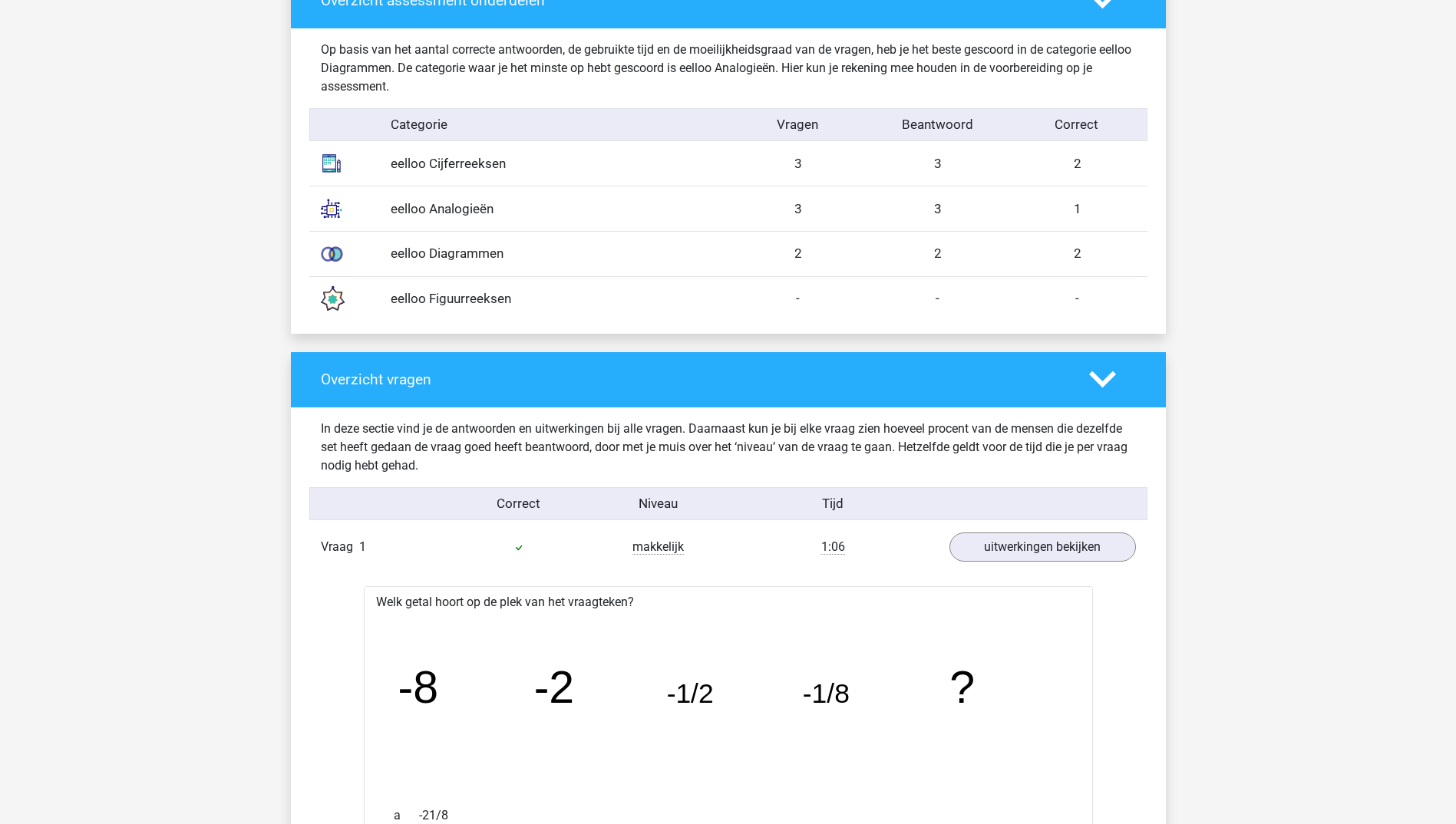
drag, startPoint x: 859, startPoint y: 553, endPoint x: 800, endPoint y: 547, distance: 59.3
click at [800, 547] on div "1:06" at bounding box center [833, 547] width 209 height 18
drag, startPoint x: 800, startPoint y: 547, endPoint x: 717, endPoint y: 568, distance: 85.6
click at [717, 568] on div "Vraag 1 makkelijk 1:06 uitwerkingen bekijken" at bounding box center [728, 547] width 838 height 42
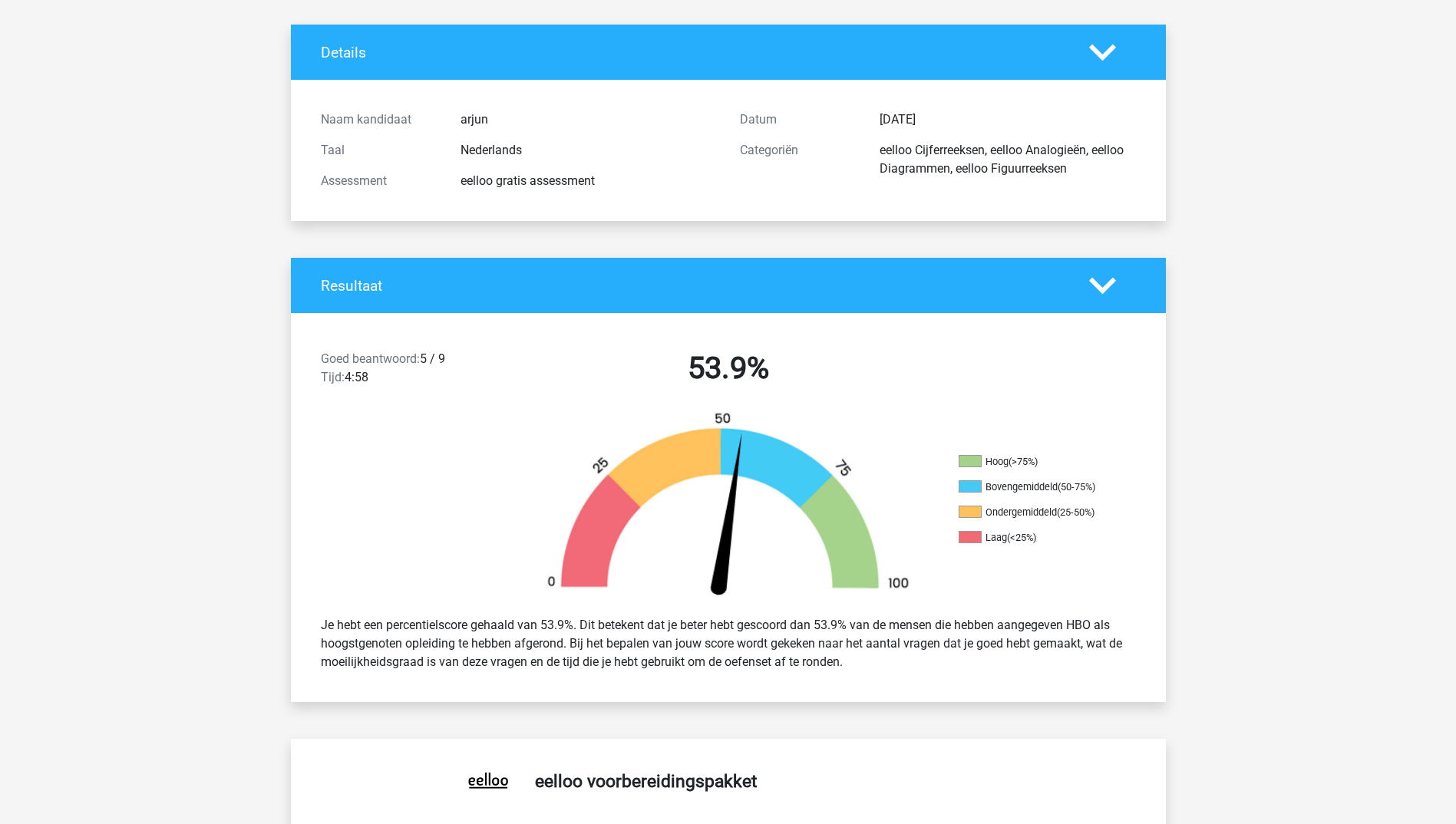
scroll to position [0, 0]
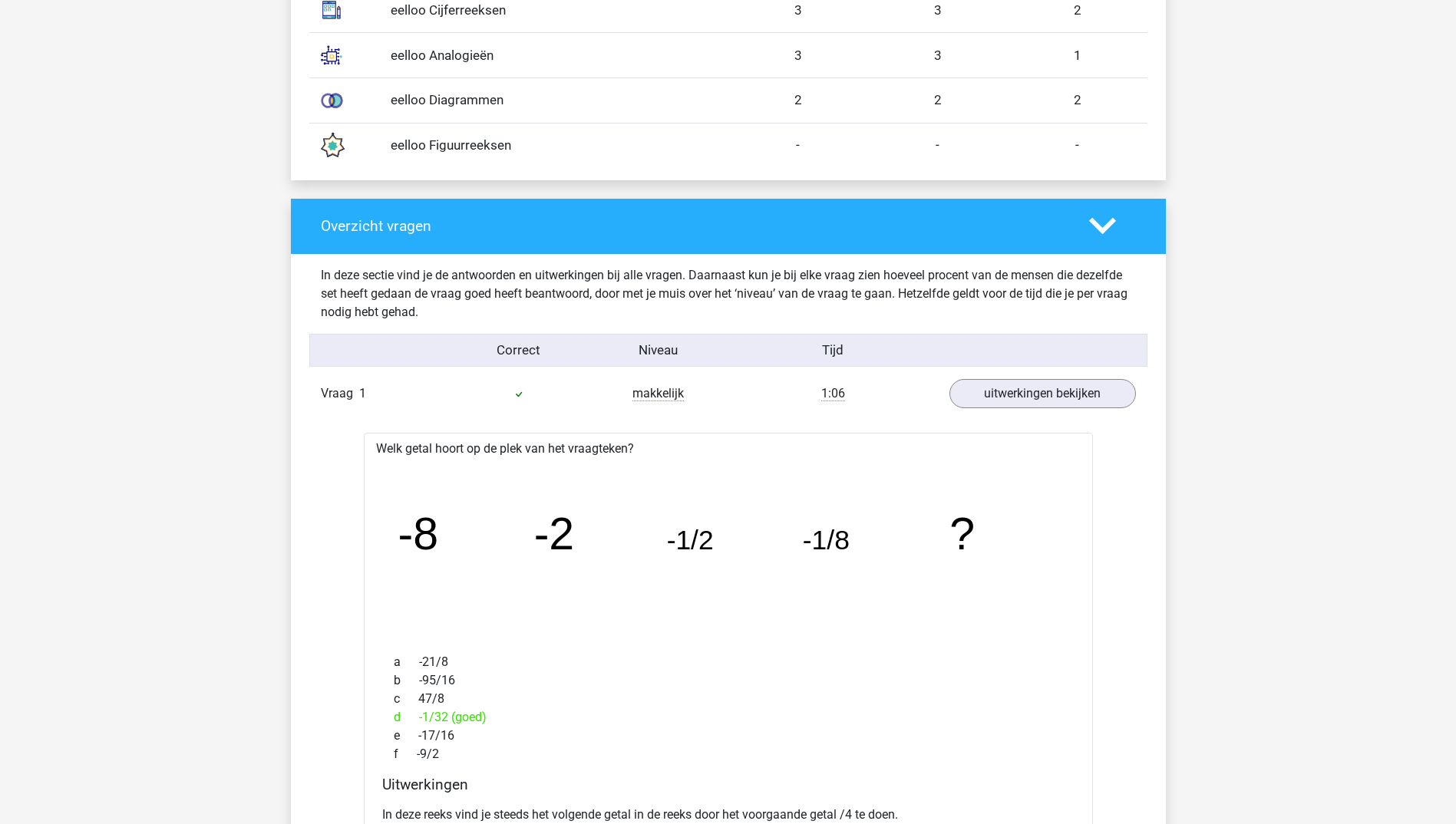
drag, startPoint x: 1244, startPoint y: 307, endPoint x: 1250, endPoint y: 339, distance: 32.6
